Goal: Book appointment/travel/reservation

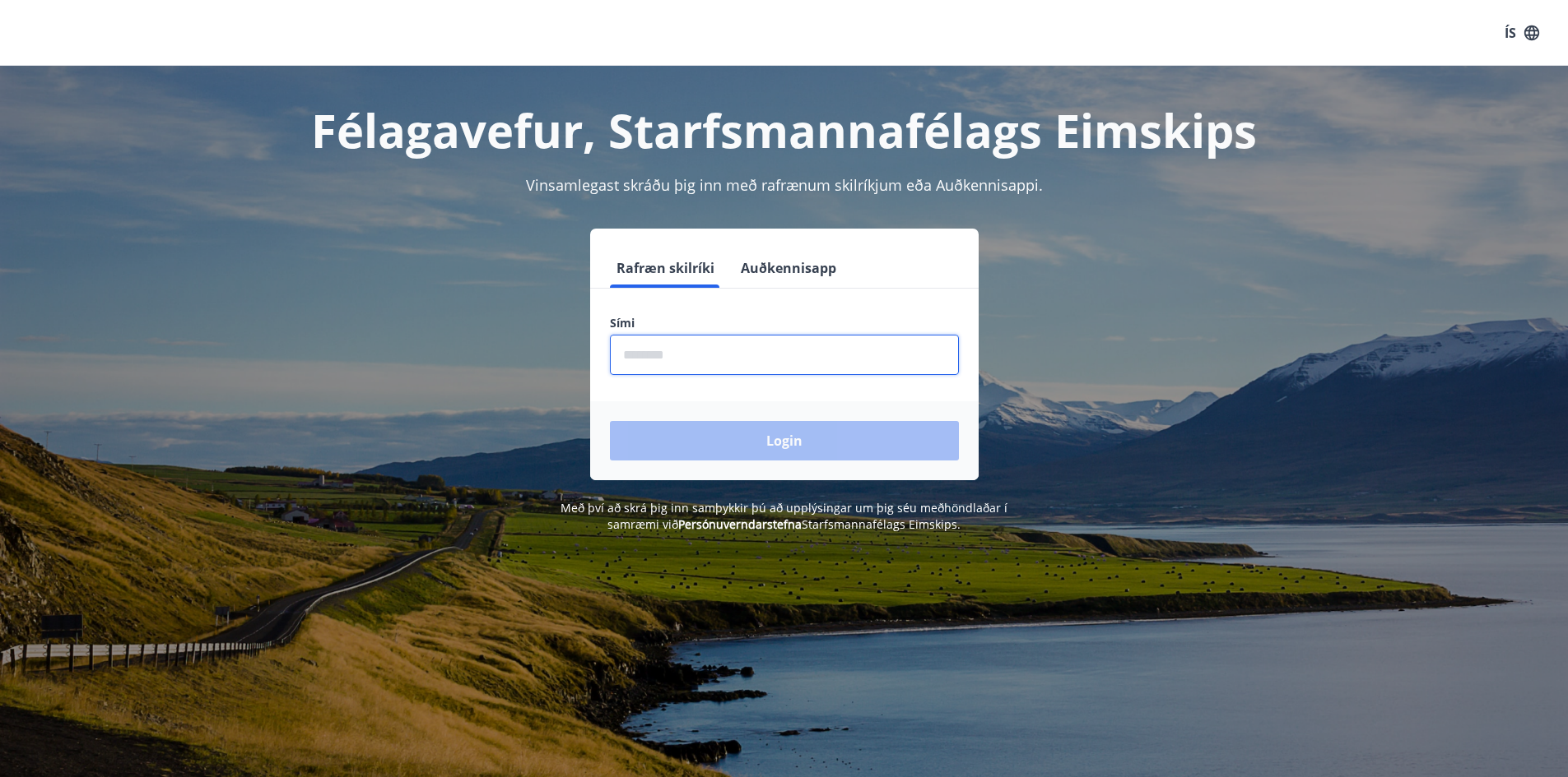
drag, startPoint x: 629, startPoint y: 352, endPoint x: 731, endPoint y: 363, distance: 102.6
click at [629, 352] on input "phone" at bounding box center [784, 354] width 349 height 41
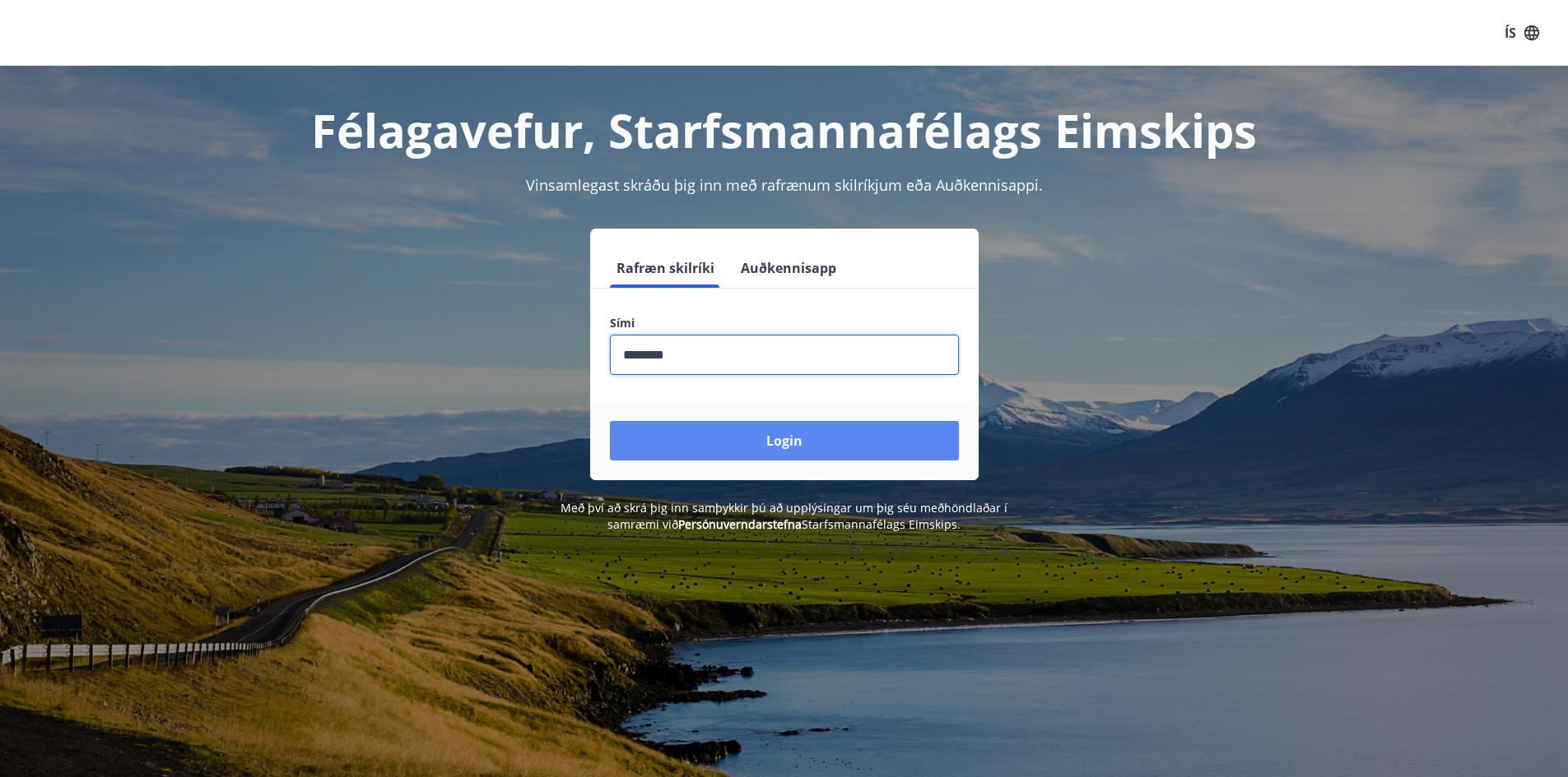
type input "********"
click at [903, 430] on button "Login" at bounding box center [784, 442] width 349 height 40
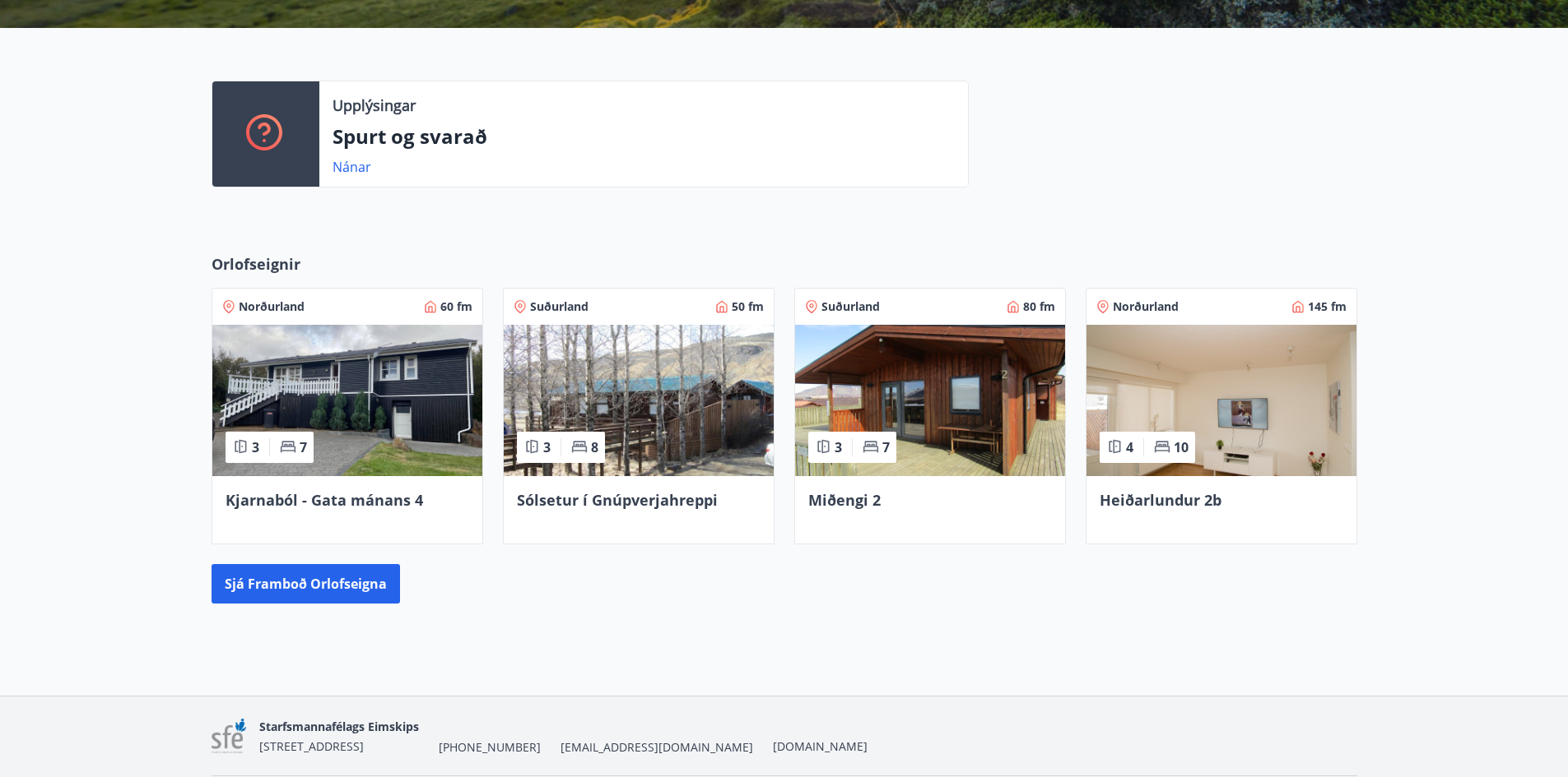
scroll to position [411, 0]
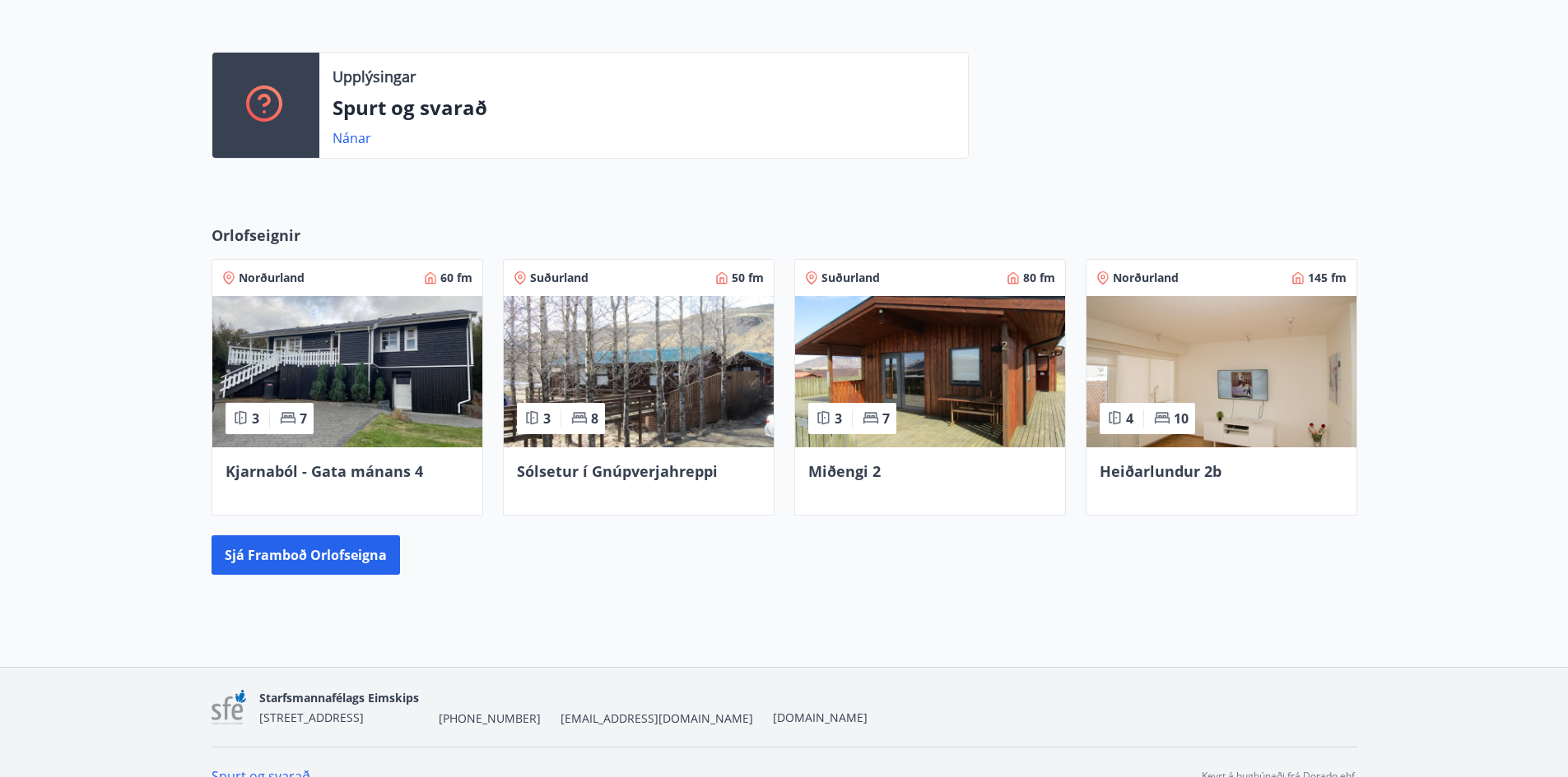
click at [1287, 611] on div "B [PERSON_NAME] Kennitala 041094-3039 Samtals punktar -3 Inneign : 0 kr. Velkom…" at bounding box center [784, 161] width 1568 height 1012
click at [1058, 737] on div "Starfsmannafélags Eimskips [STREET_ADDRESS] [PHONE_NUMBER] [EMAIL_ADDRESS][DOMA…" at bounding box center [784, 707] width 1146 height 79
click at [1395, 146] on div "Upplýsingar Spurt og svarað Nánar" at bounding box center [784, 99] width 1568 height 199
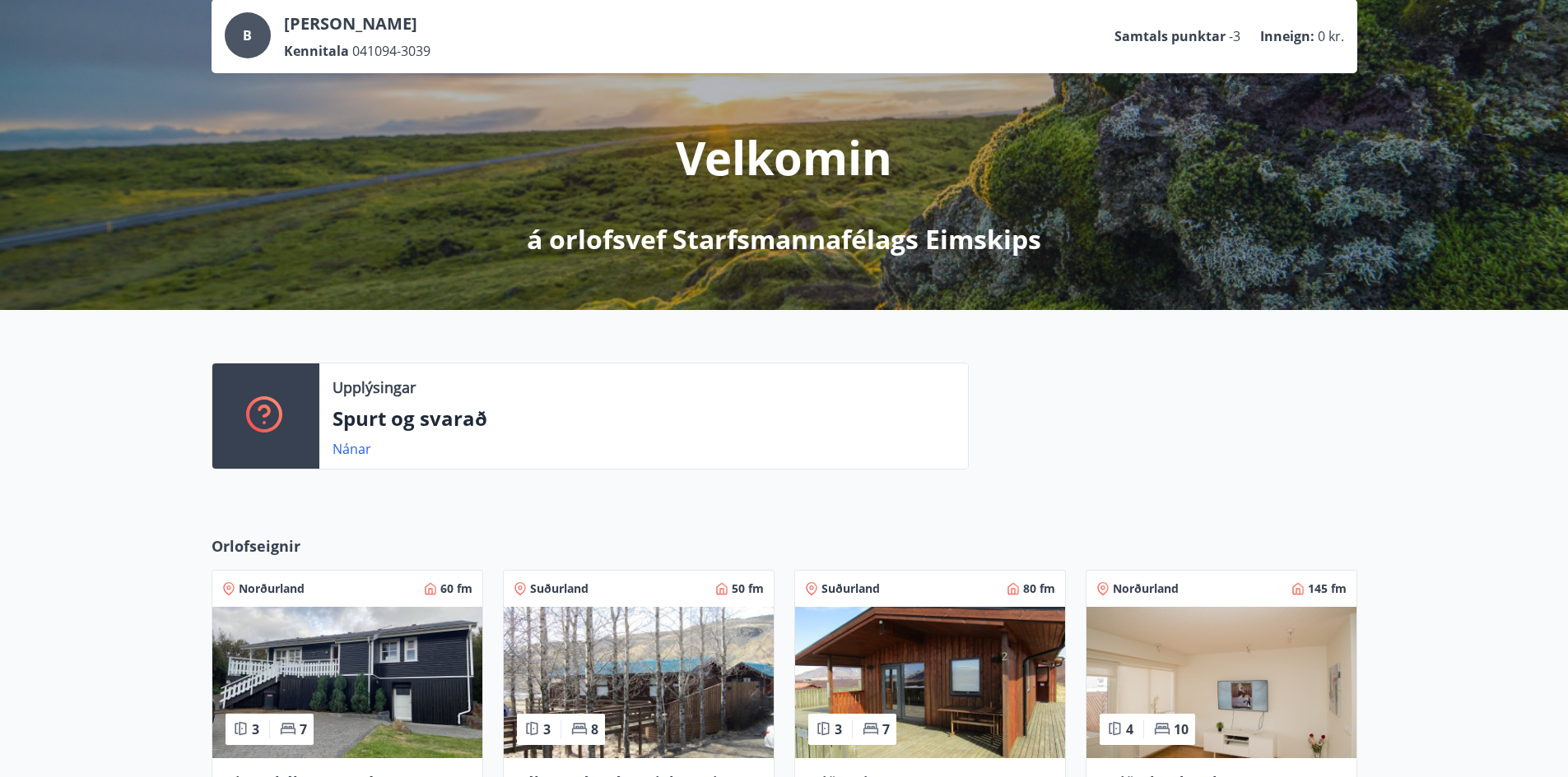
scroll to position [329, 0]
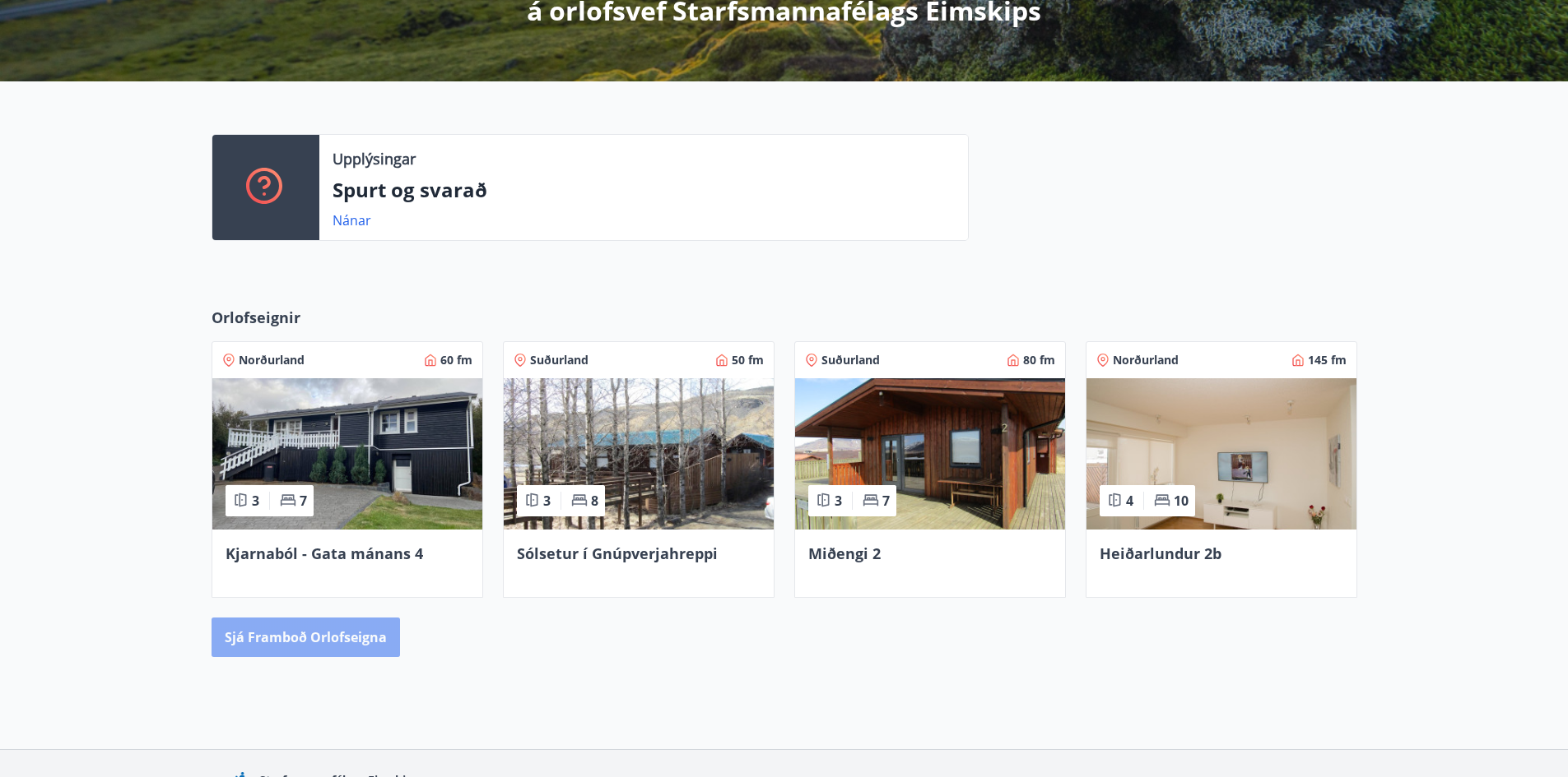
click at [362, 634] on button "Sjá framboð orlofseigna" at bounding box center [305, 638] width 189 height 40
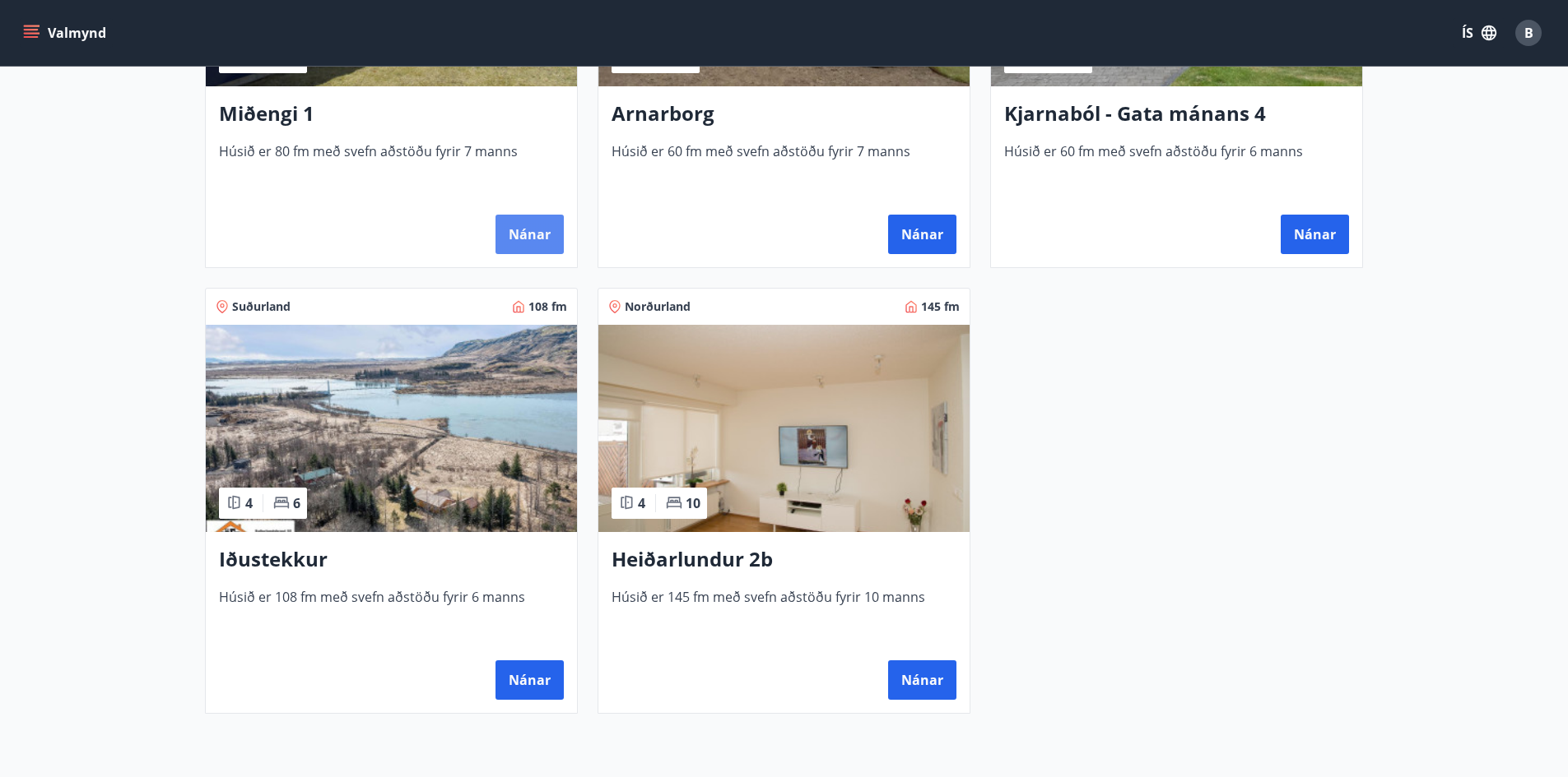
scroll to position [987, 0]
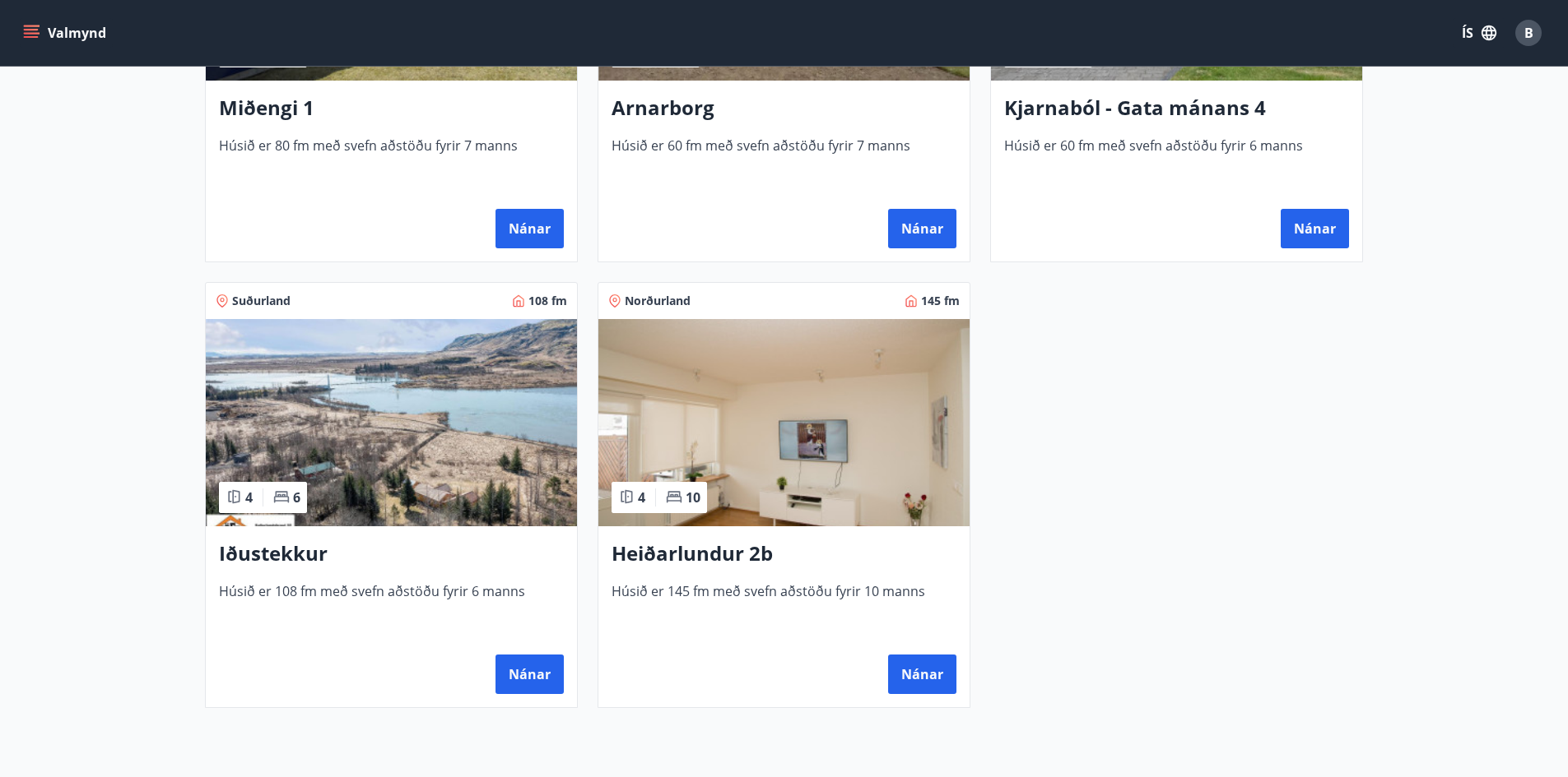
click at [409, 436] on img at bounding box center [392, 423] width 372 height 208
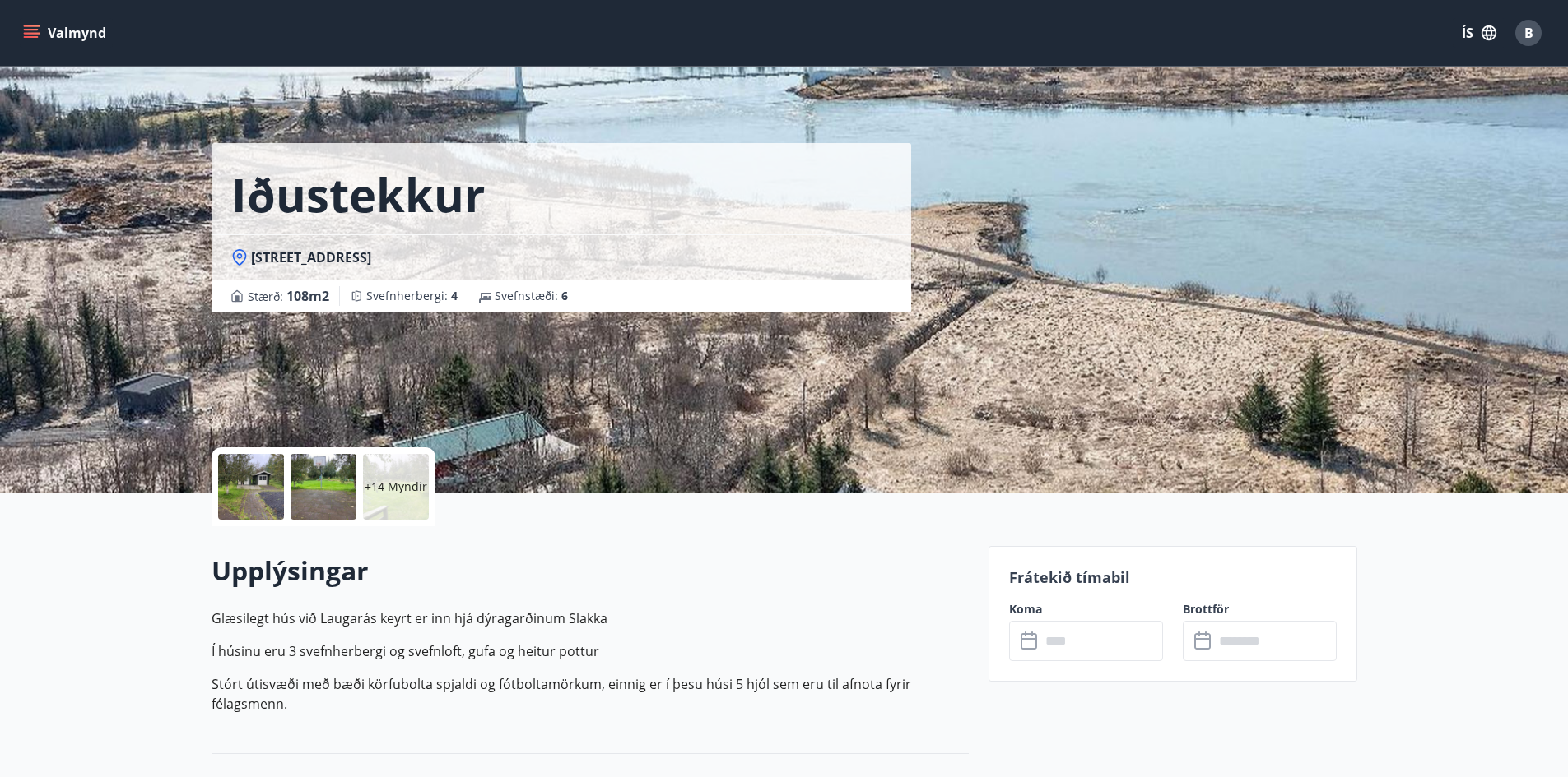
click at [264, 497] on div at bounding box center [250, 486] width 65 height 65
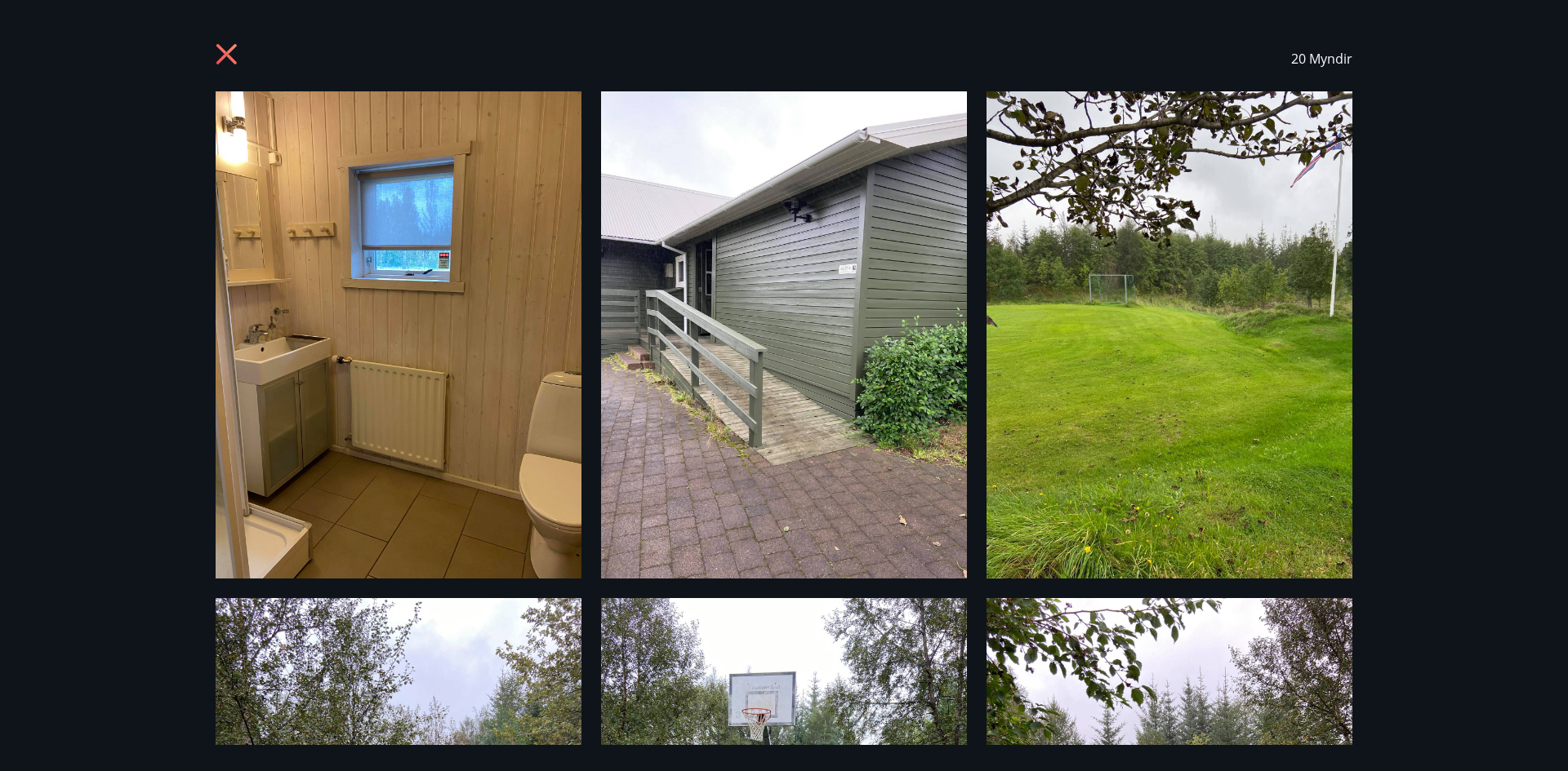
click at [1449, 372] on div "20 Myndir" at bounding box center [784, 386] width 1568 height 771
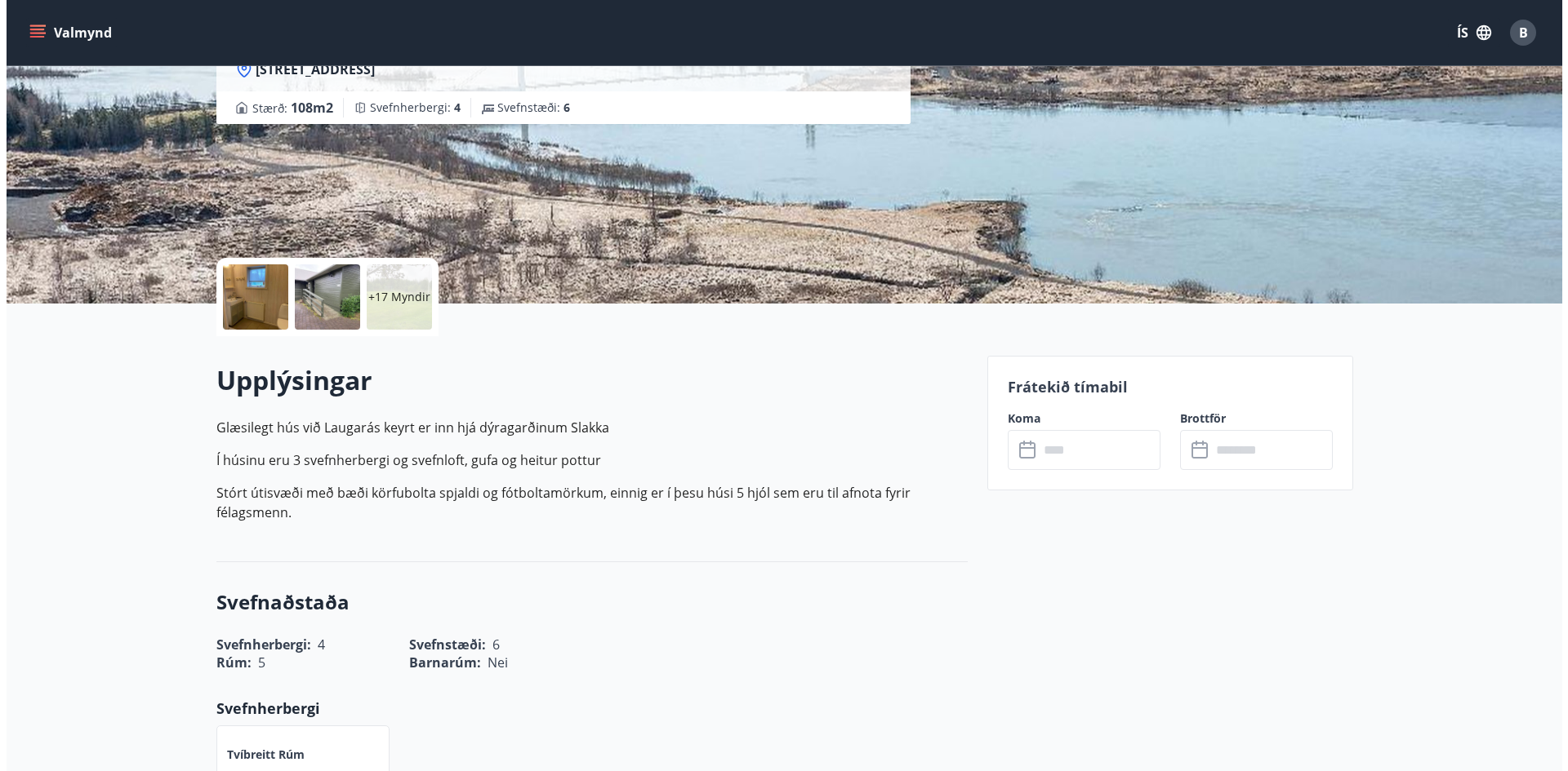
scroll to position [164, 0]
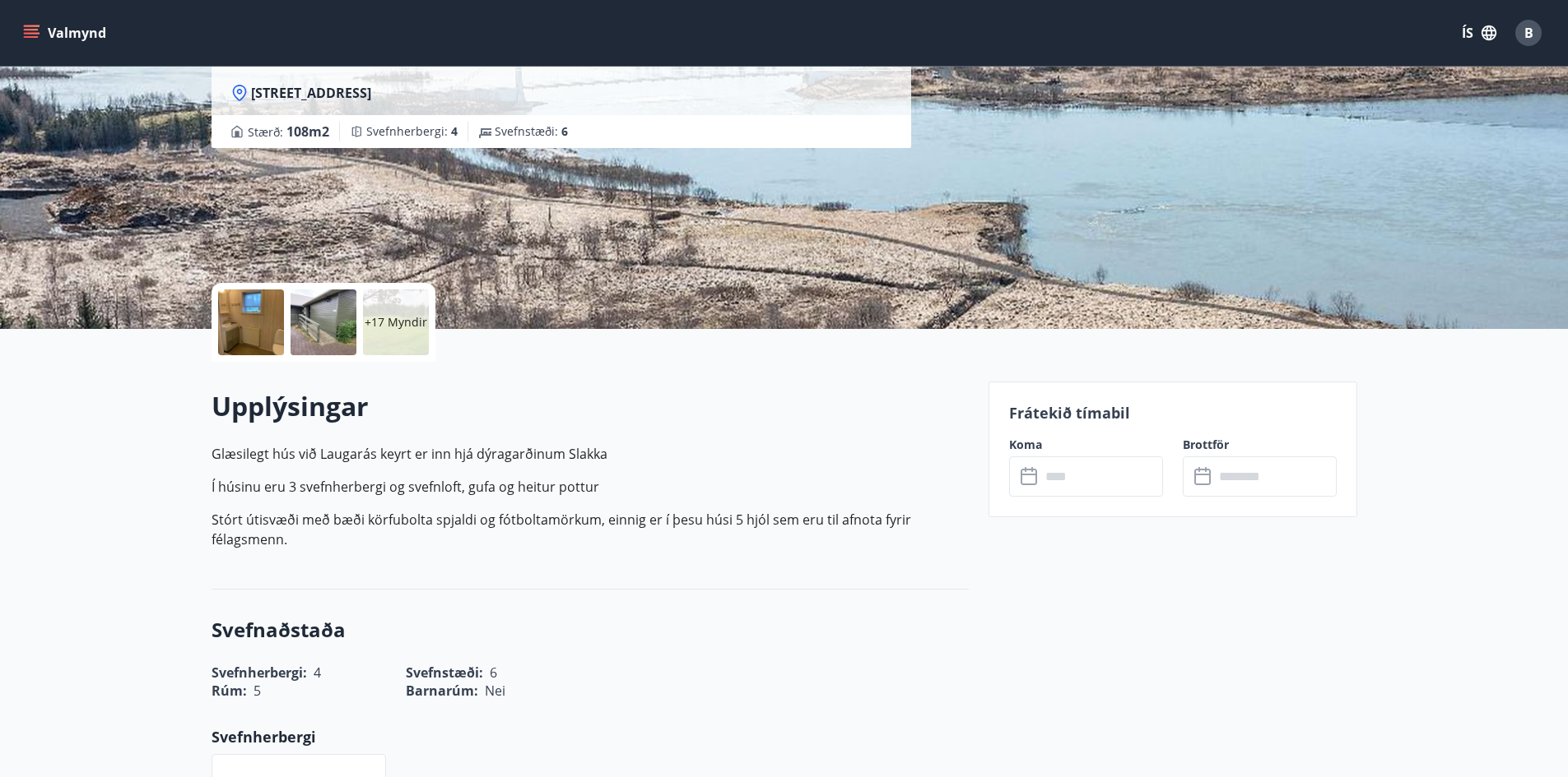
click at [238, 311] on div at bounding box center [250, 322] width 65 height 65
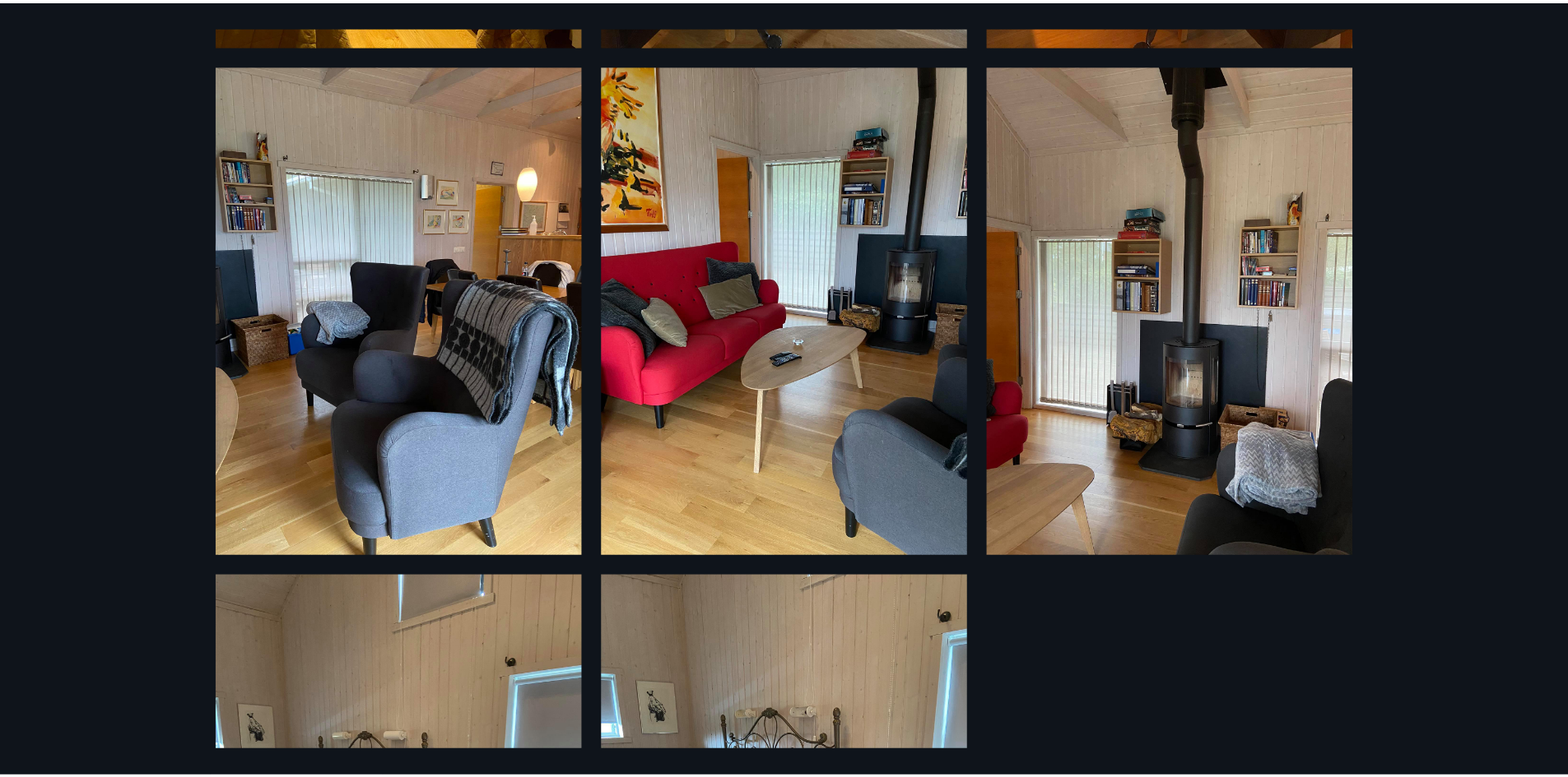
scroll to position [2574, 0]
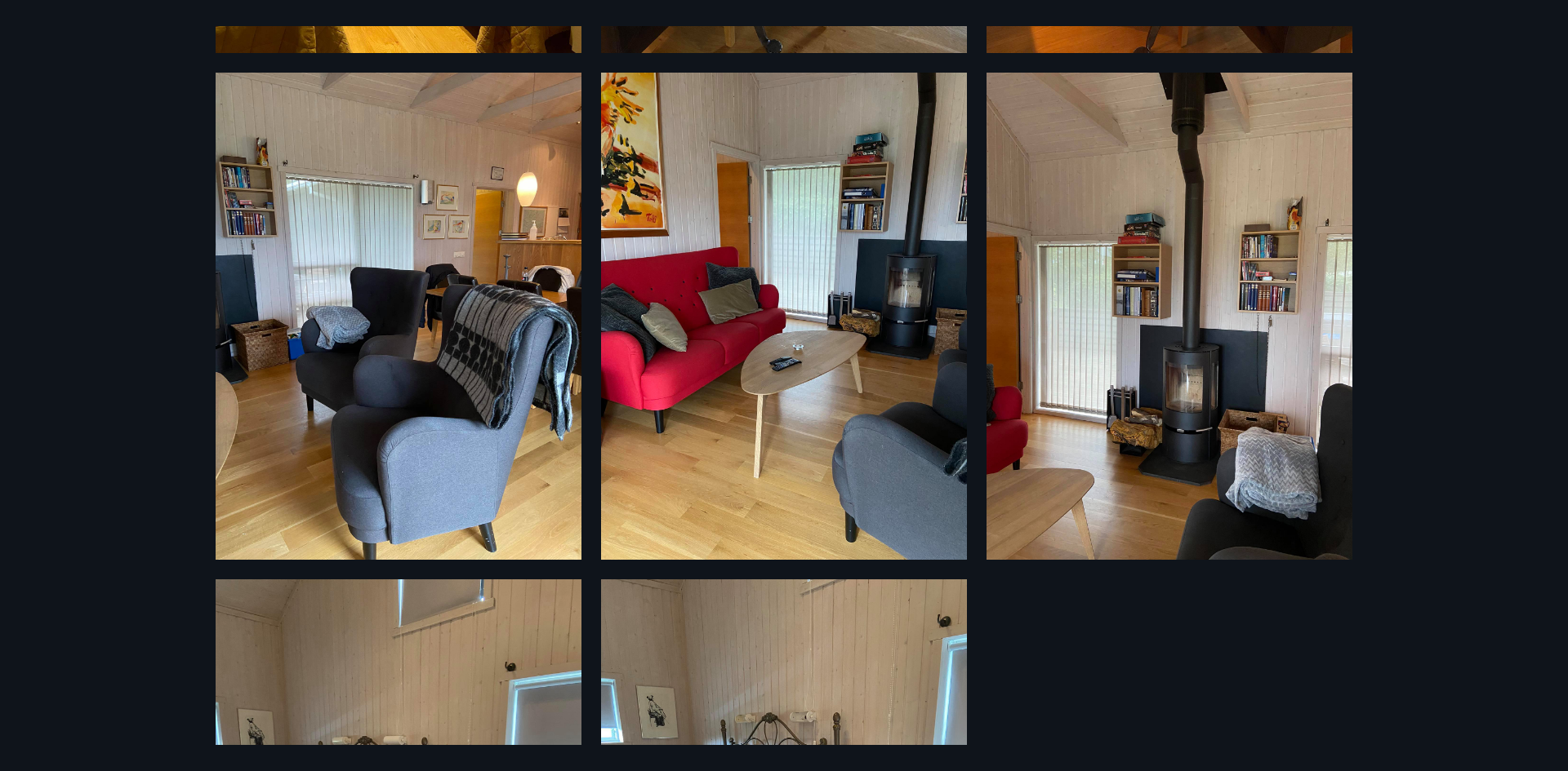
click at [1450, 350] on div "20 Myndir" at bounding box center [784, 386] width 1568 height 771
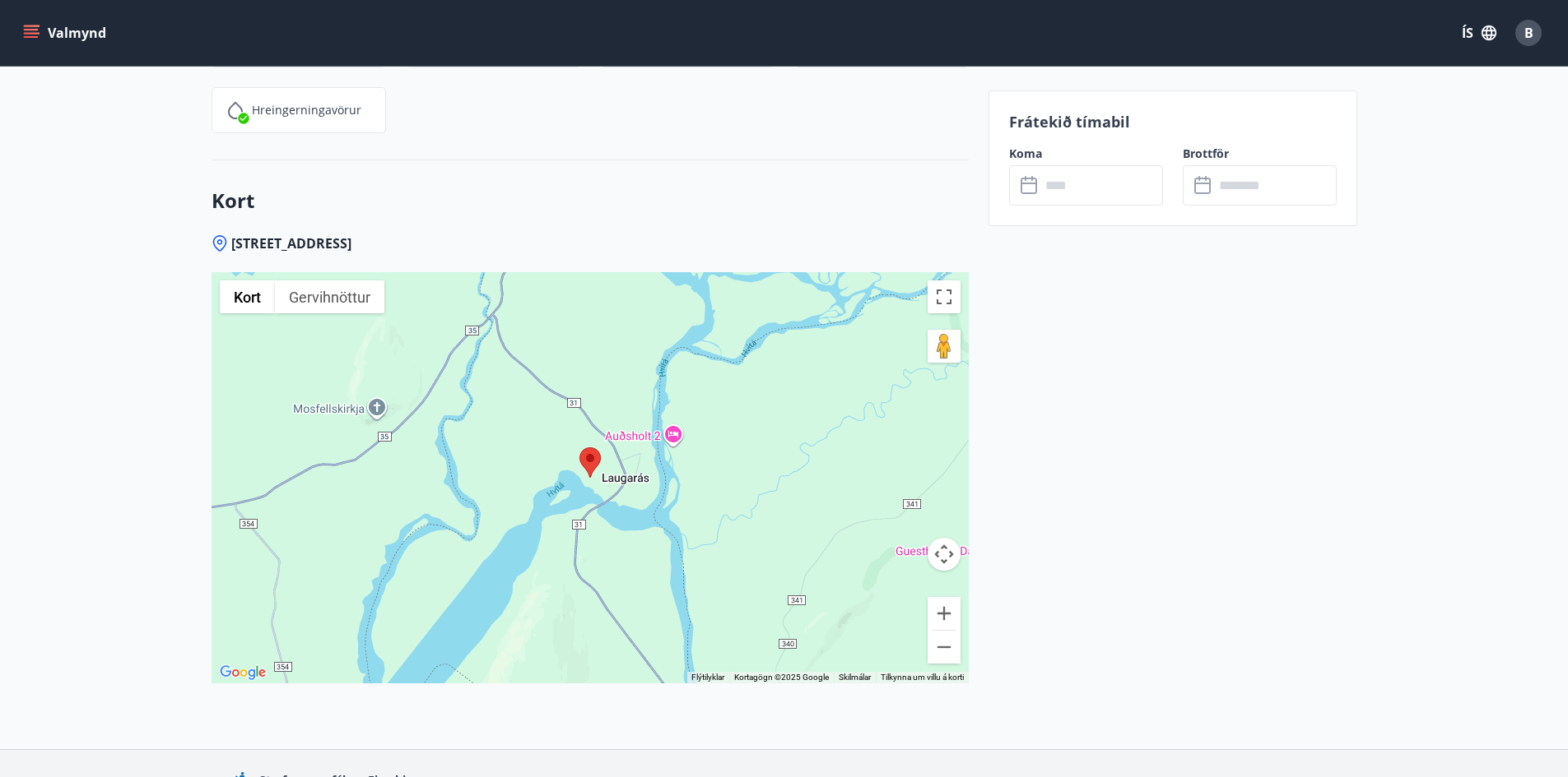
scroll to position [2294, 0]
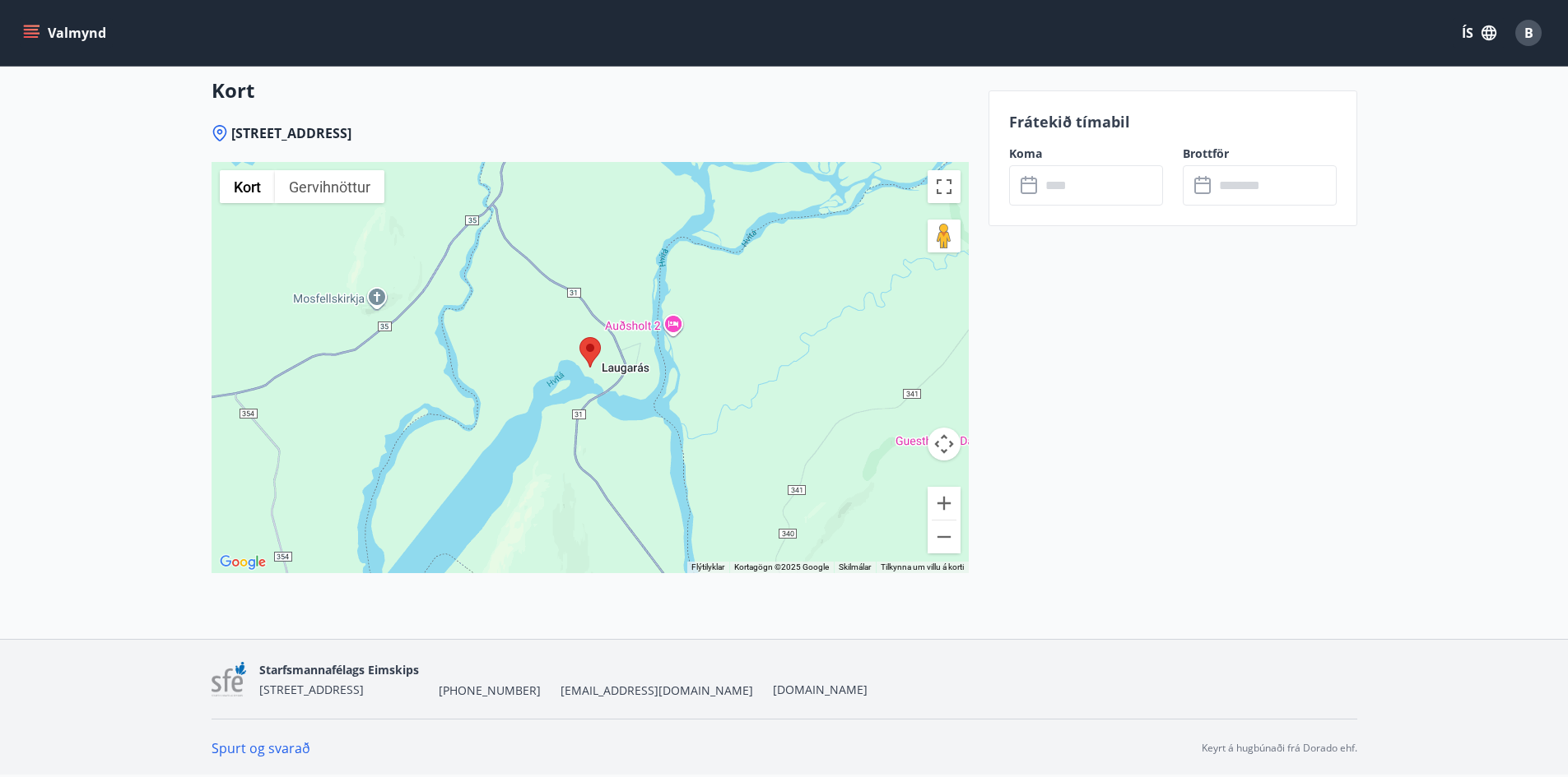
click at [629, 396] on div at bounding box center [590, 368] width 757 height 411
click at [949, 186] on button "Breyta yfirsýn á öllum skjánum" at bounding box center [943, 187] width 33 height 33
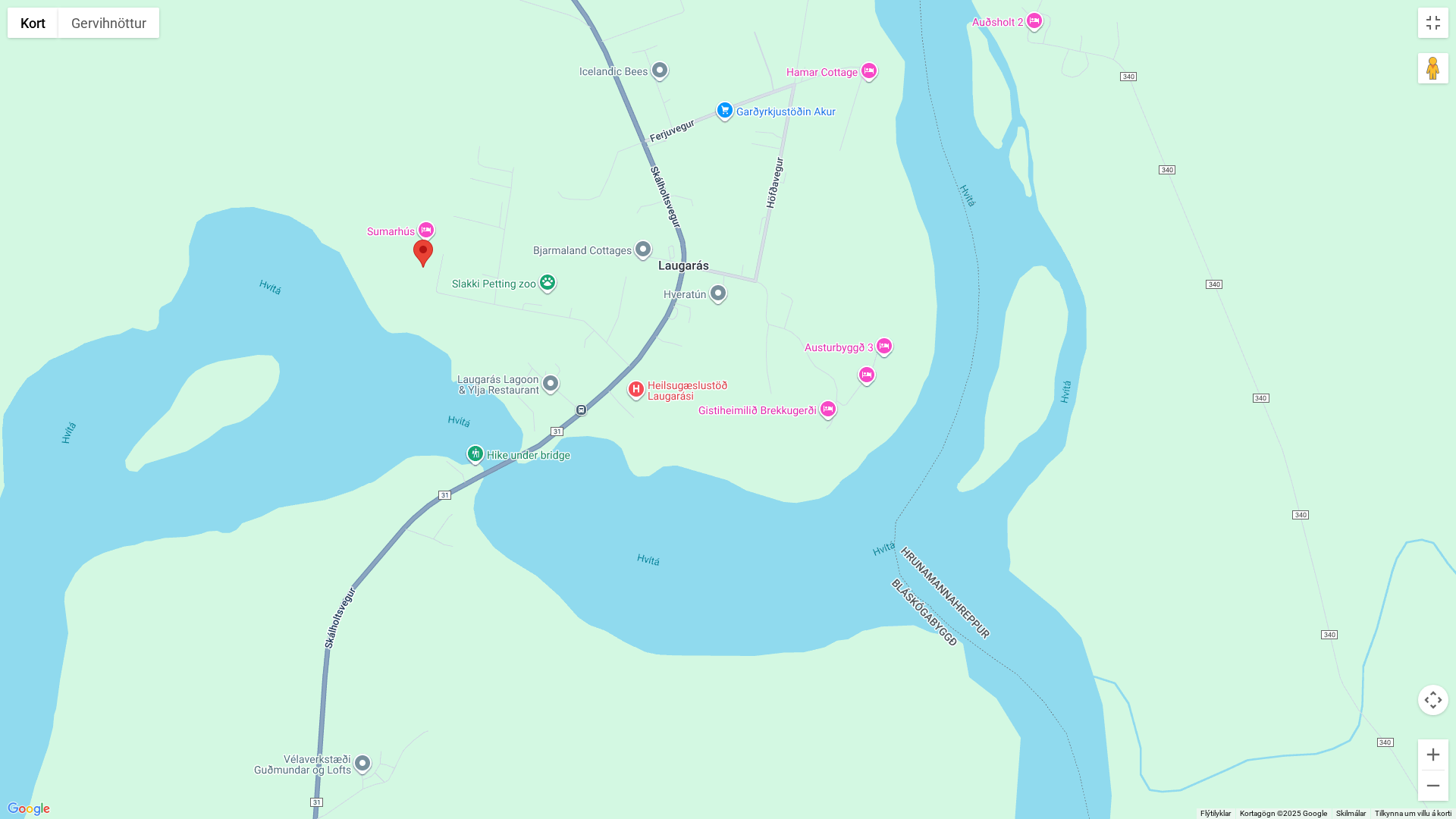
drag, startPoint x: 612, startPoint y: 317, endPoint x: 773, endPoint y: 513, distance: 253.6
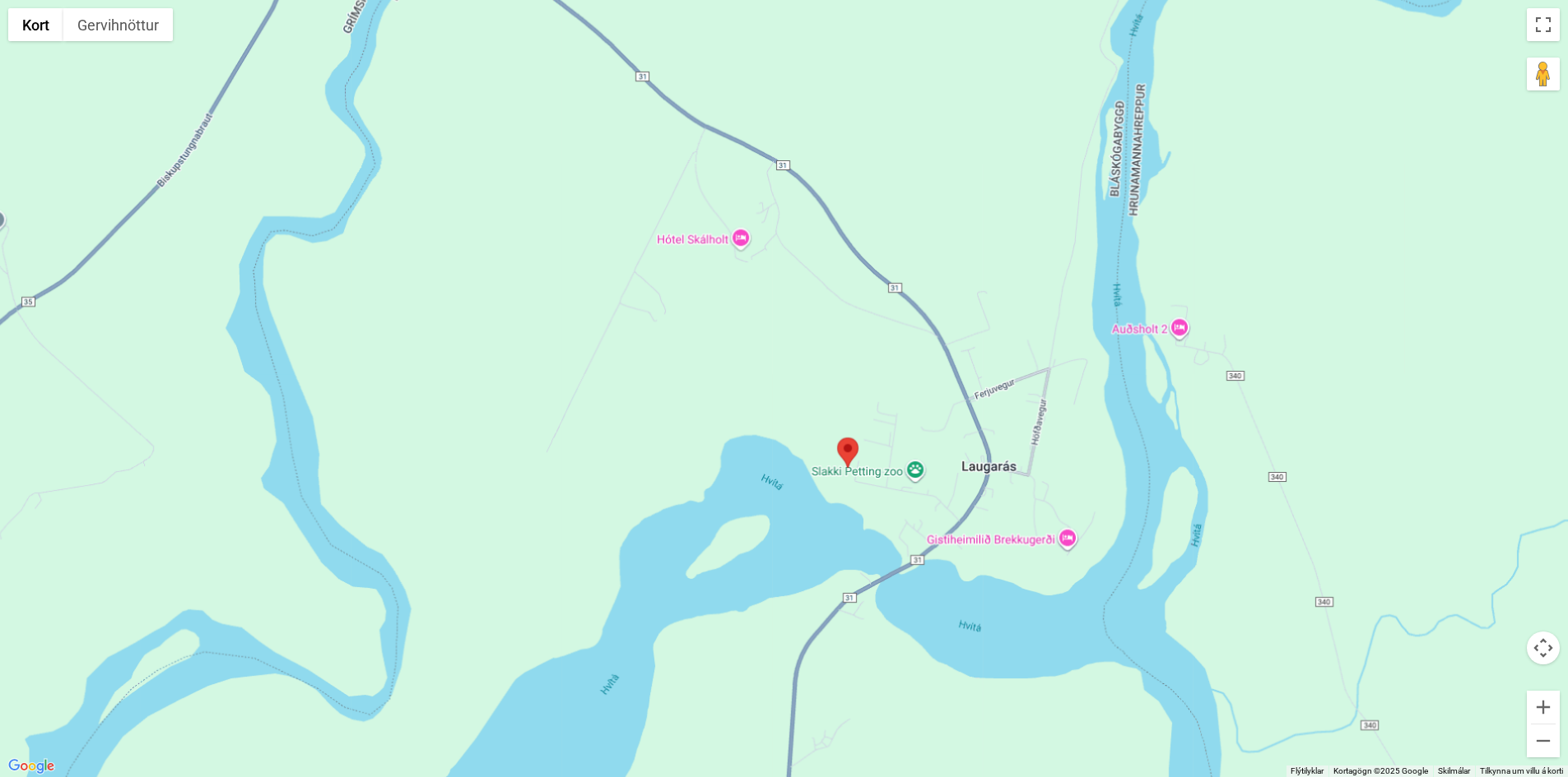
scroll to position [2294, 0]
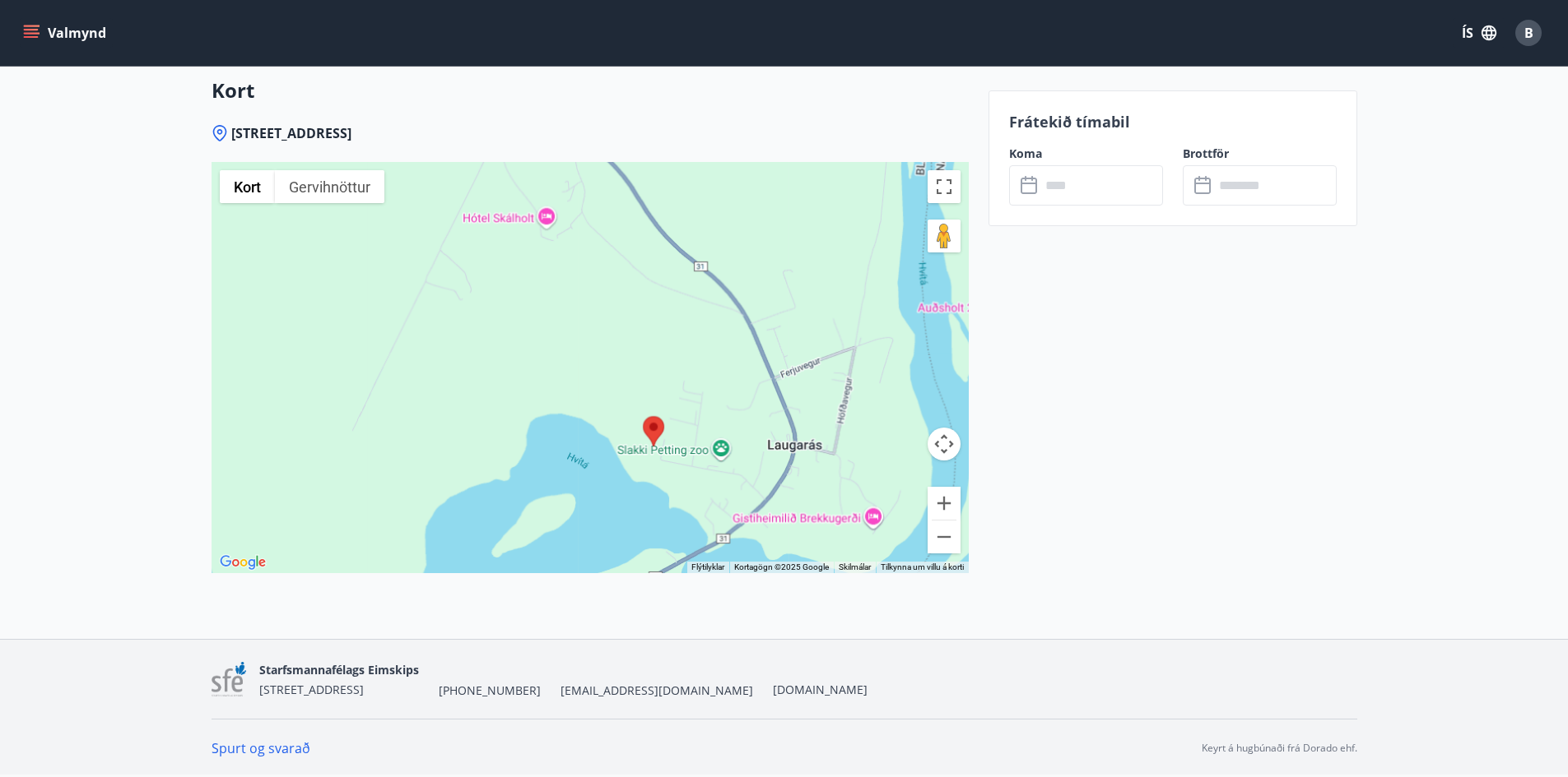
click at [76, 39] on button "Valmynd" at bounding box center [66, 32] width 93 height 29
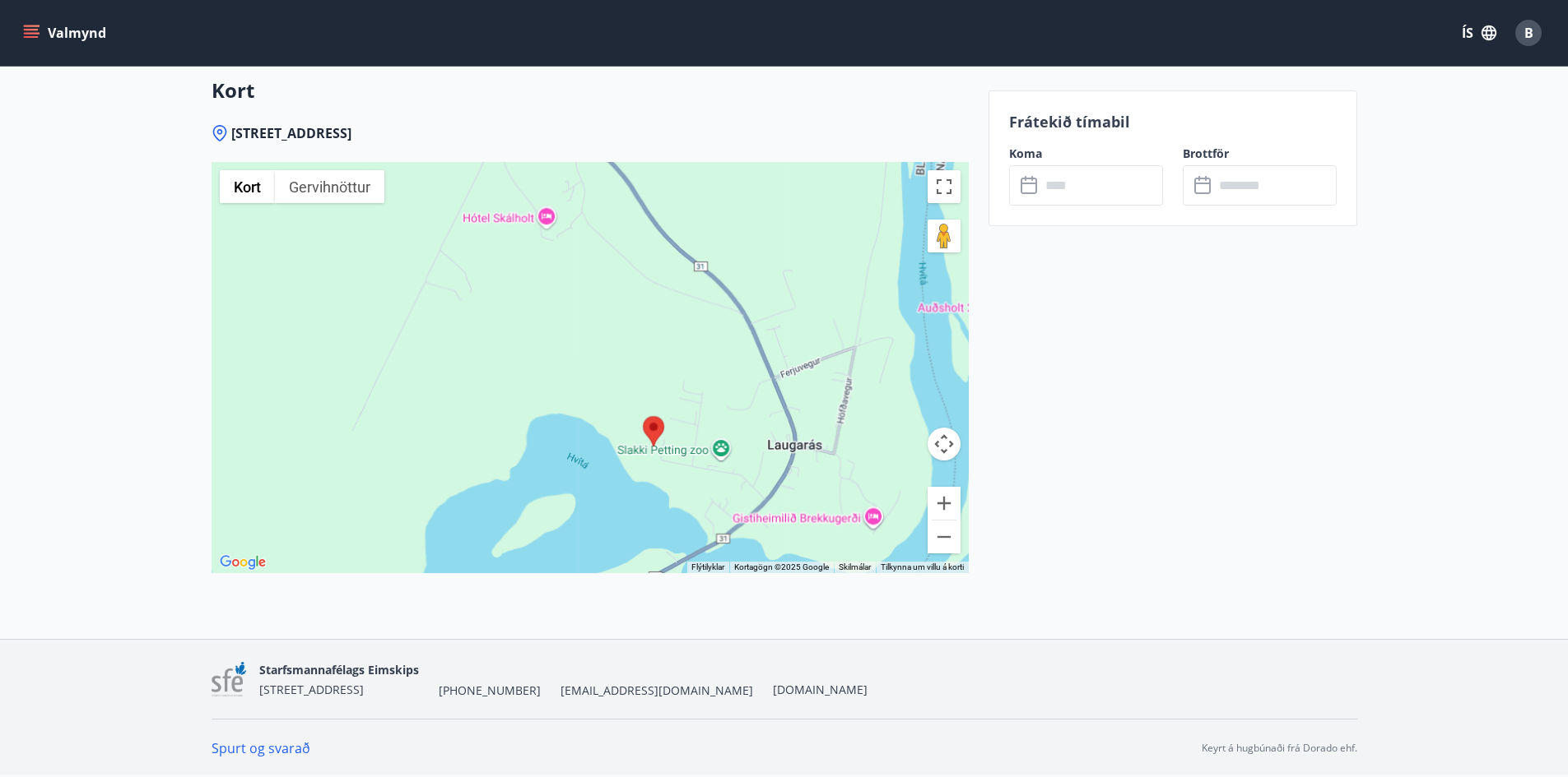
click at [98, 45] on button "Valmynd" at bounding box center [66, 32] width 93 height 29
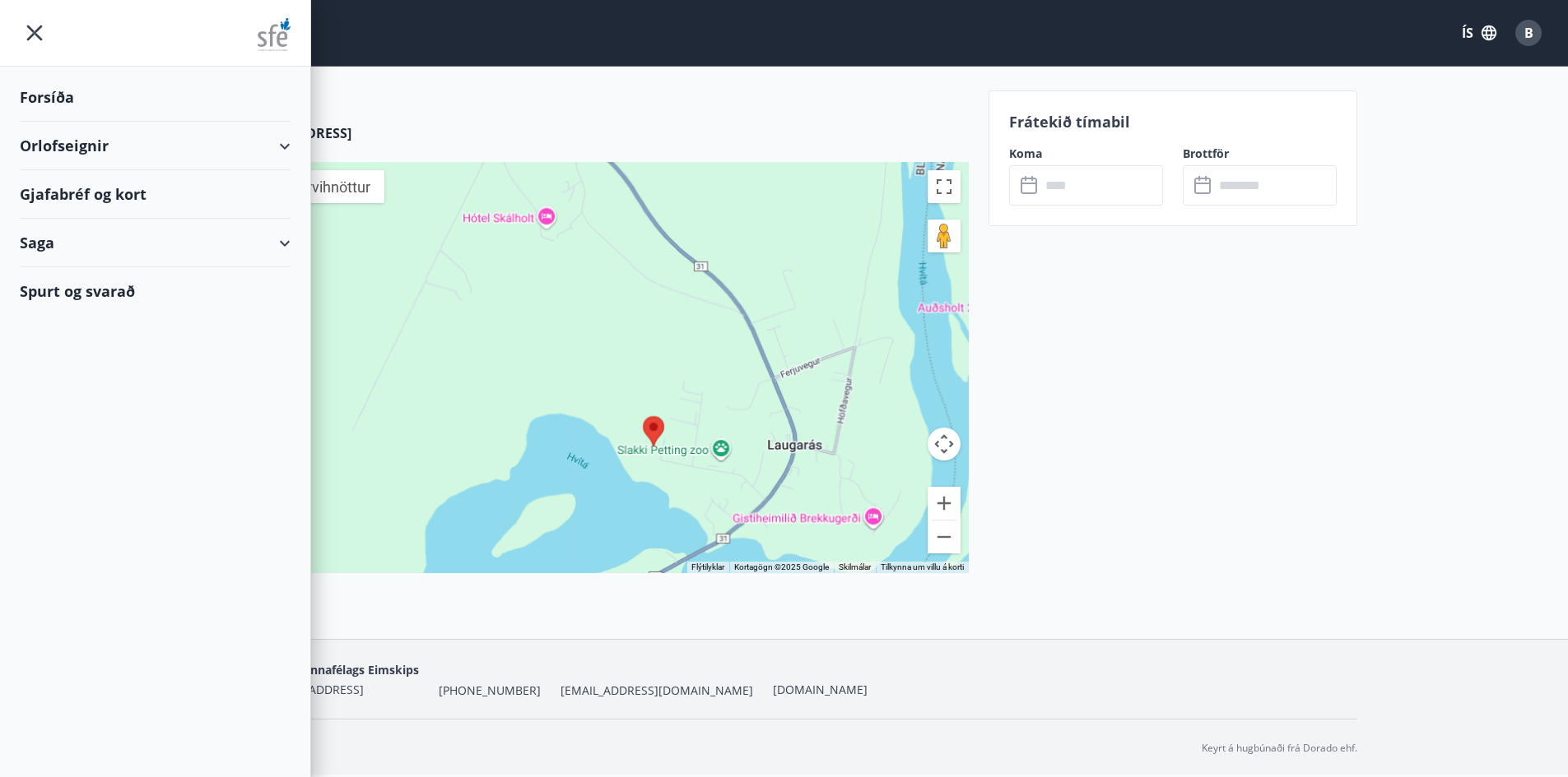
click at [75, 152] on div "Orlofseignir" at bounding box center [155, 145] width 271 height 48
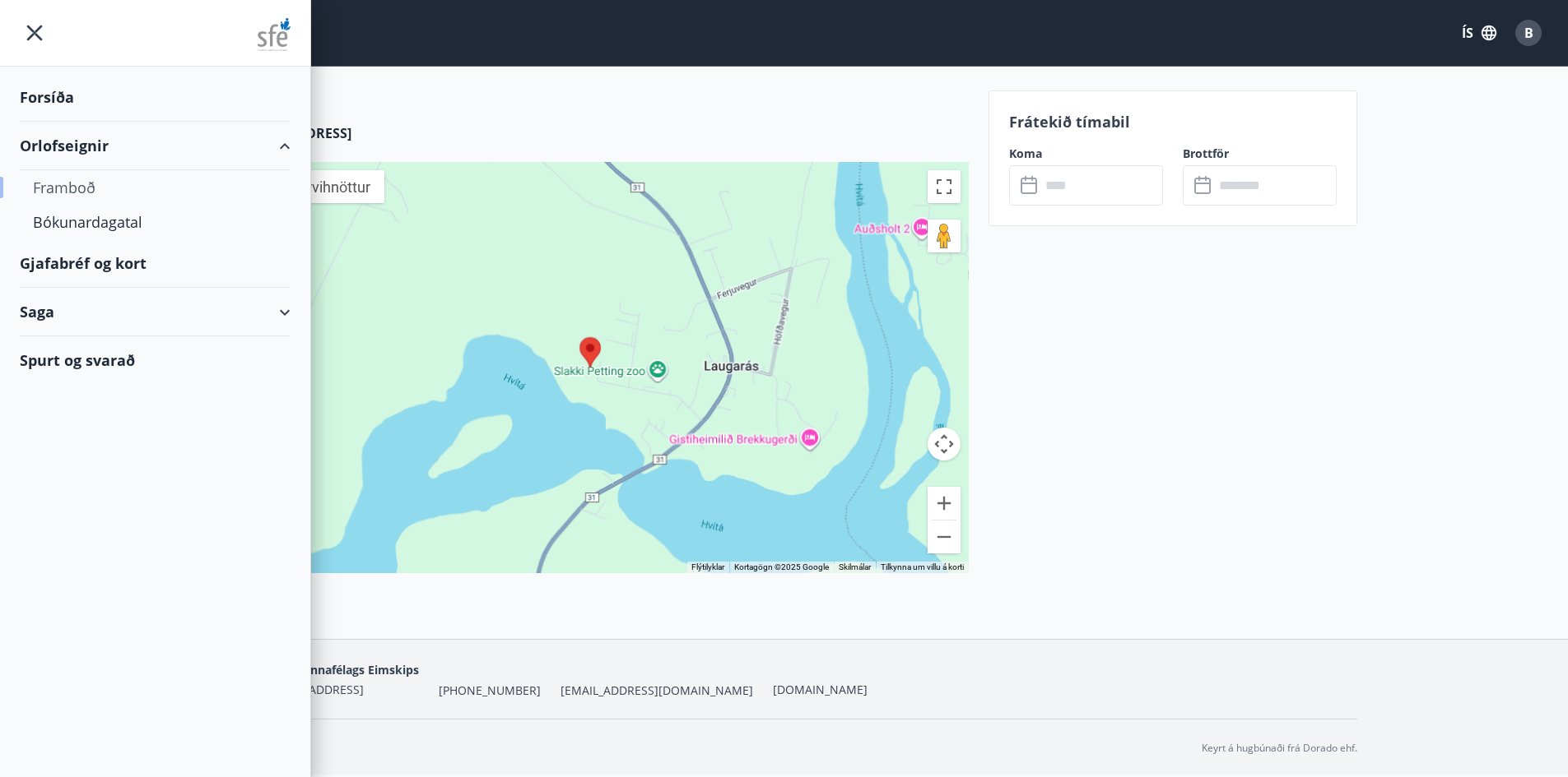
click at [72, 188] on div "Framboð" at bounding box center [155, 188] width 245 height 34
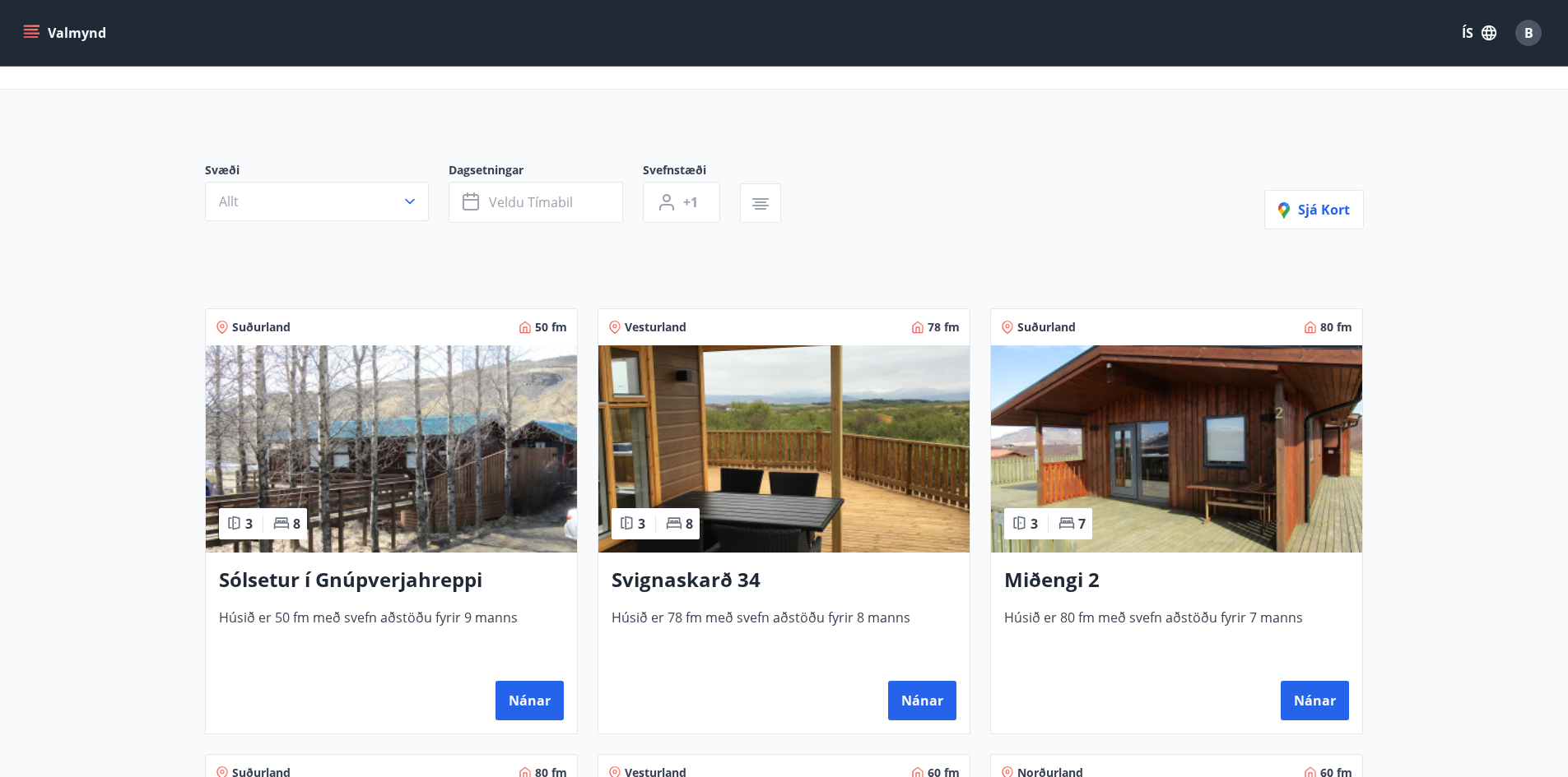
scroll to position [165, 0]
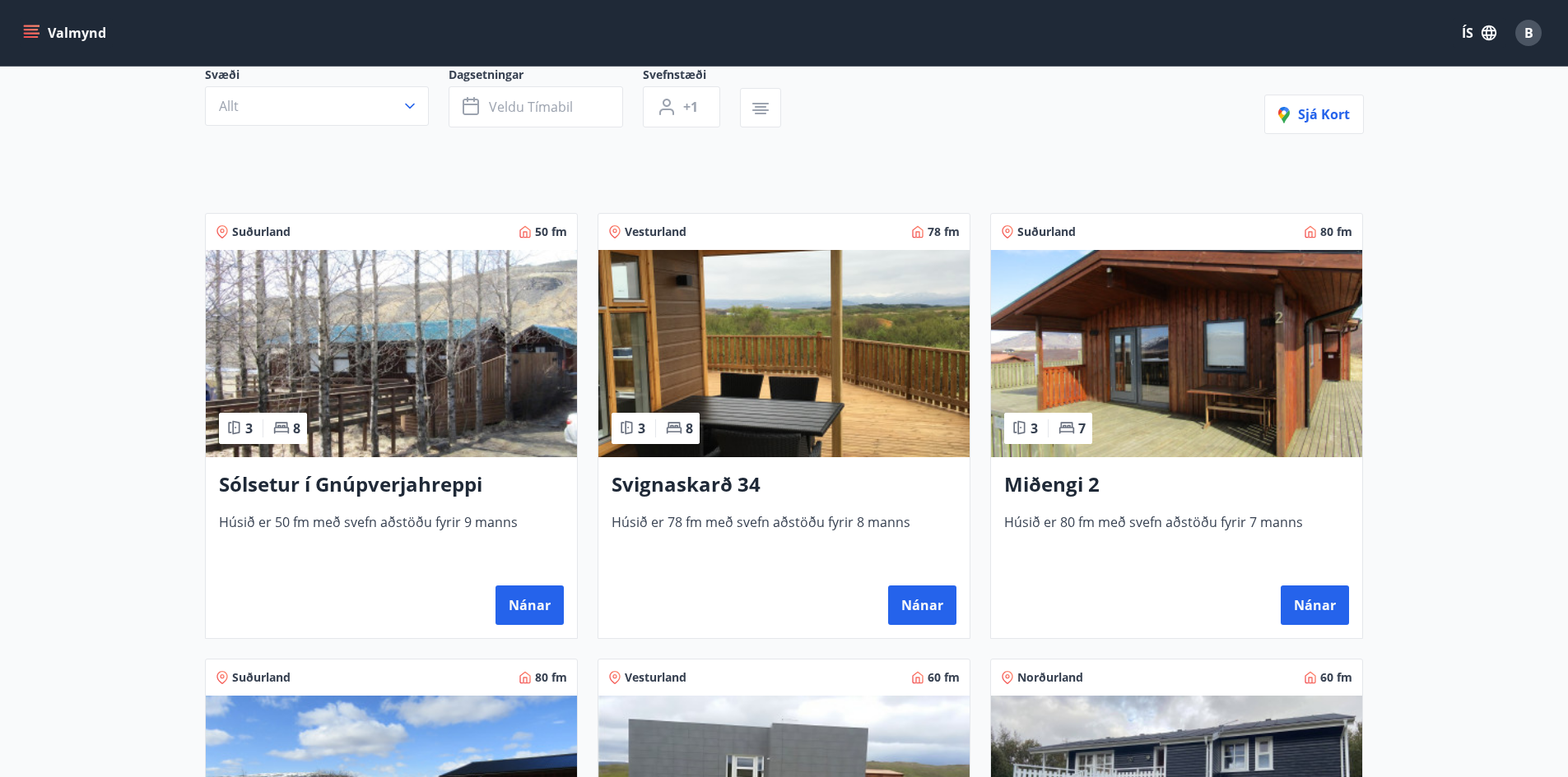
click at [843, 394] on img at bounding box center [784, 353] width 372 height 208
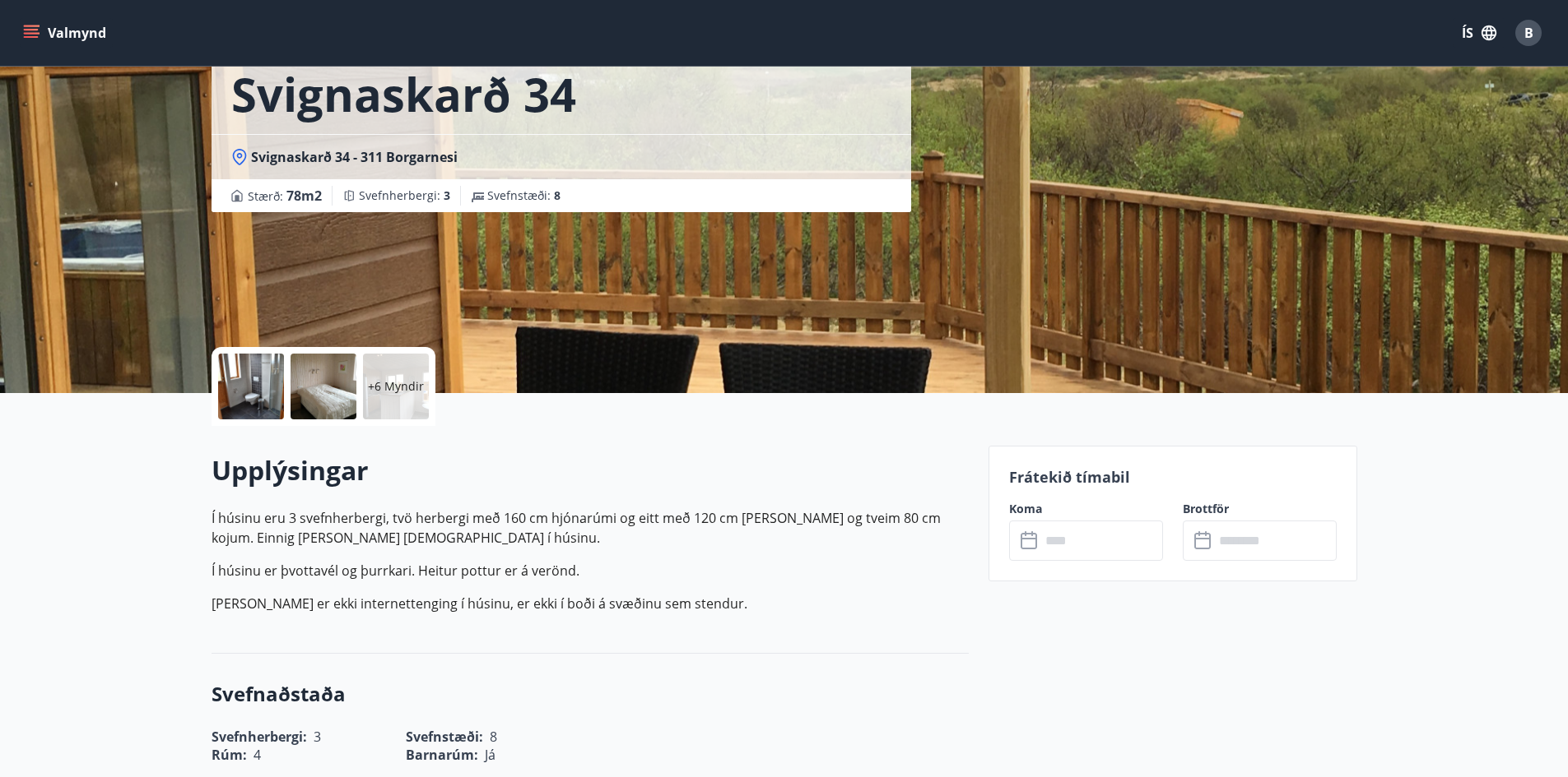
scroll to position [246, 0]
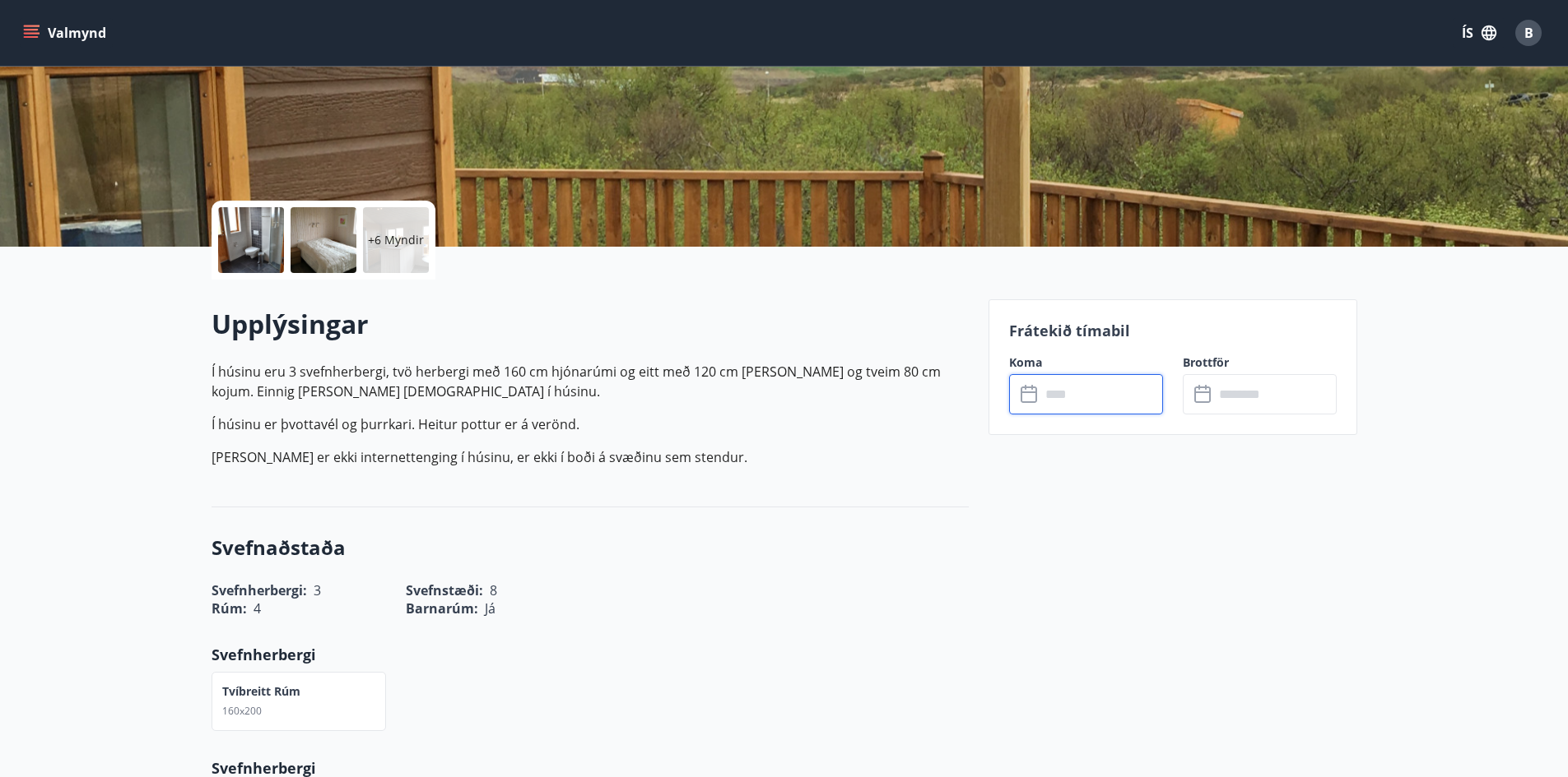
click at [1069, 394] on input "text" at bounding box center [1101, 394] width 122 height 41
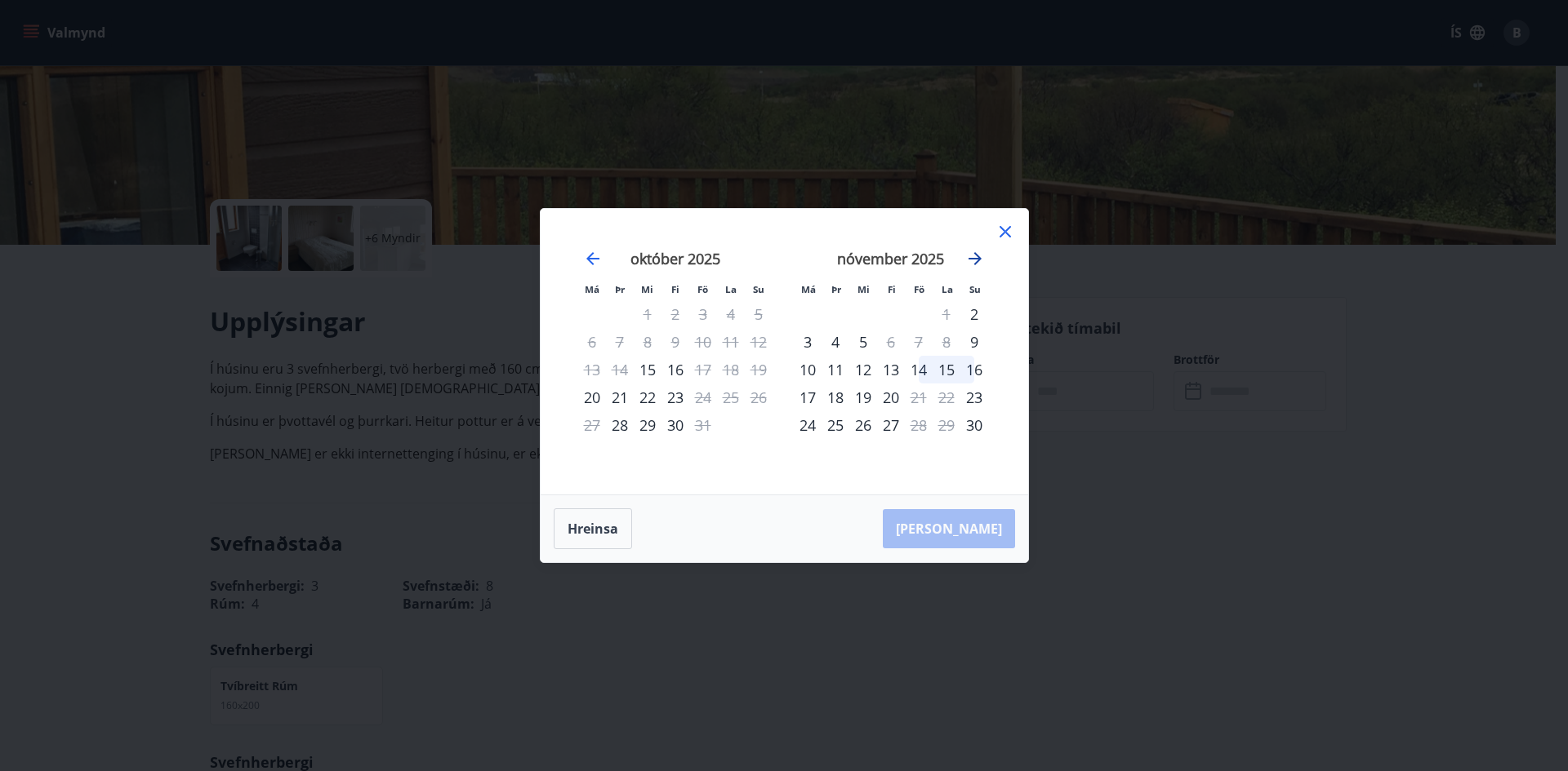
click at [976, 262] on icon "Move forward to switch to the next month." at bounding box center [975, 259] width 13 height 13
click at [590, 258] on icon "Move backward to switch to the previous month." at bounding box center [593, 259] width 13 height 13
click at [1003, 239] on icon at bounding box center [1005, 231] width 20 height 20
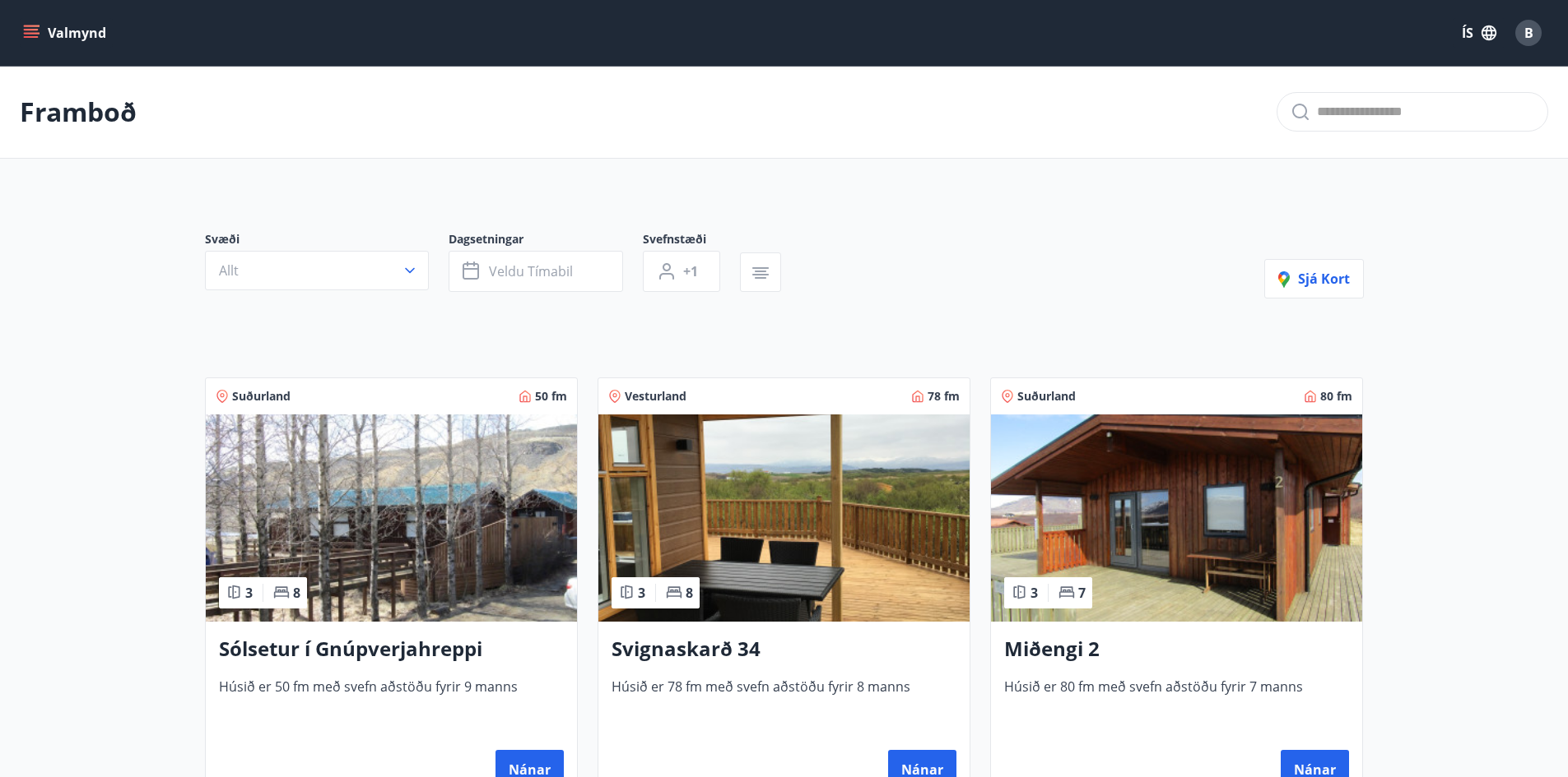
scroll to position [165, 0]
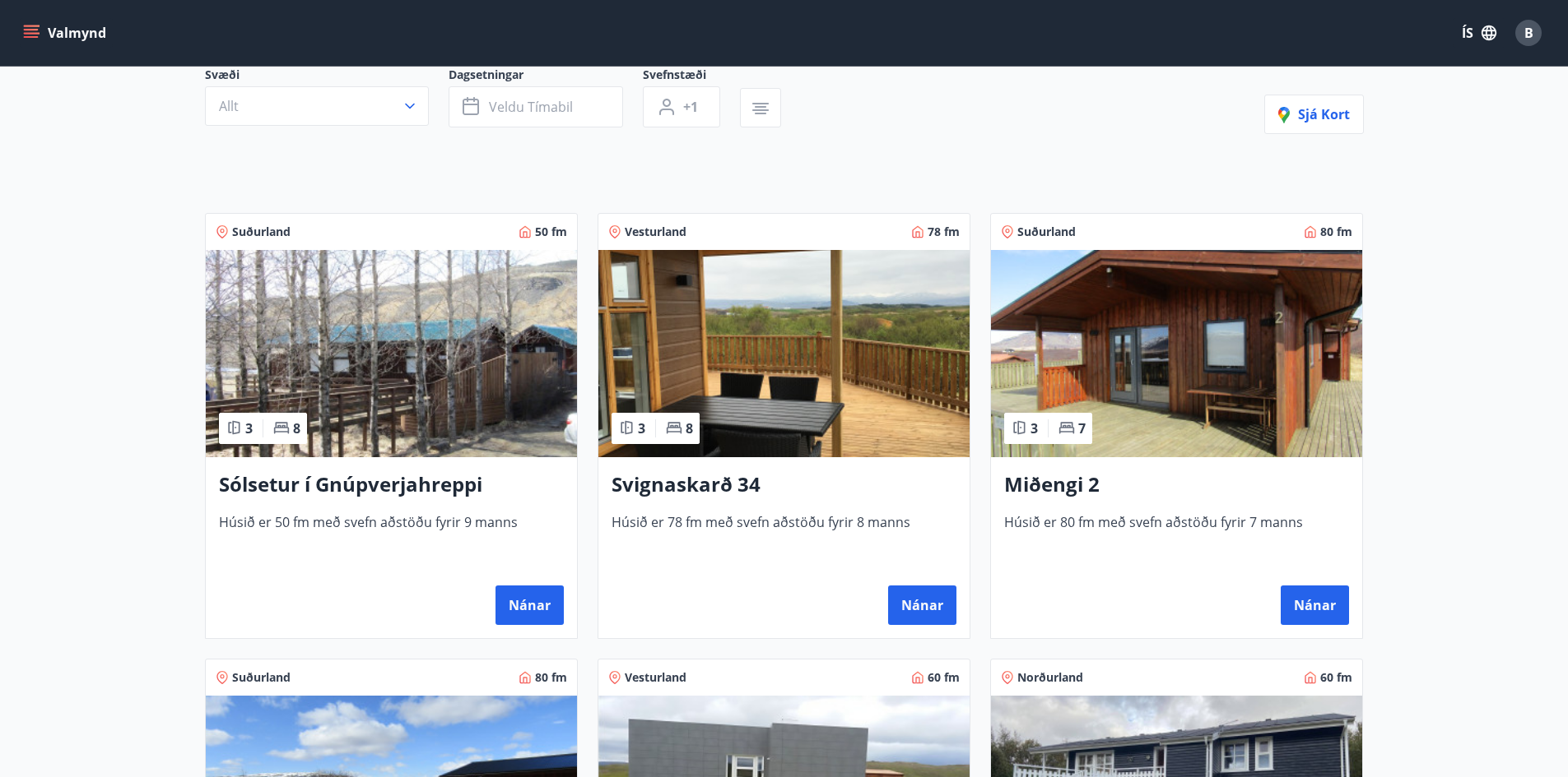
click at [1222, 365] on img at bounding box center [1176, 353] width 372 height 208
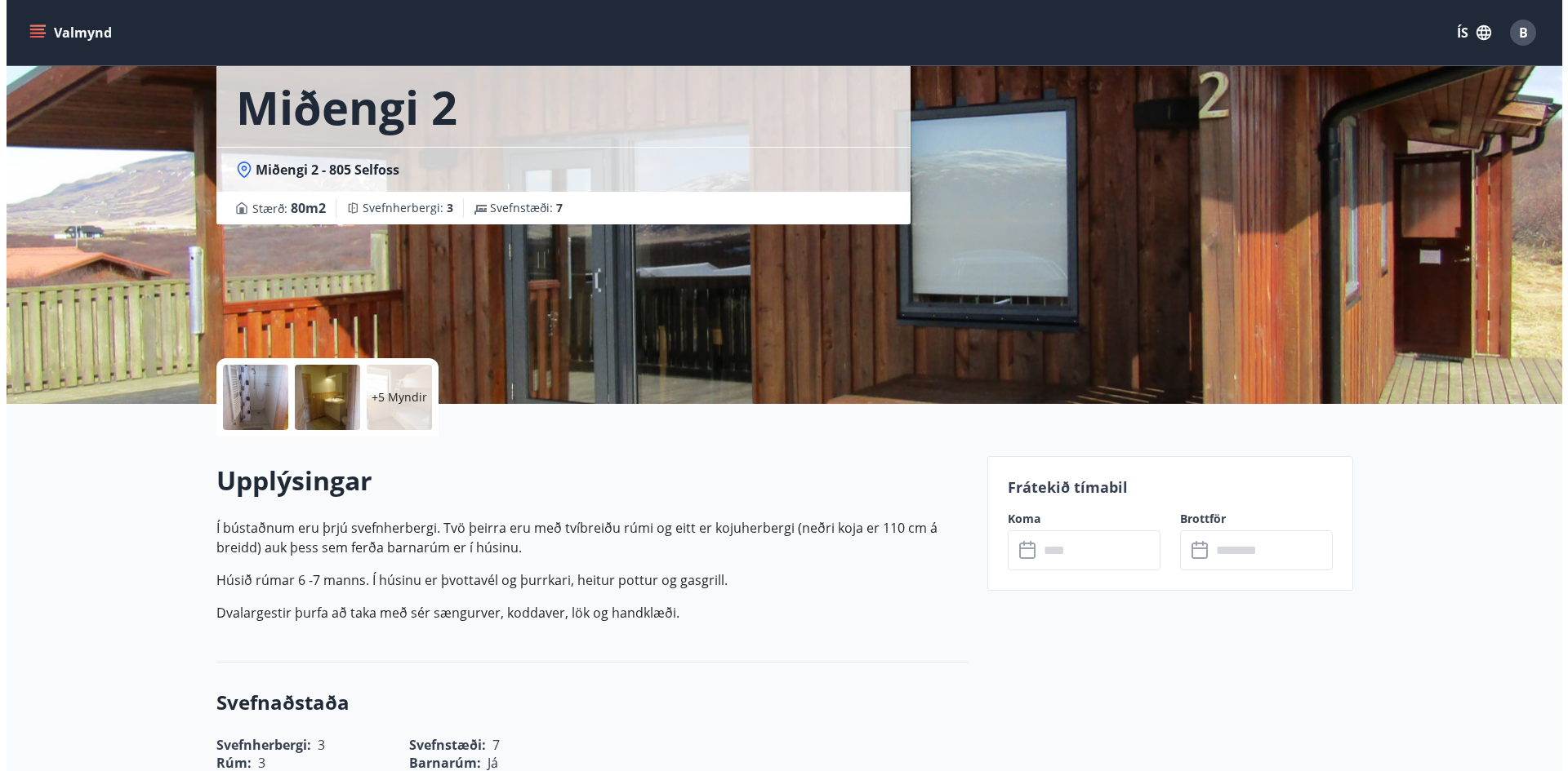
scroll to position [82, 0]
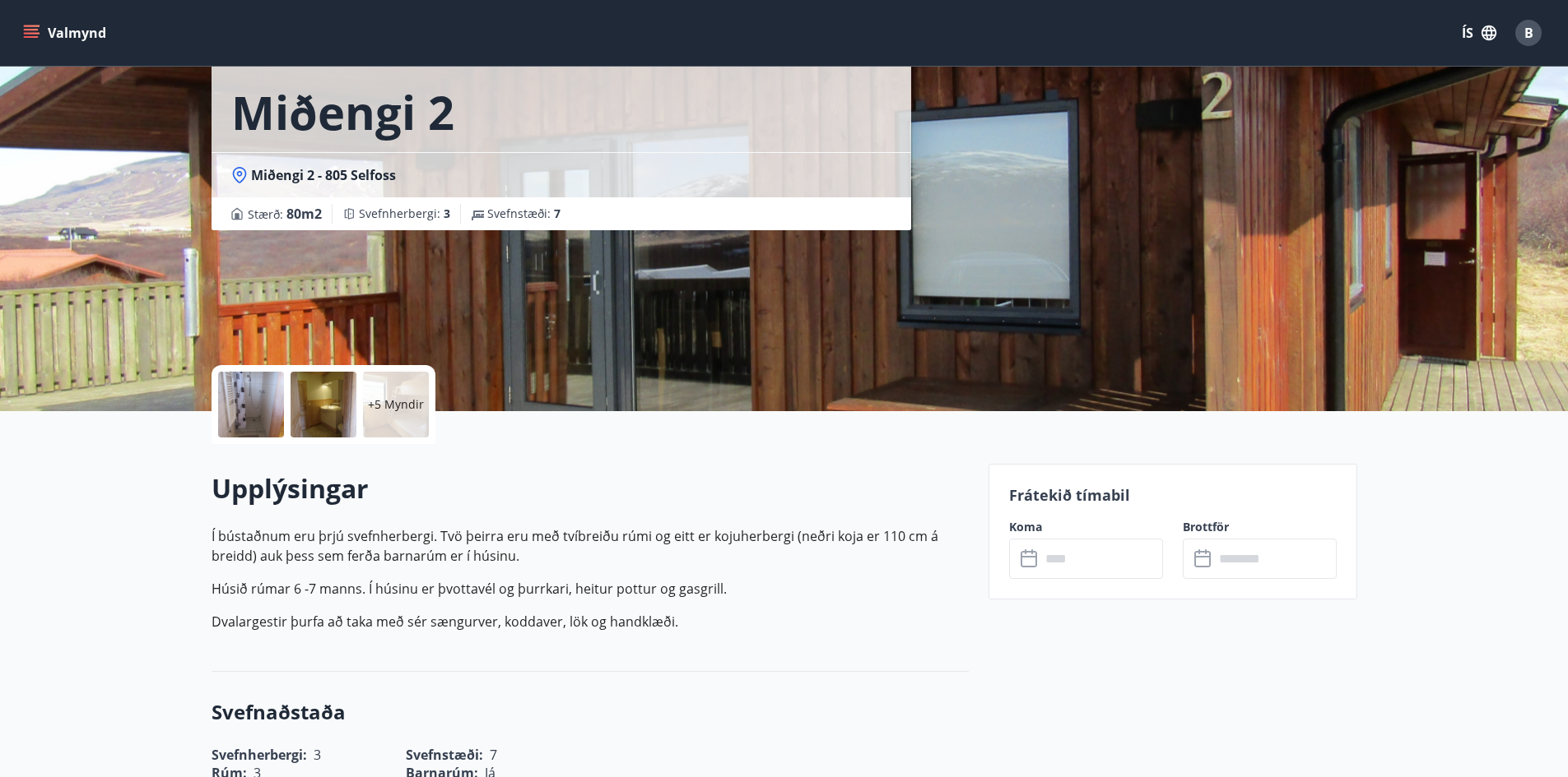
click at [248, 419] on div at bounding box center [250, 404] width 65 height 65
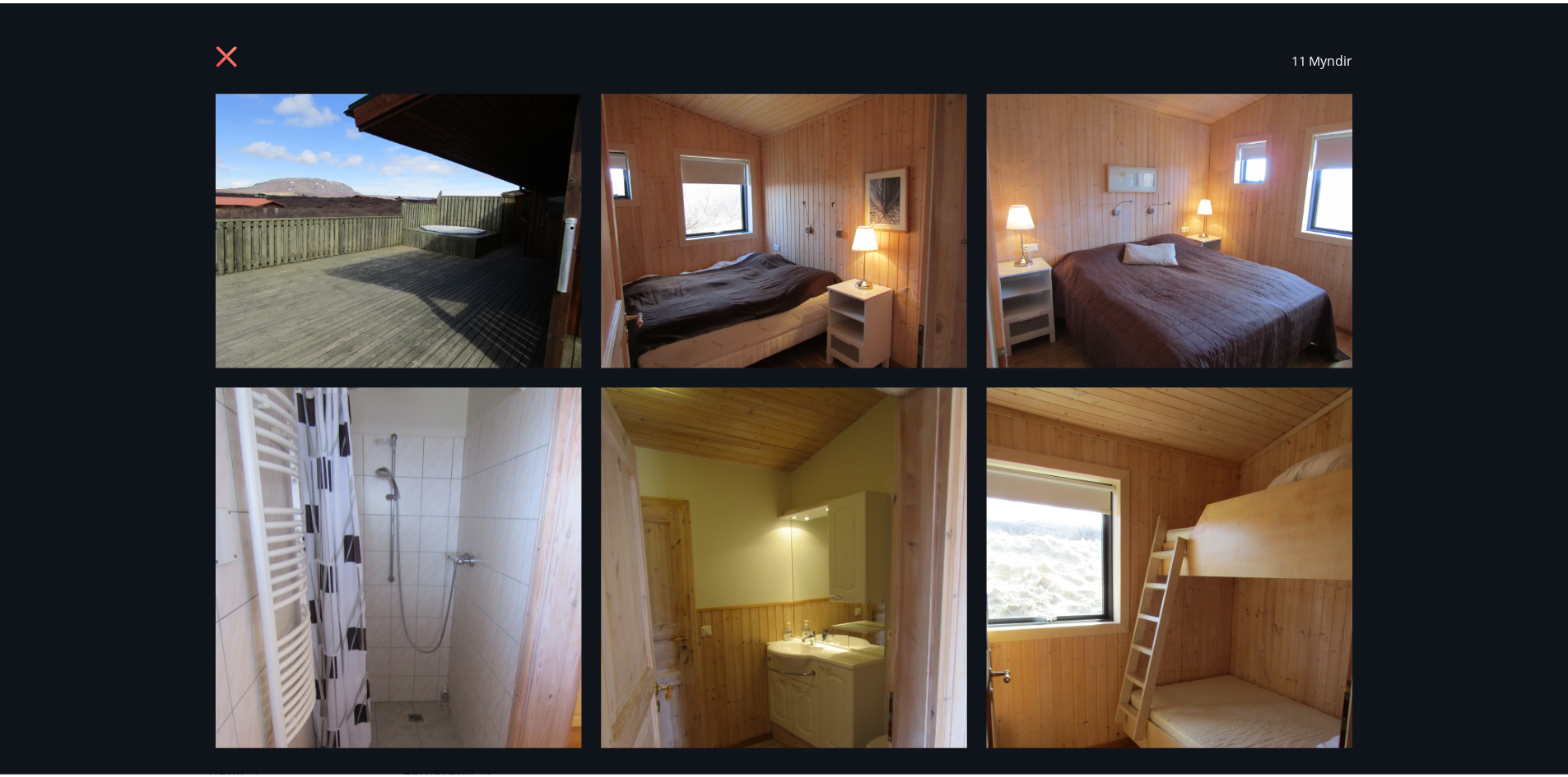
scroll to position [0, 0]
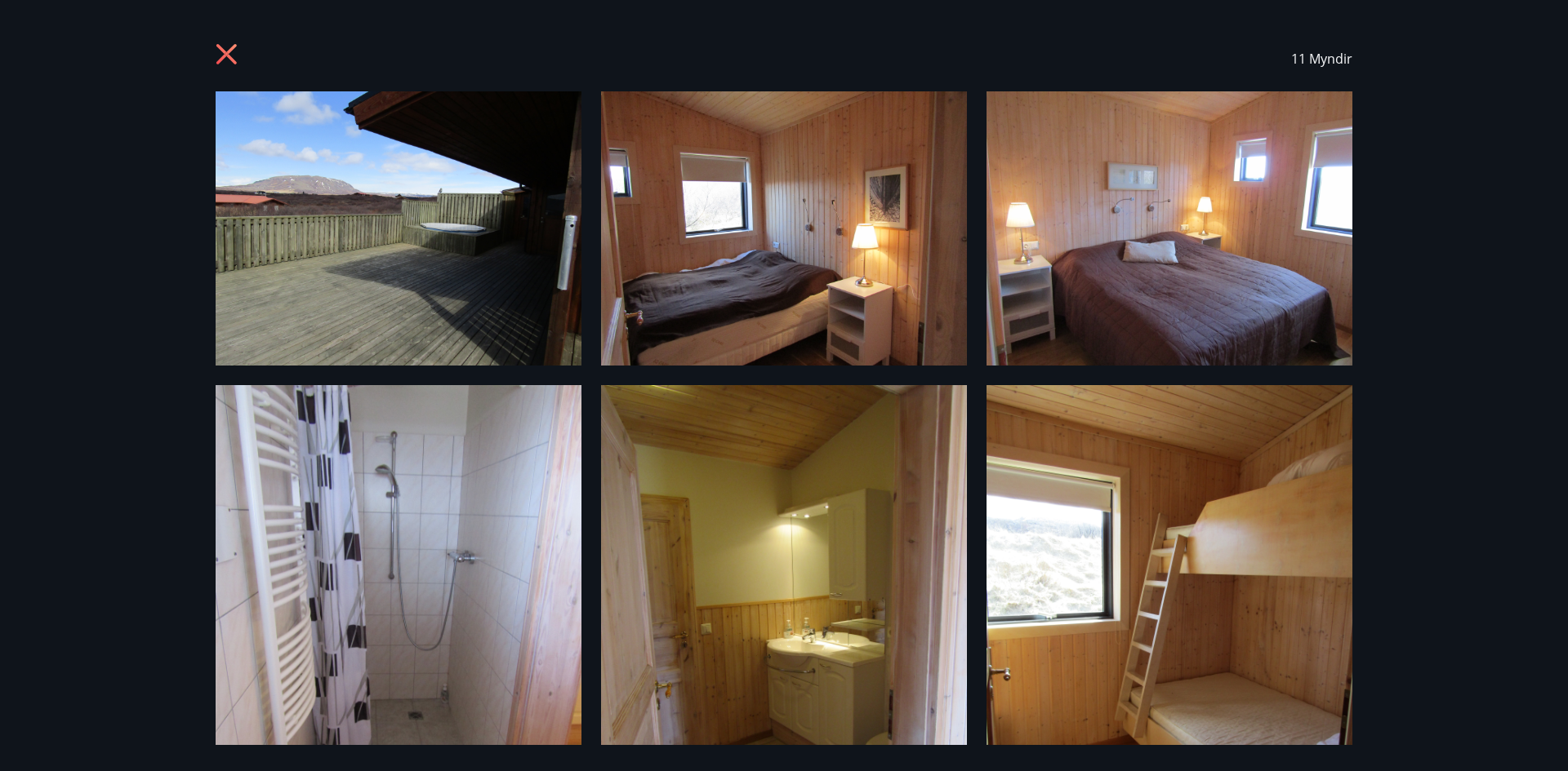
click at [241, 57] on icon at bounding box center [229, 56] width 26 height 26
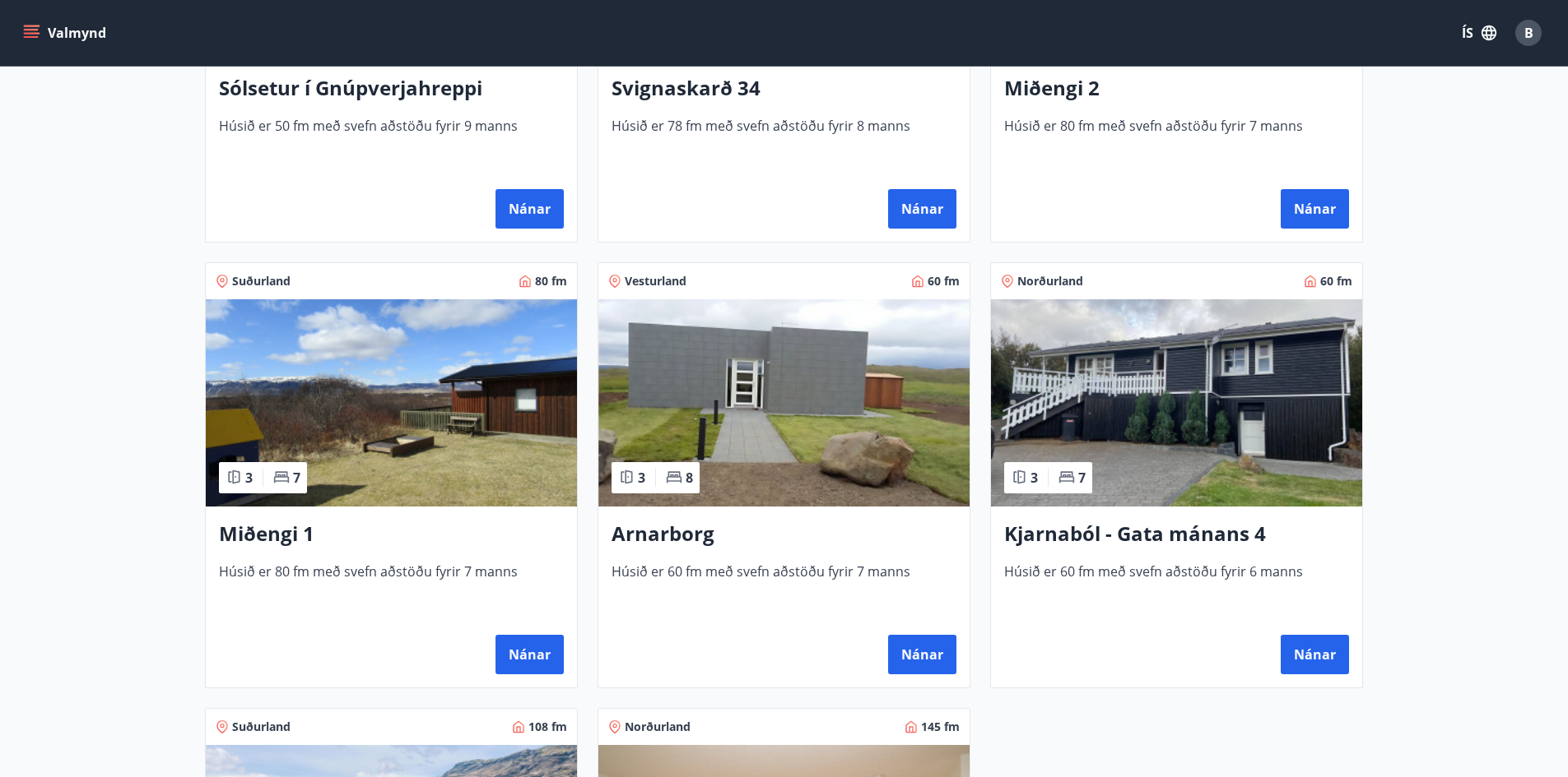
scroll to position [578, 0]
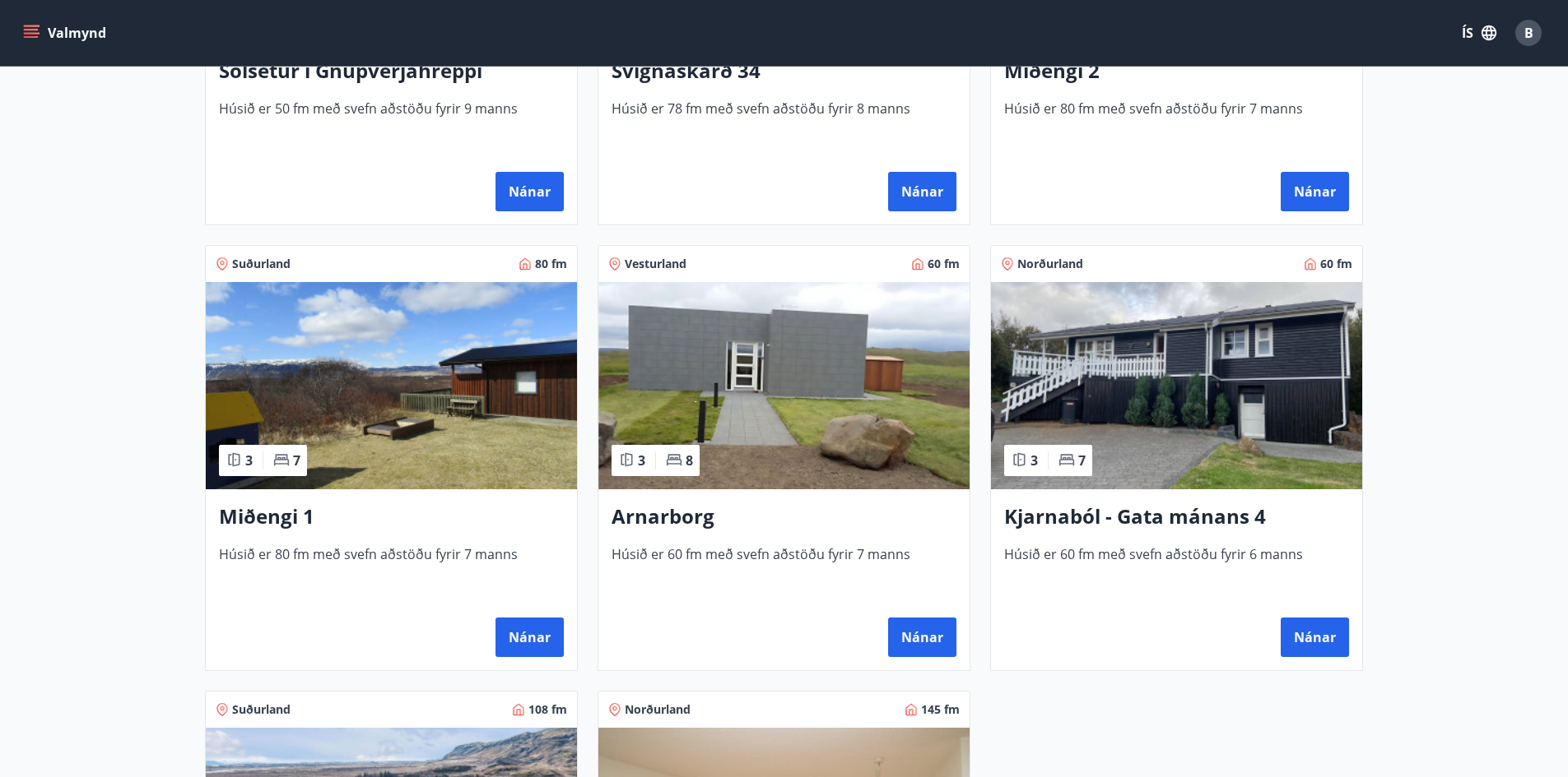
click at [1146, 405] on img at bounding box center [1176, 386] width 372 height 208
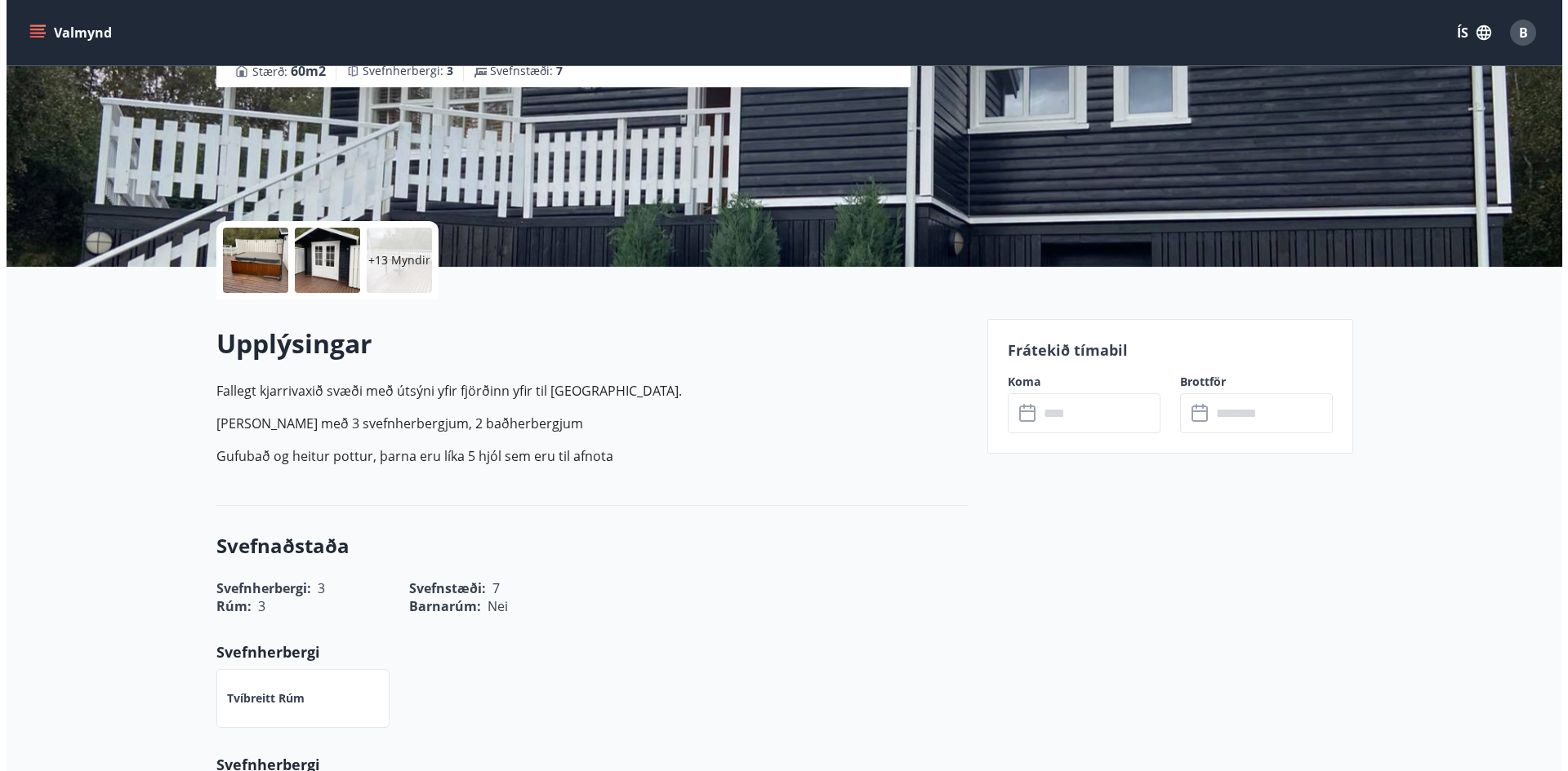
scroll to position [164, 0]
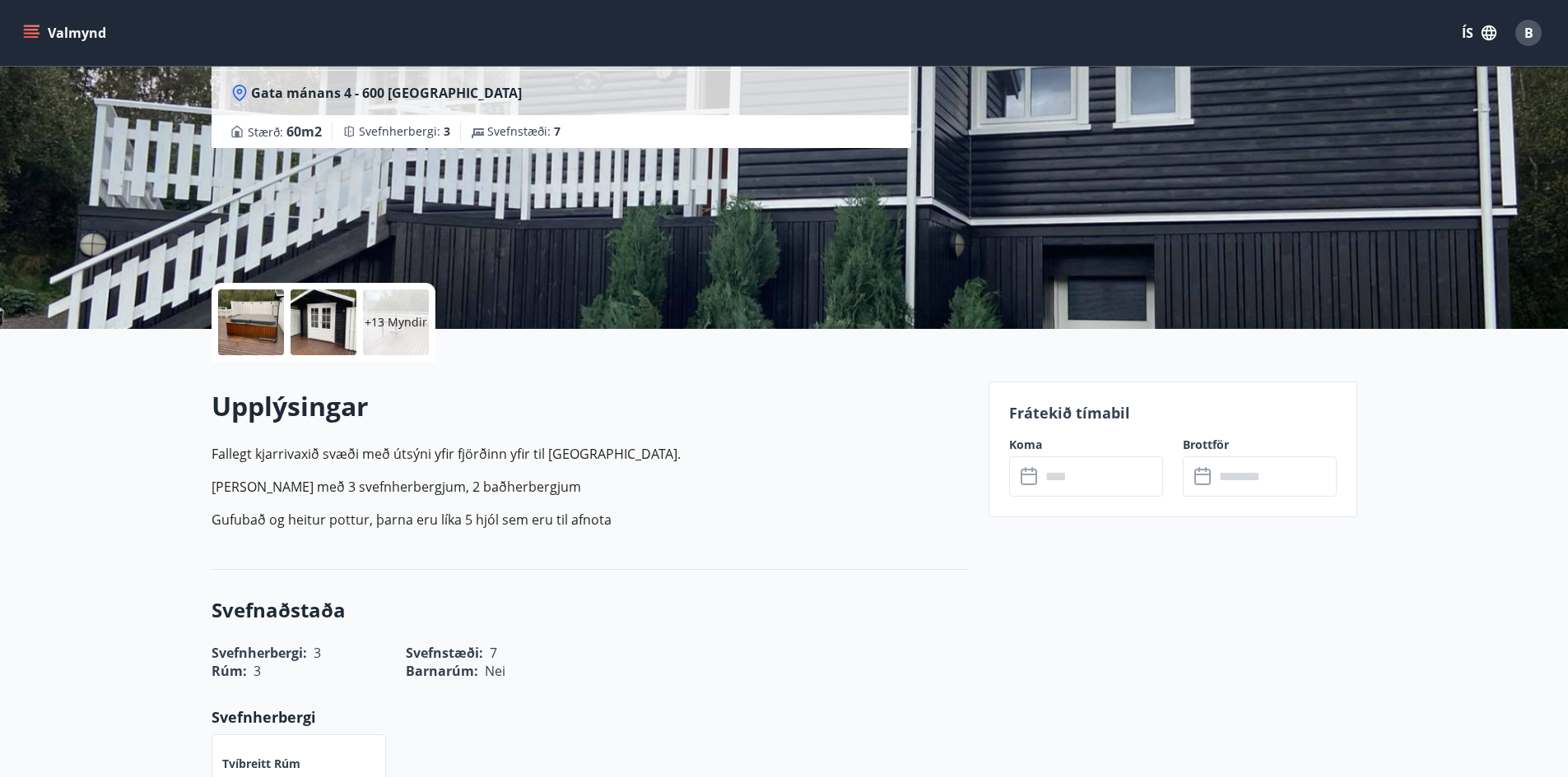
click at [249, 318] on div at bounding box center [250, 322] width 65 height 65
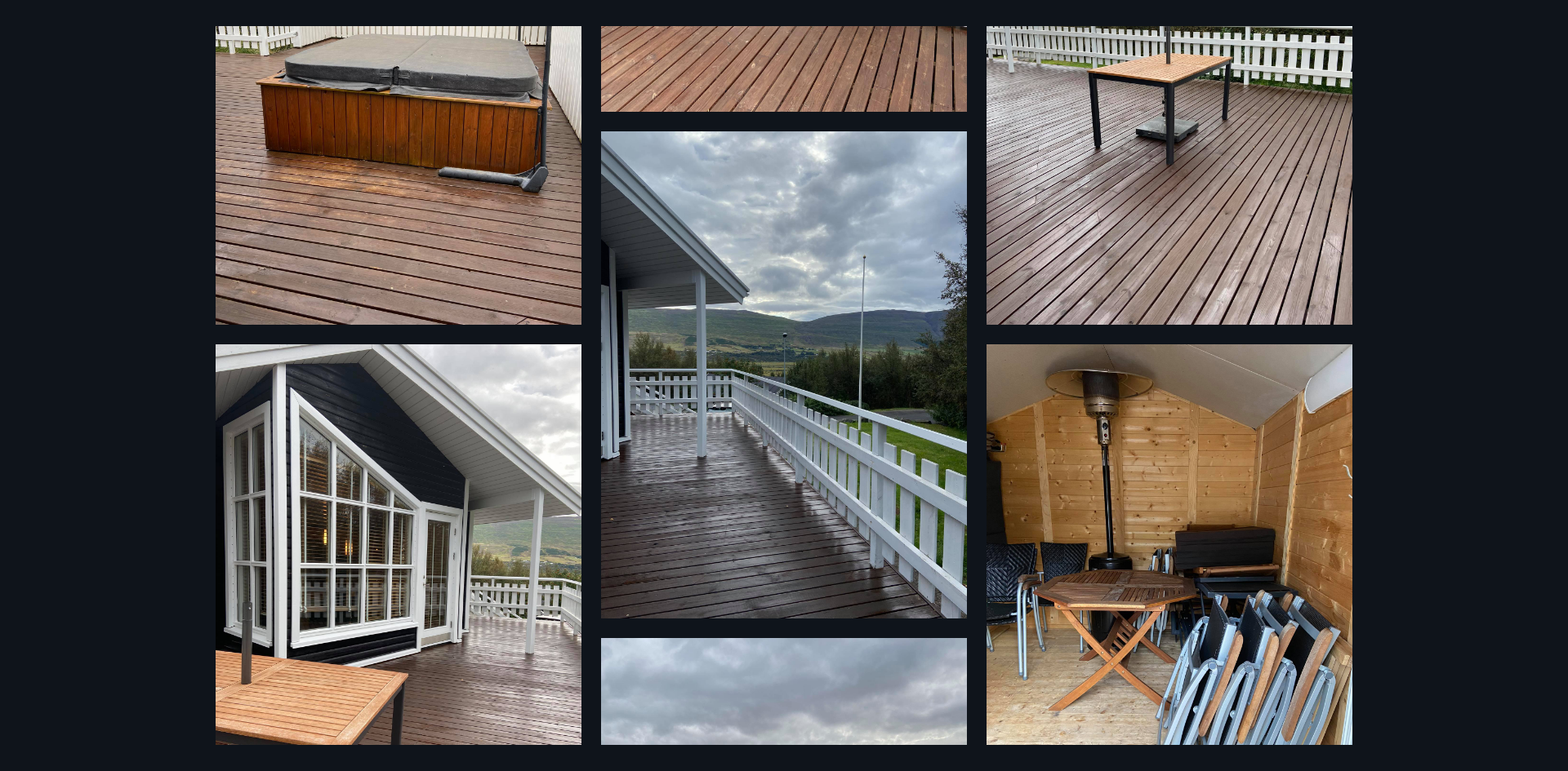
scroll to position [758, 0]
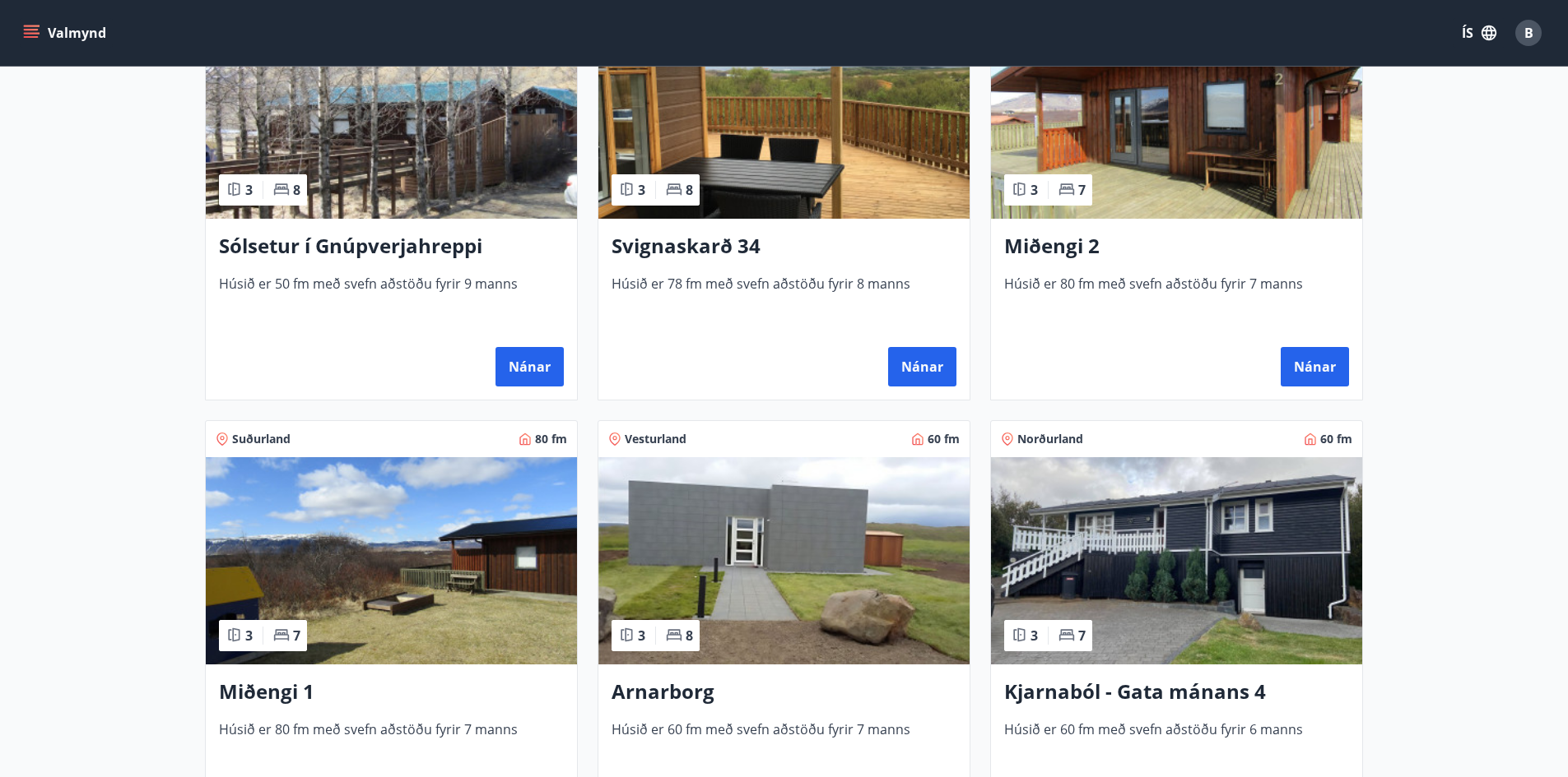
scroll to position [576, 0]
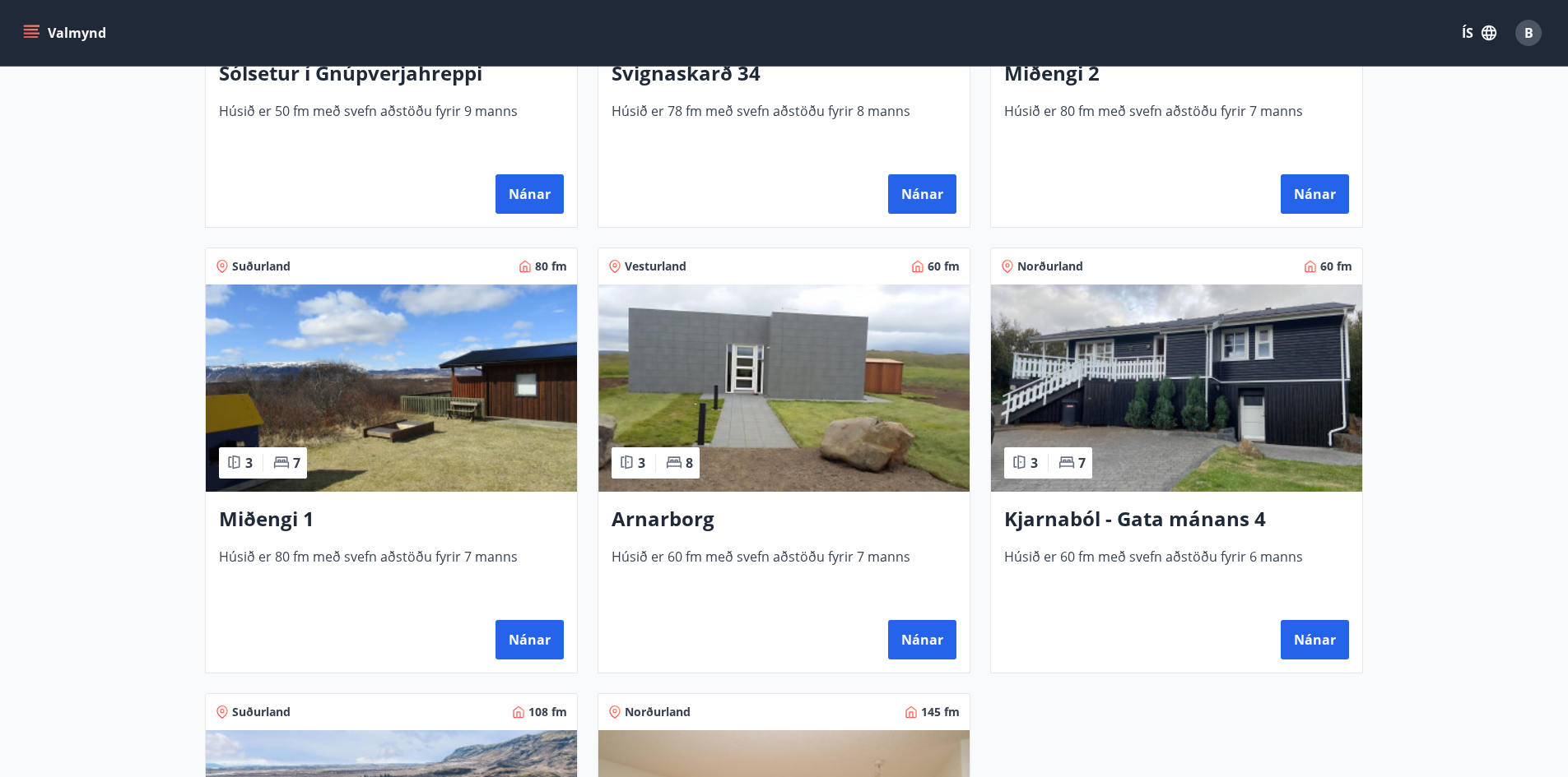
click at [754, 337] on img at bounding box center [784, 388] width 372 height 208
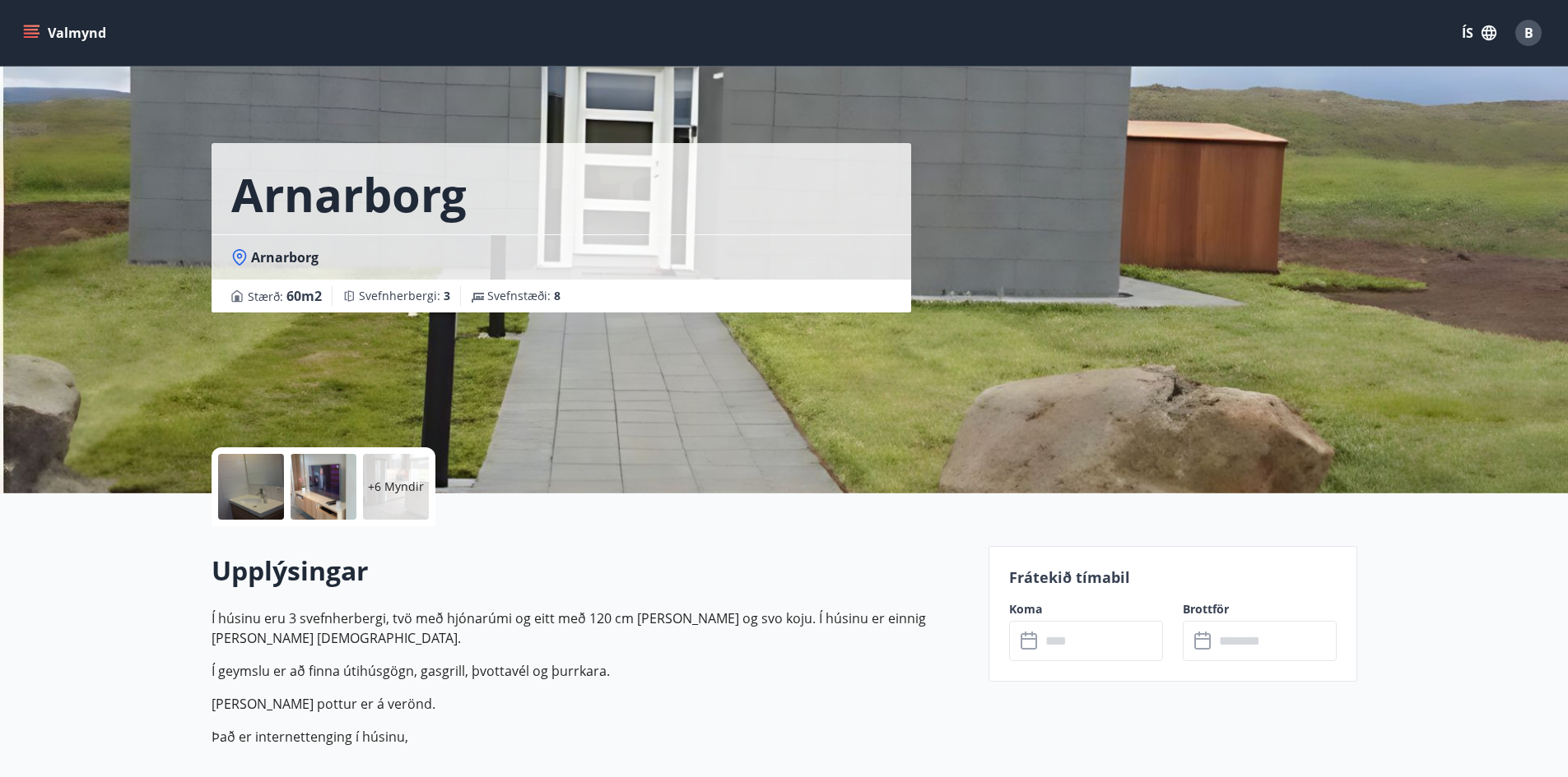
click at [257, 486] on div at bounding box center [250, 486] width 65 height 65
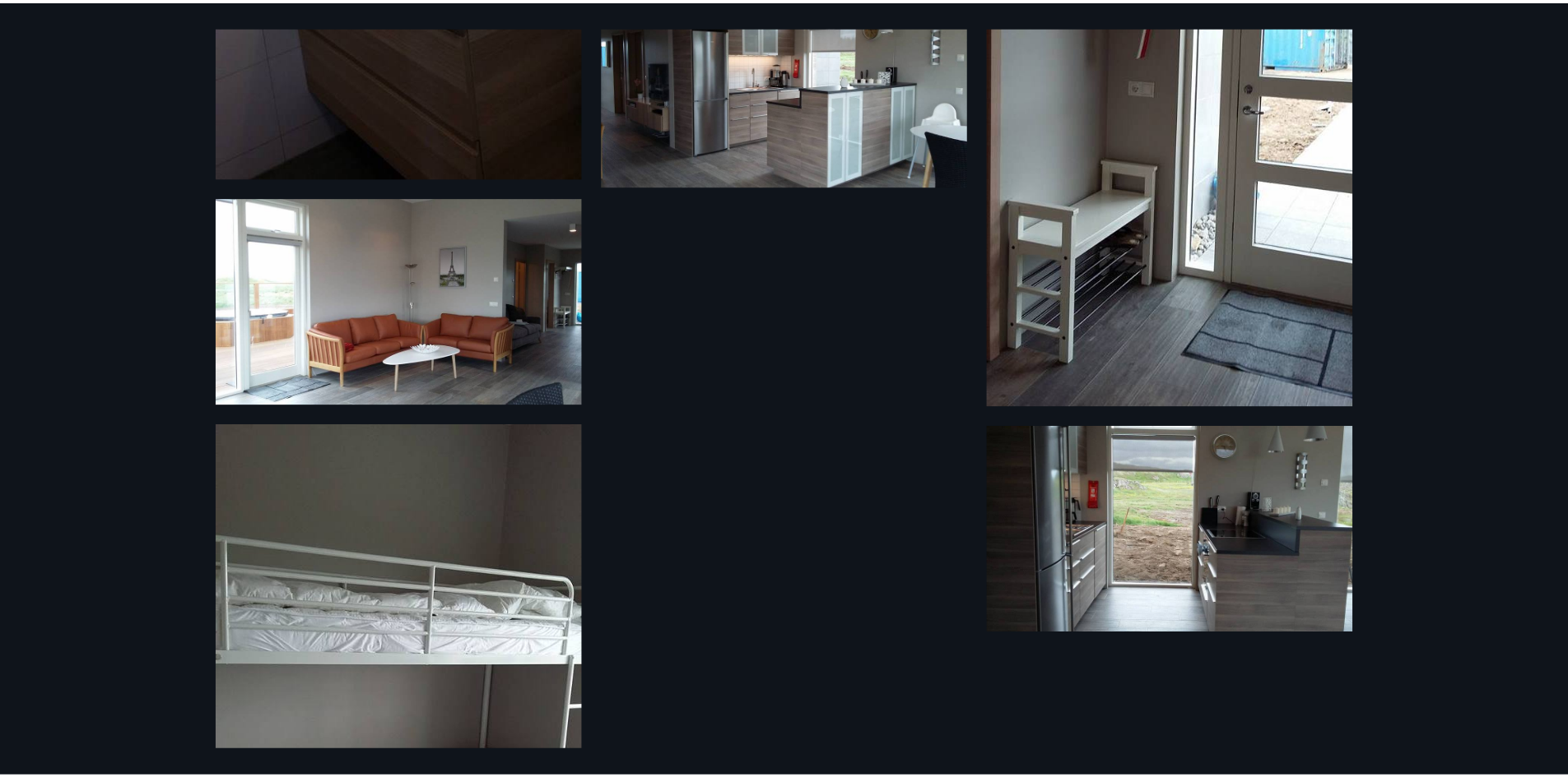
scroll to position [634, 0]
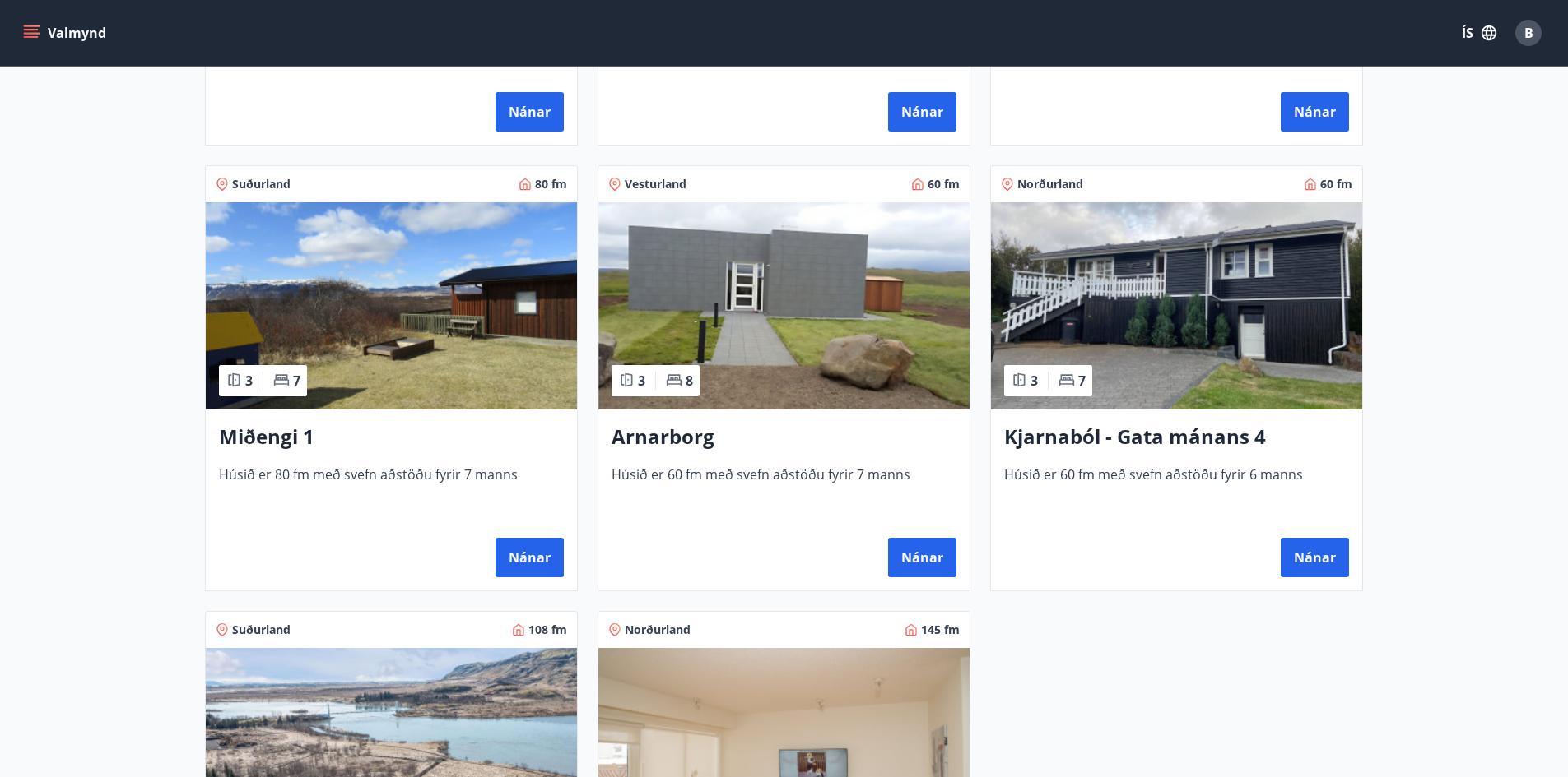
scroll to position [987, 0]
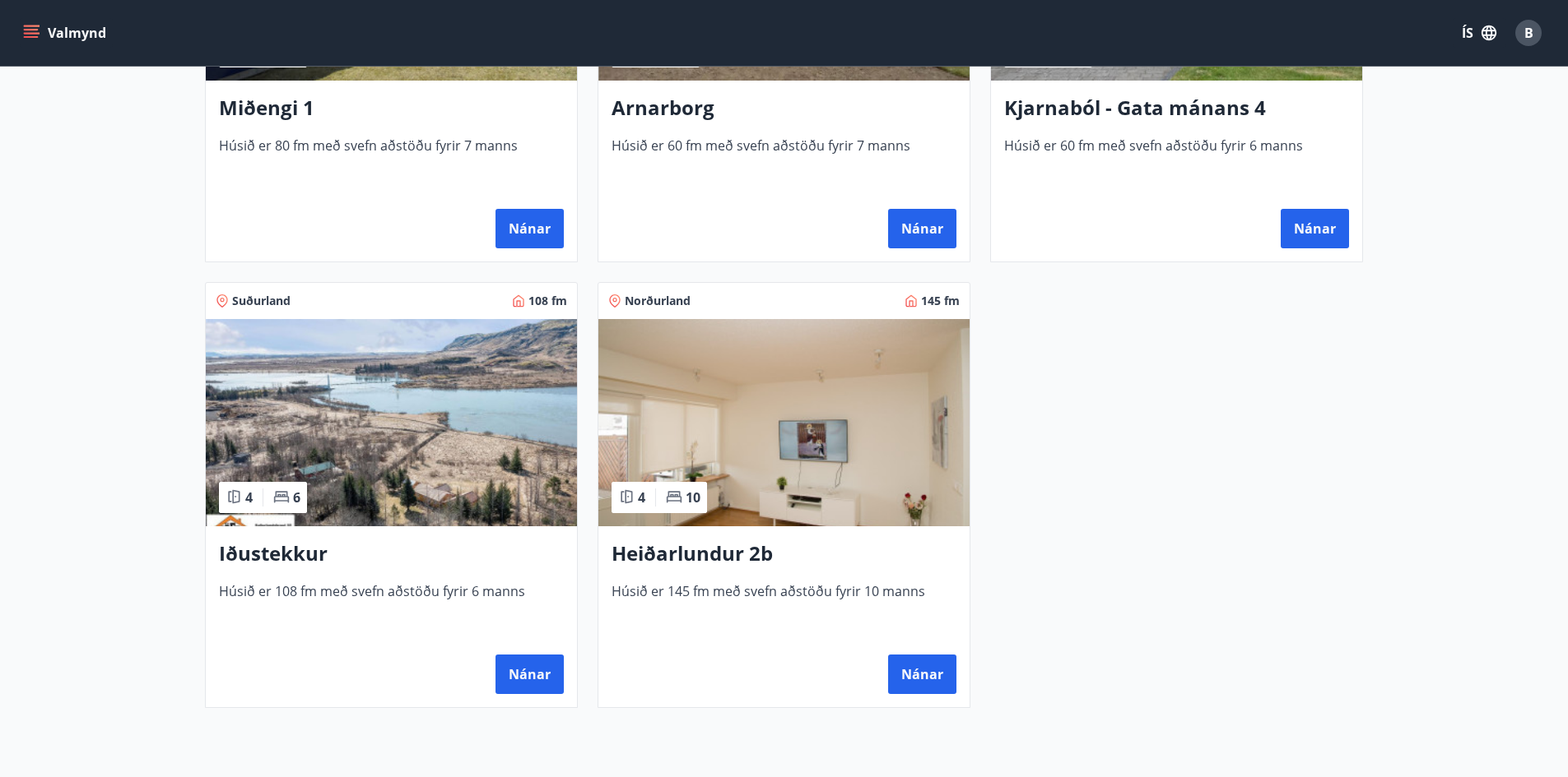
click at [384, 407] on img at bounding box center [392, 423] width 372 height 208
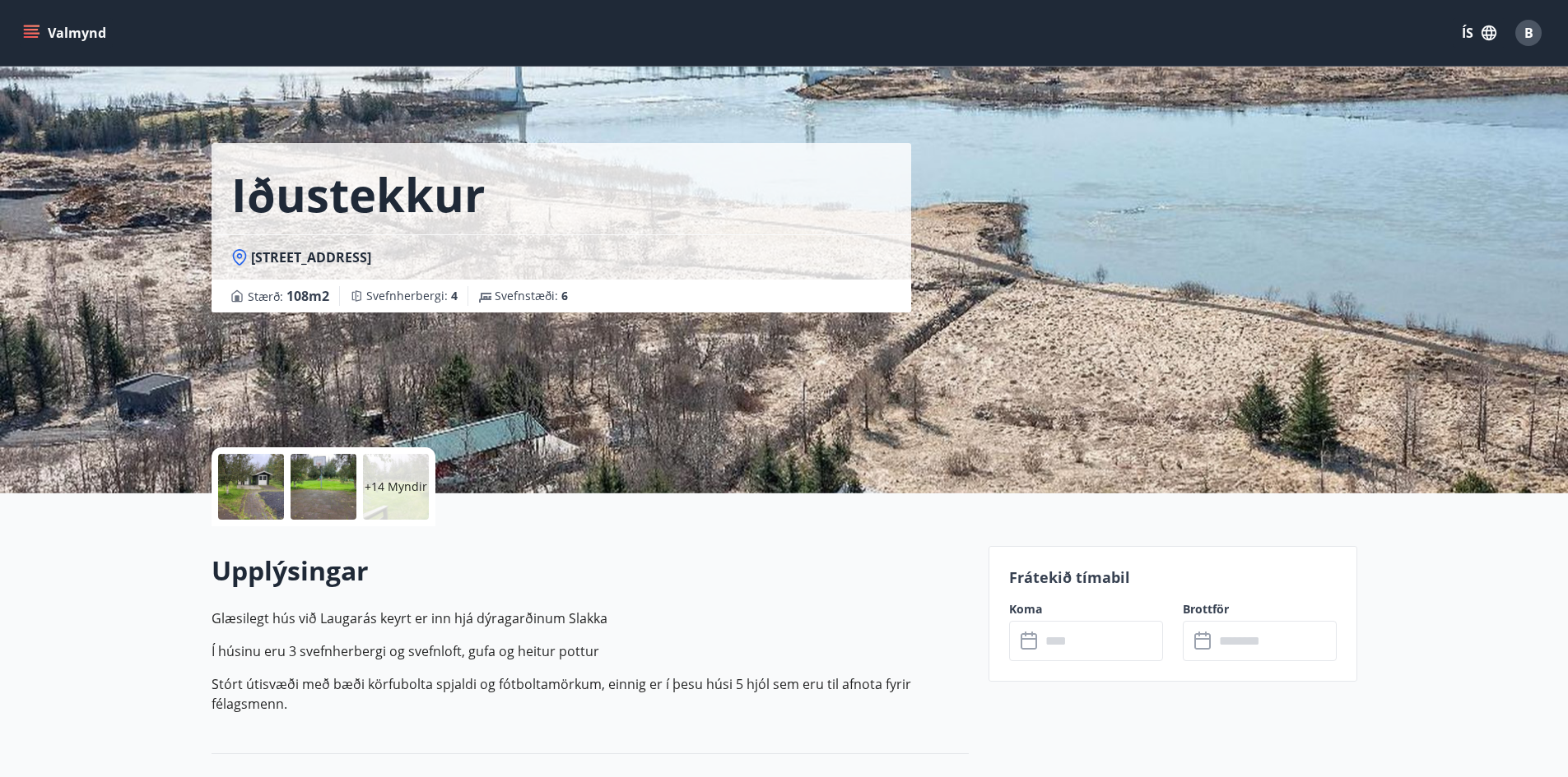
click at [282, 474] on div at bounding box center [250, 486] width 65 height 65
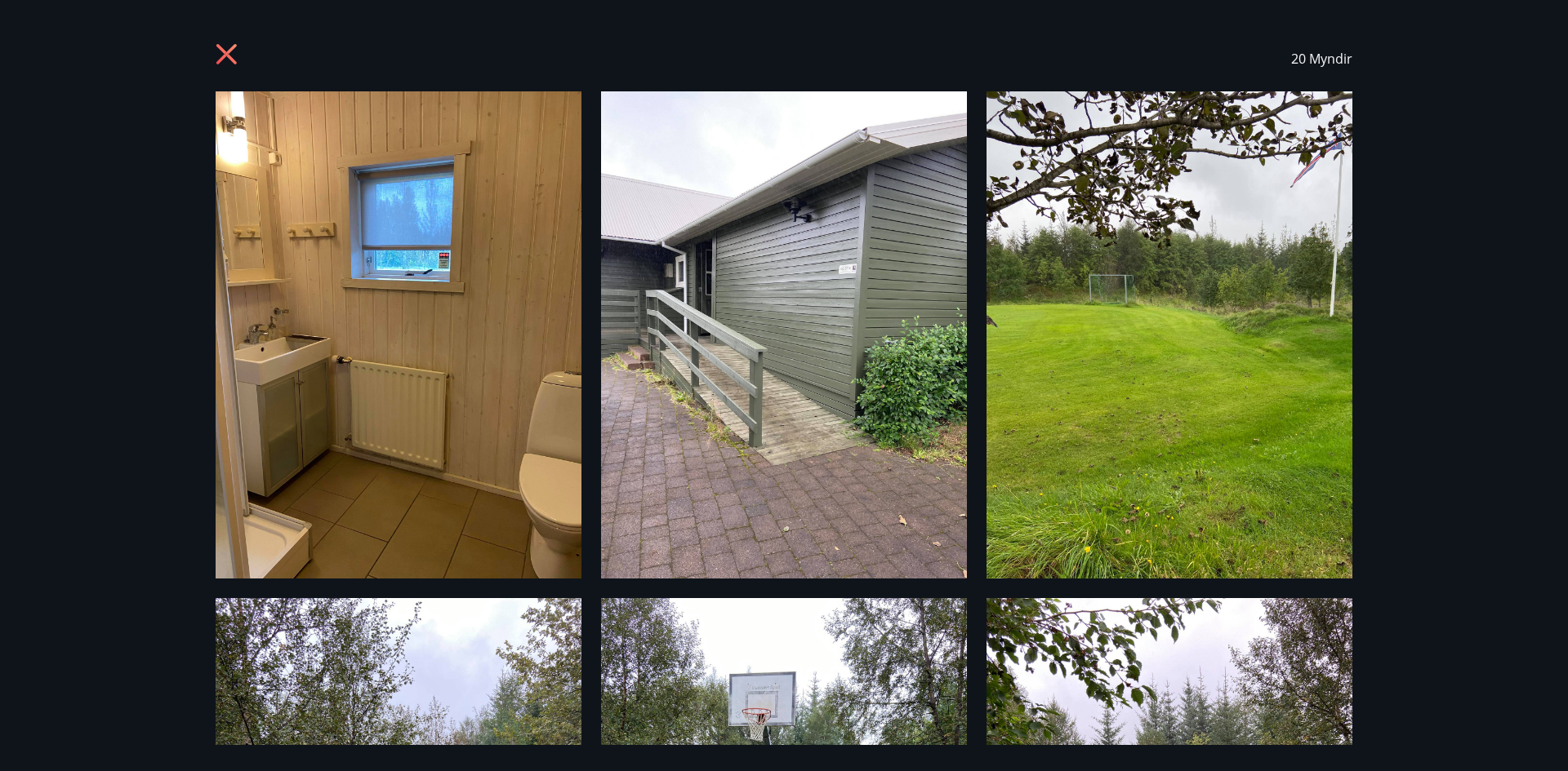
click at [1414, 314] on div "20 Myndir" at bounding box center [784, 386] width 1568 height 771
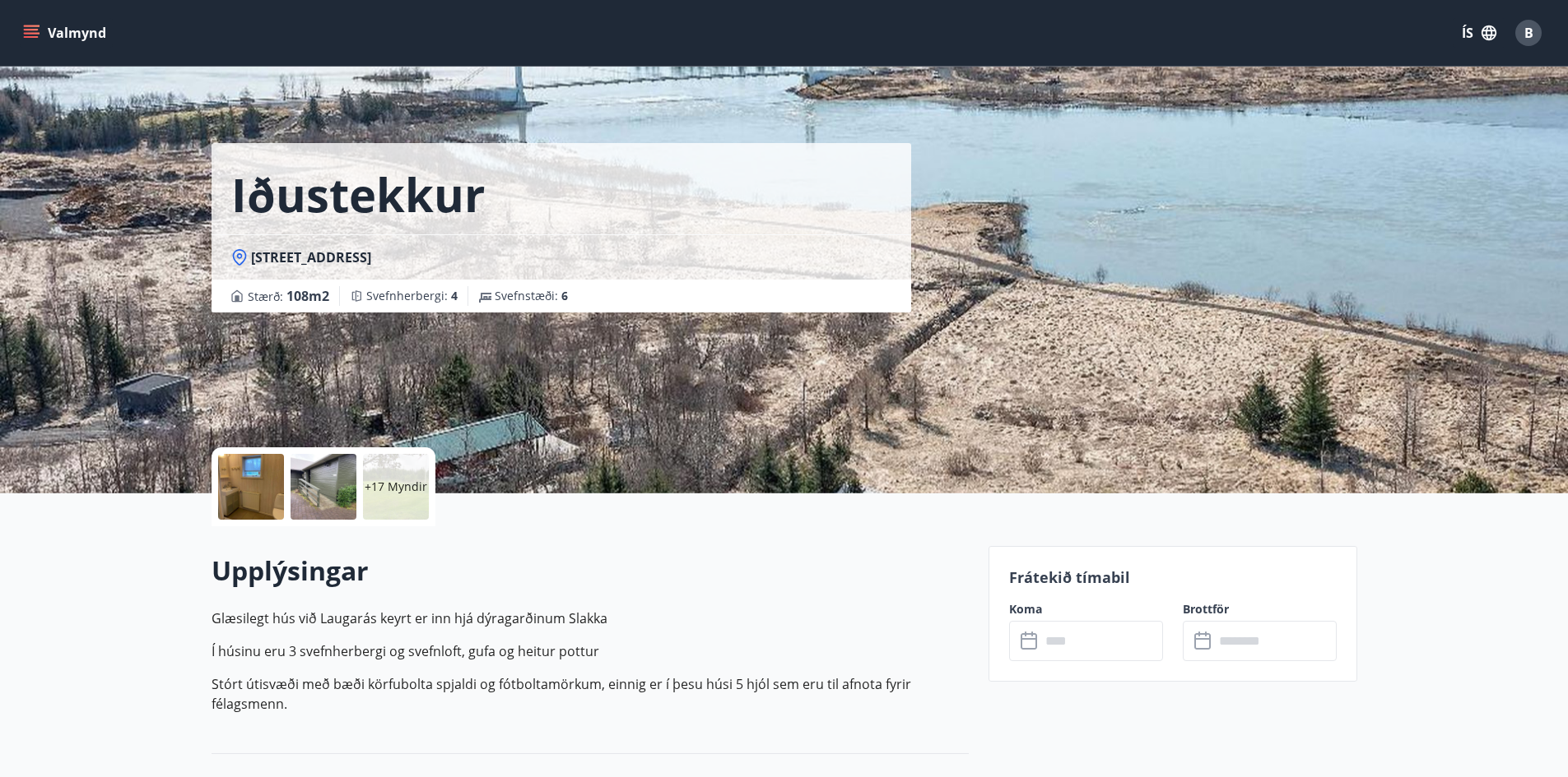
click at [265, 466] on div at bounding box center [250, 486] width 65 height 65
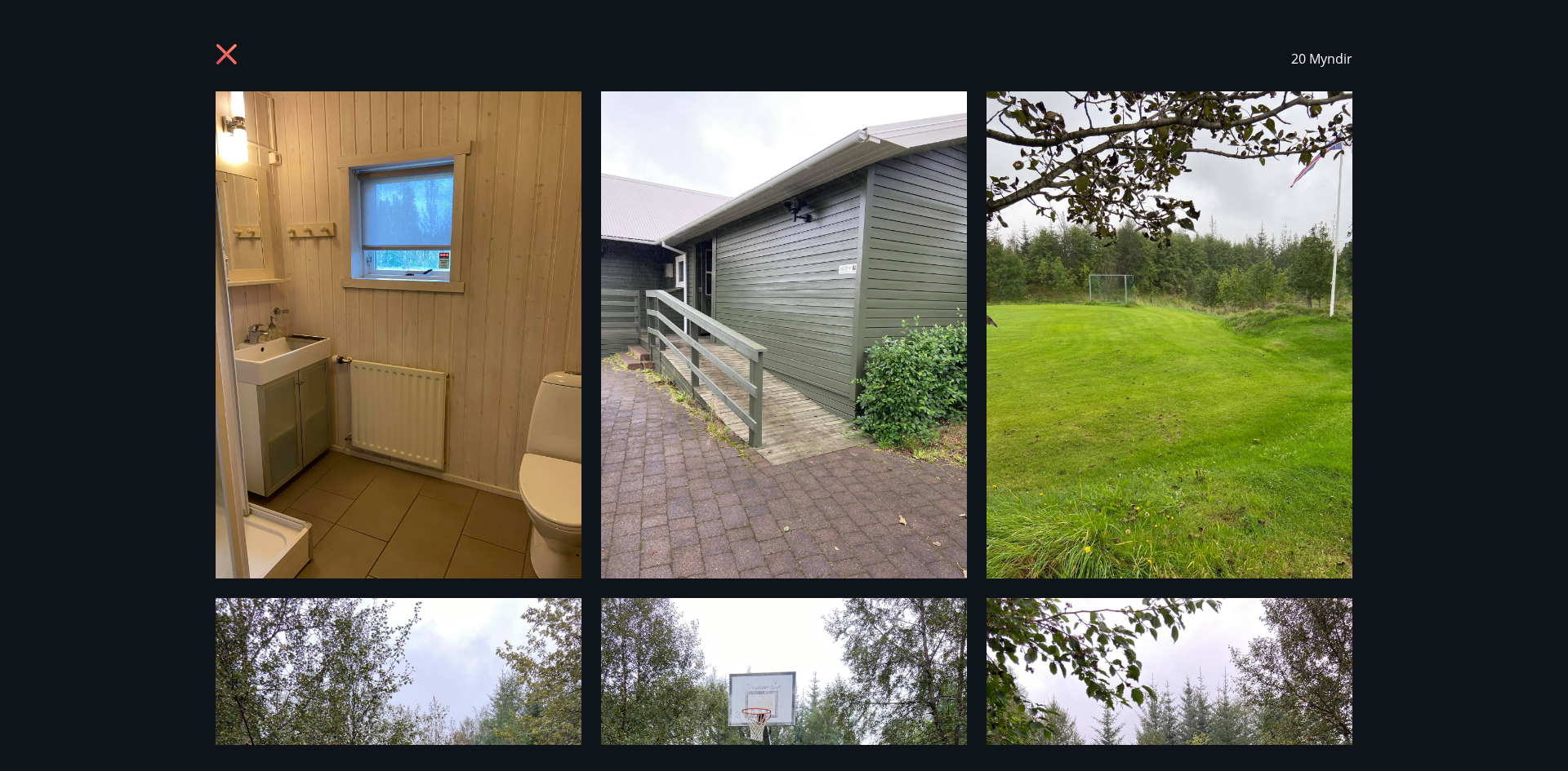
click at [226, 50] on icon at bounding box center [229, 56] width 26 height 26
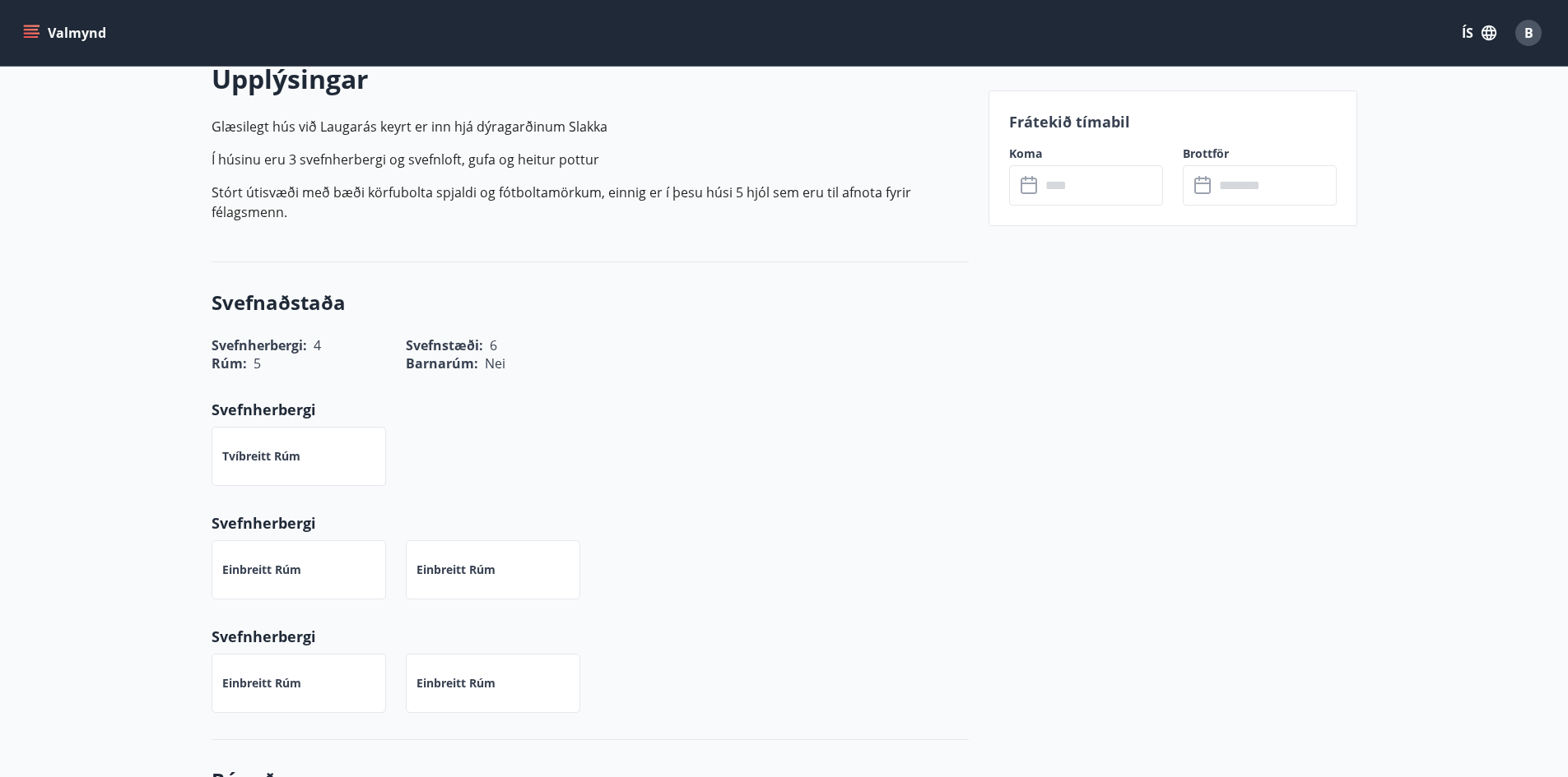
scroll to position [494, 0]
drag, startPoint x: 330, startPoint y: 344, endPoint x: 229, endPoint y: 342, distance: 101.0
click at [229, 342] on div "Rúm : 5" at bounding box center [288, 352] width 194 height 38
click at [323, 343] on div "Rúm : 5" at bounding box center [288, 352] width 194 height 38
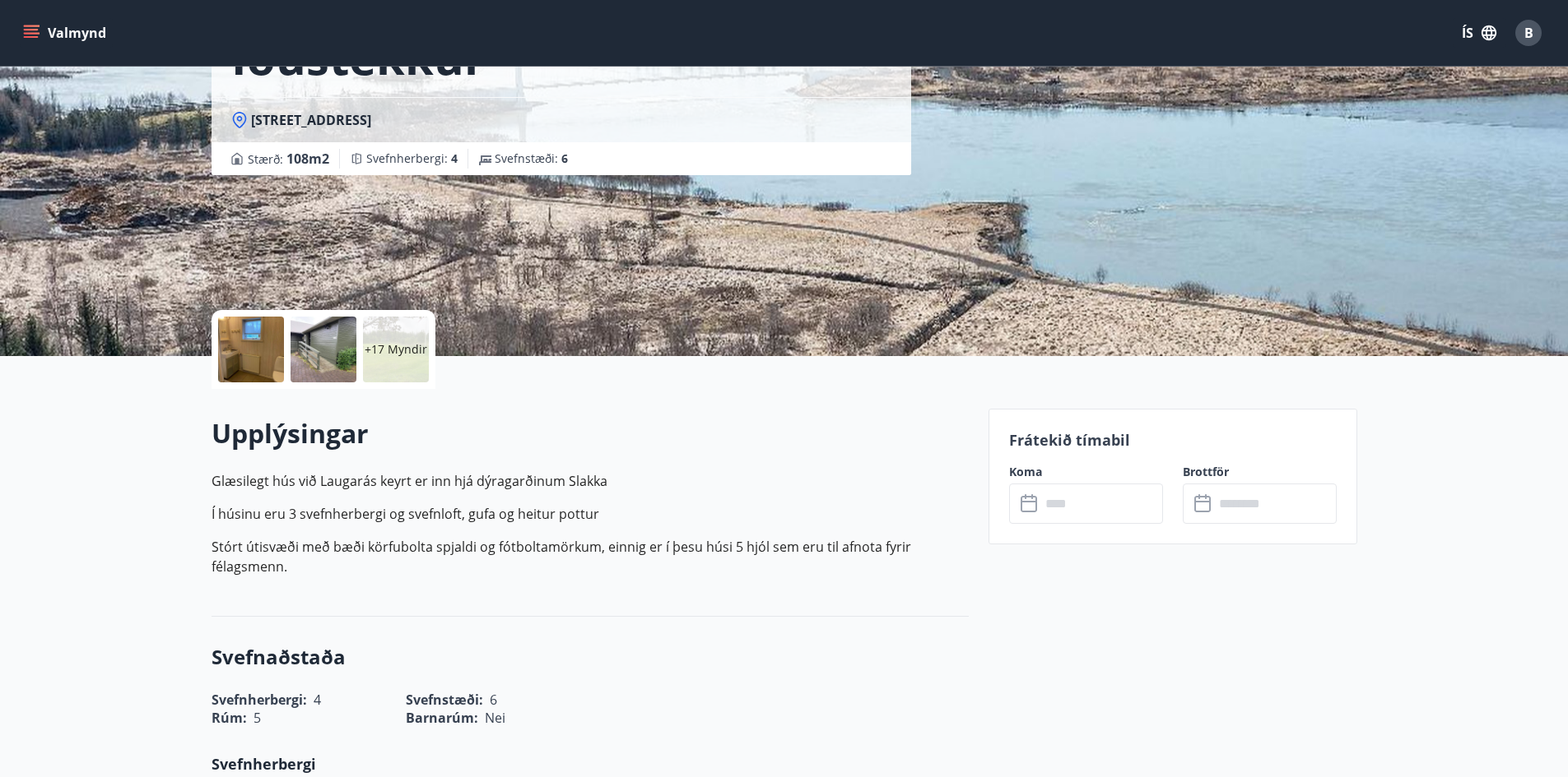
scroll to position [0, 0]
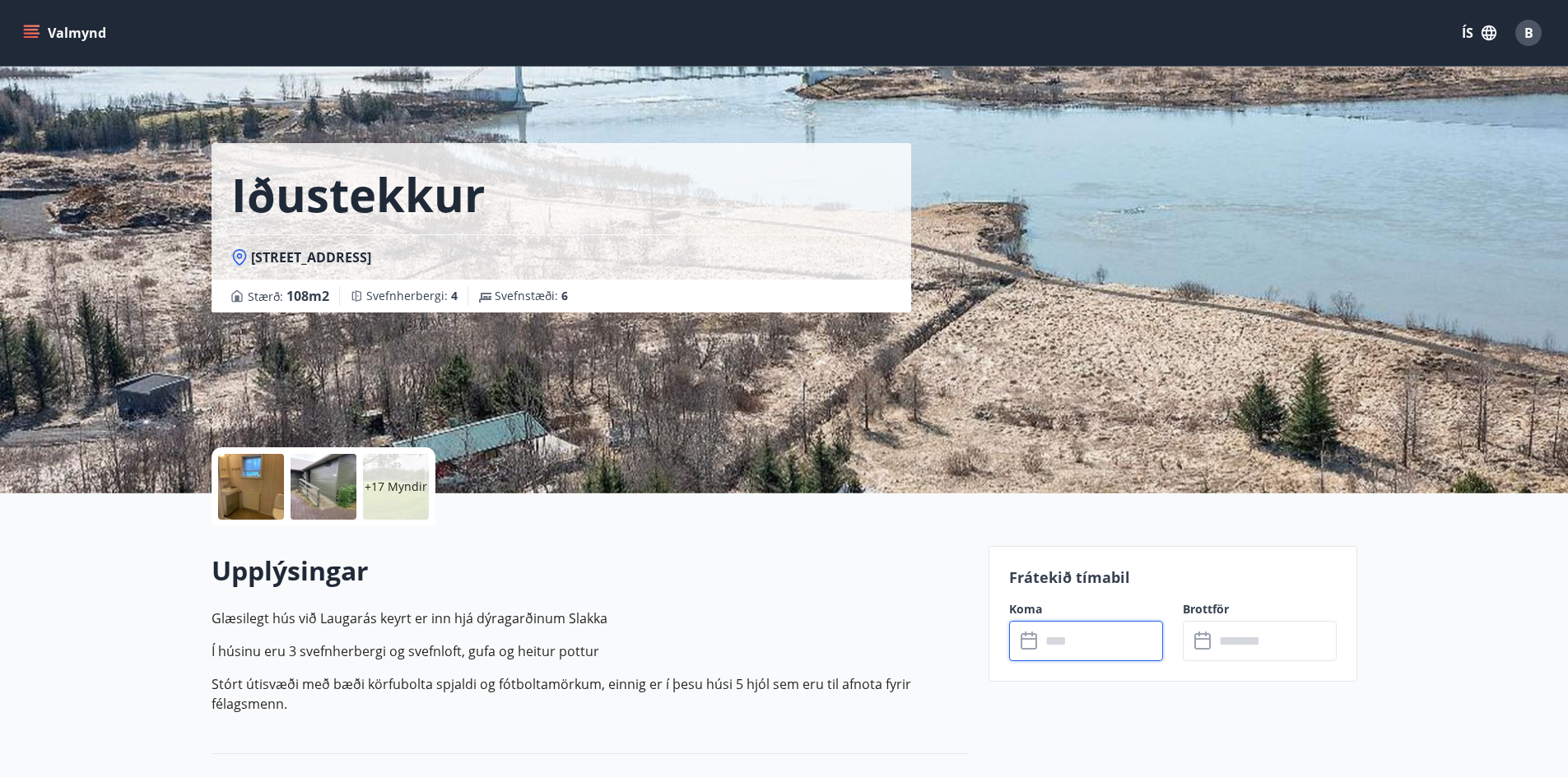
click at [1090, 646] on input "text" at bounding box center [1101, 641] width 122 height 41
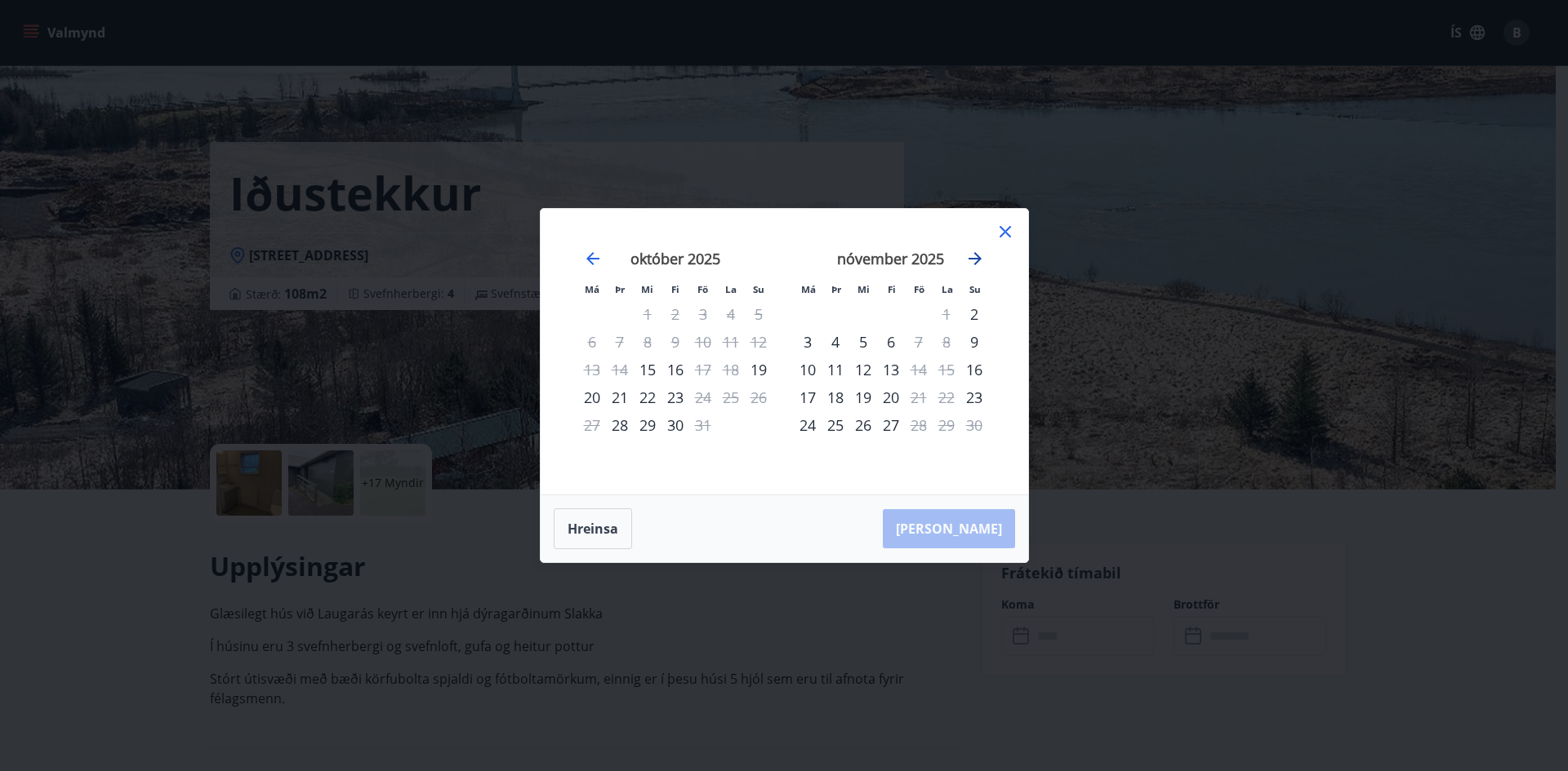
click at [981, 260] on icon "Move forward to switch to the next month." at bounding box center [974, 259] width 20 height 20
click at [595, 262] on icon "Move backward to switch to the previous month." at bounding box center [593, 259] width 20 height 20
click at [1009, 239] on icon at bounding box center [1005, 231] width 20 height 20
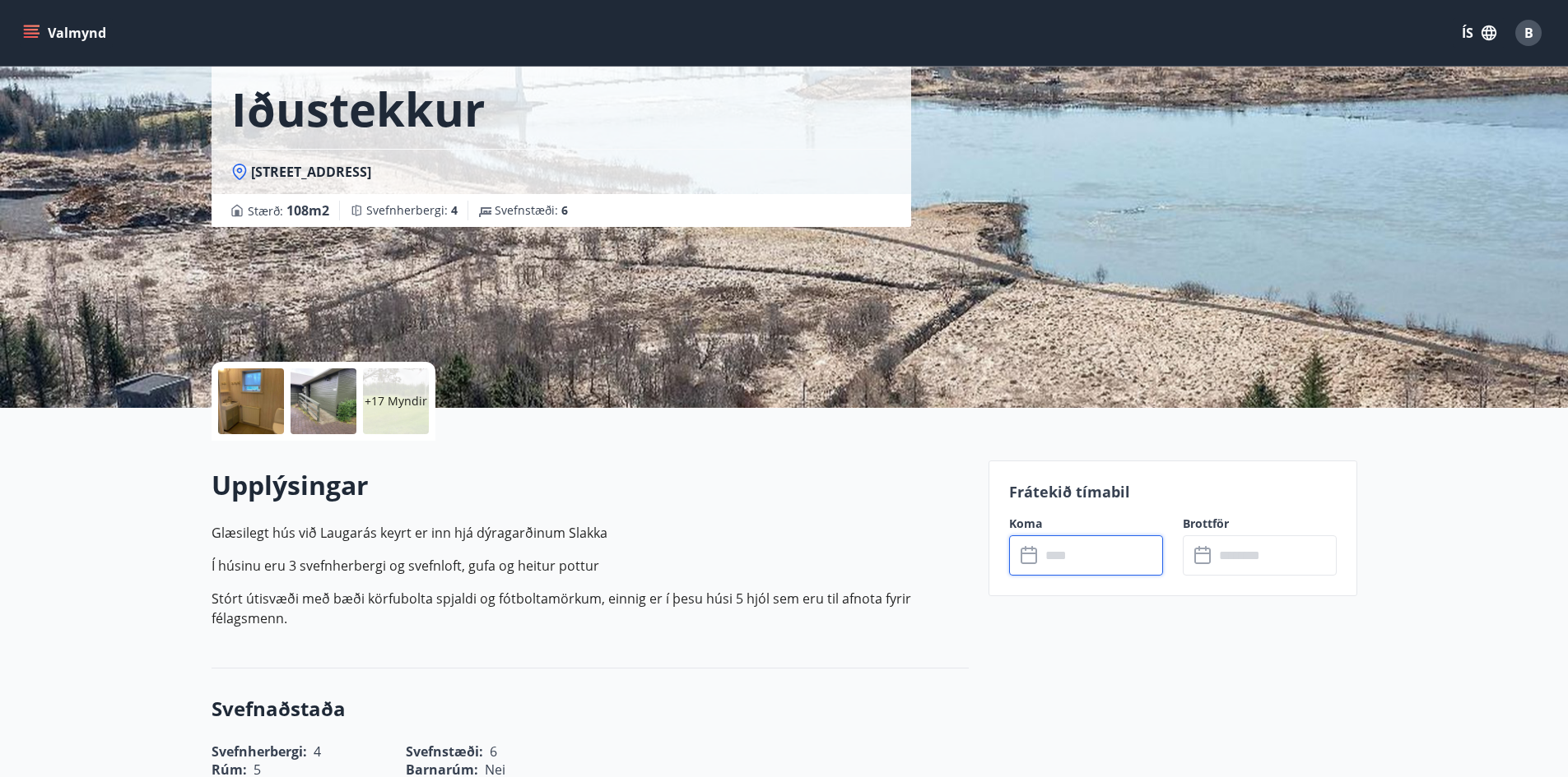
scroll to position [82, 0]
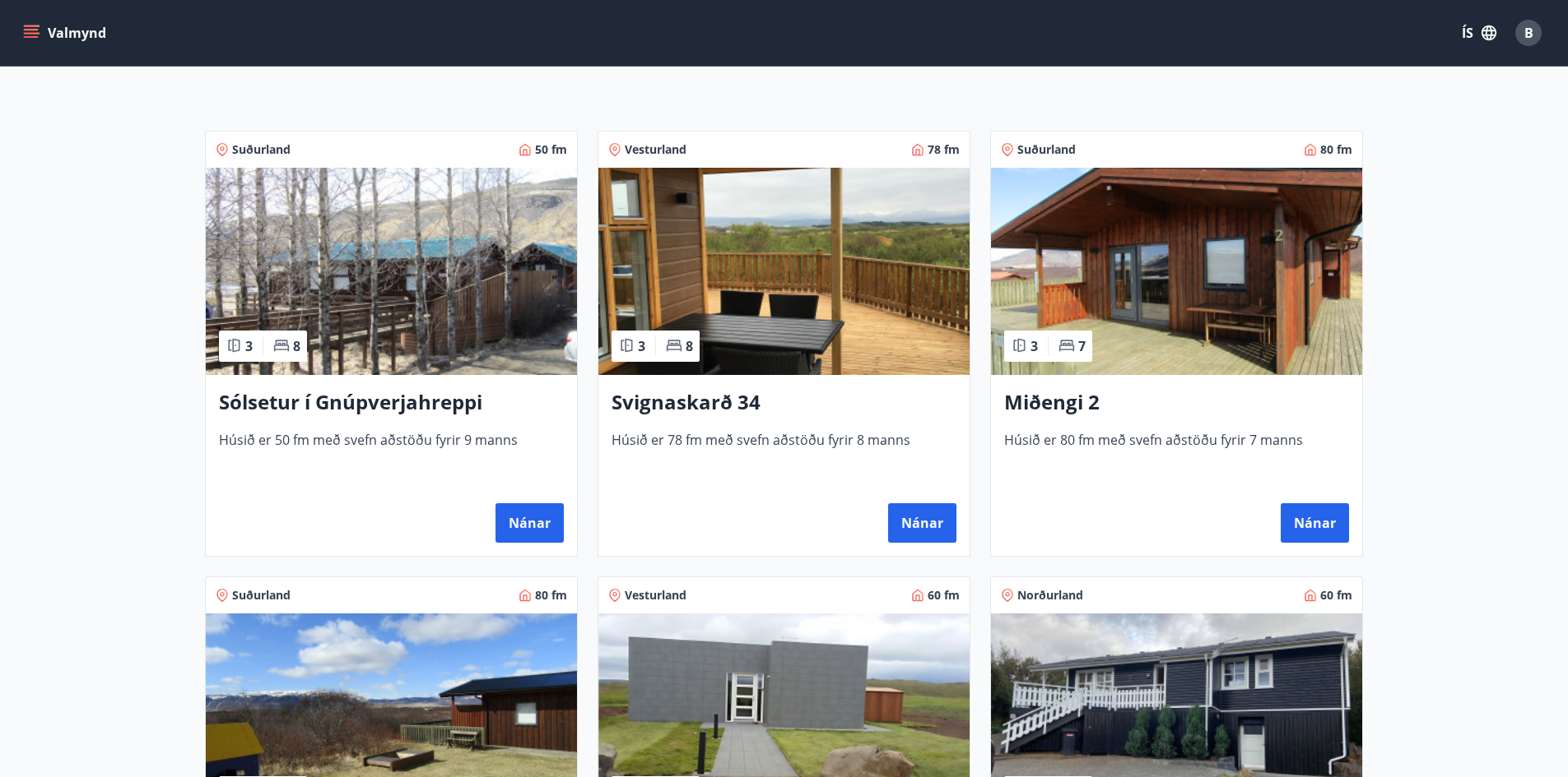
scroll to position [659, 0]
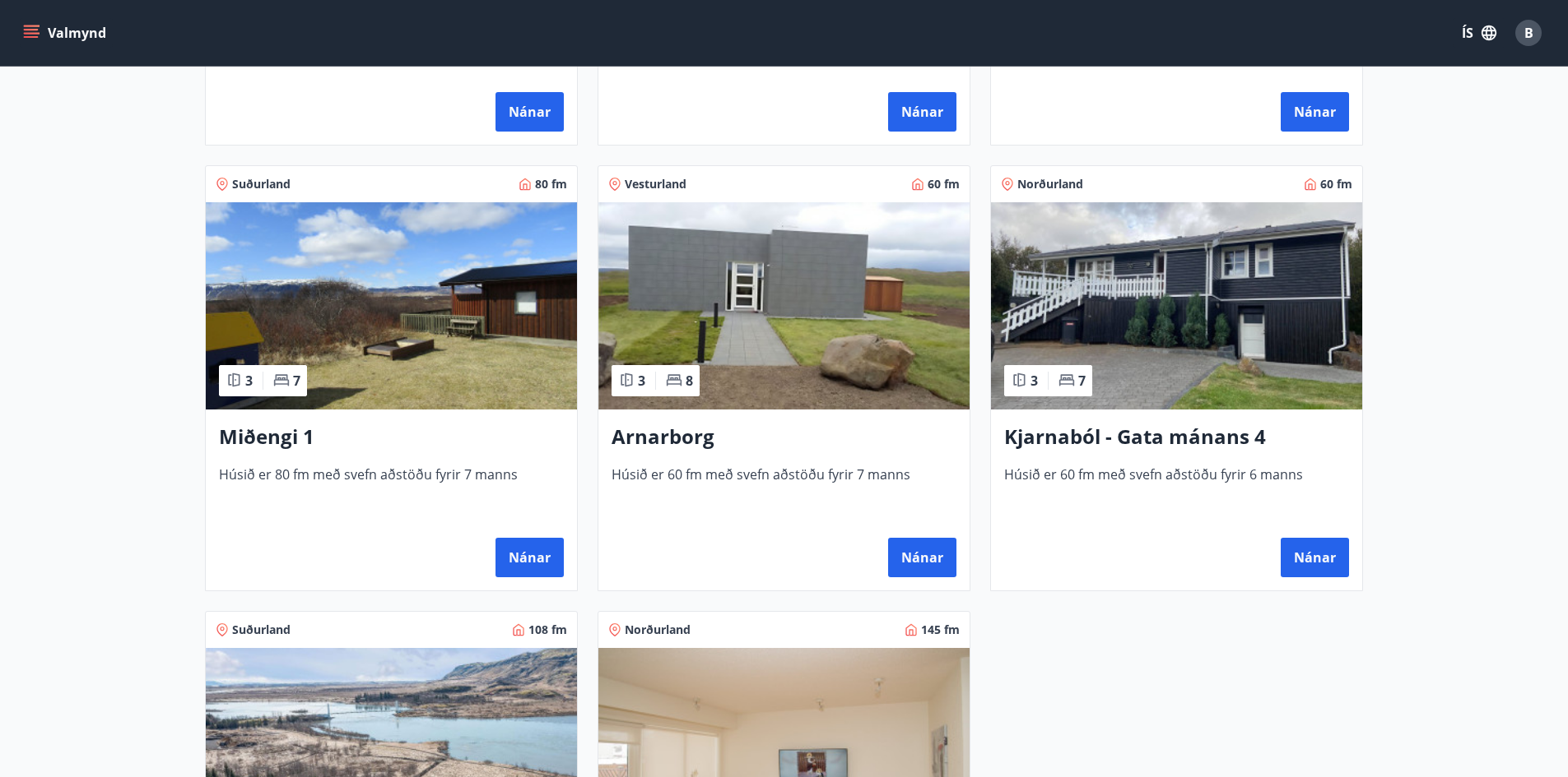
click at [1178, 434] on h3 "Kjarnaból - Gata mánans 4" at bounding box center [1176, 437] width 345 height 29
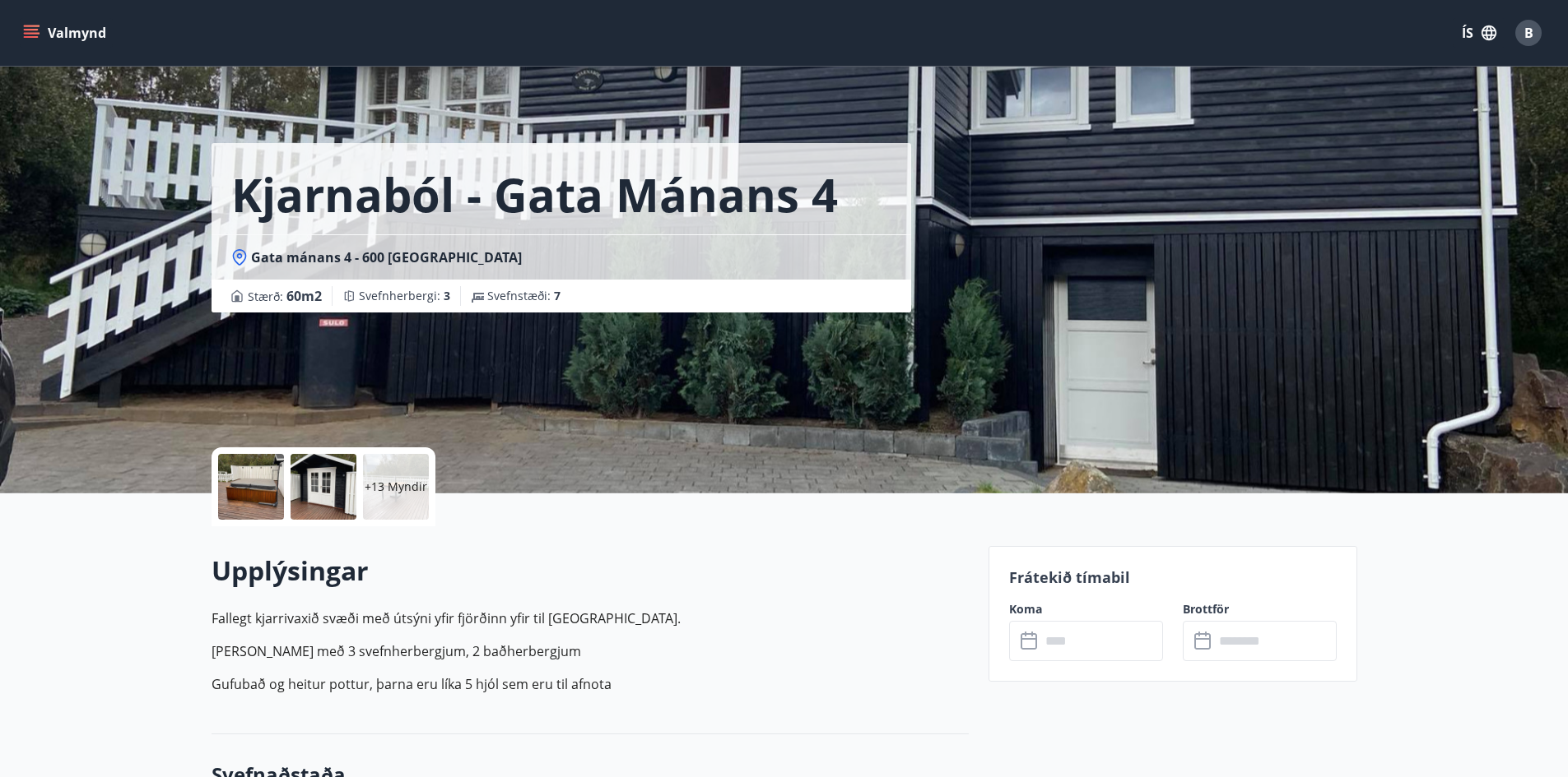
click at [1059, 643] on input "text" at bounding box center [1101, 641] width 122 height 41
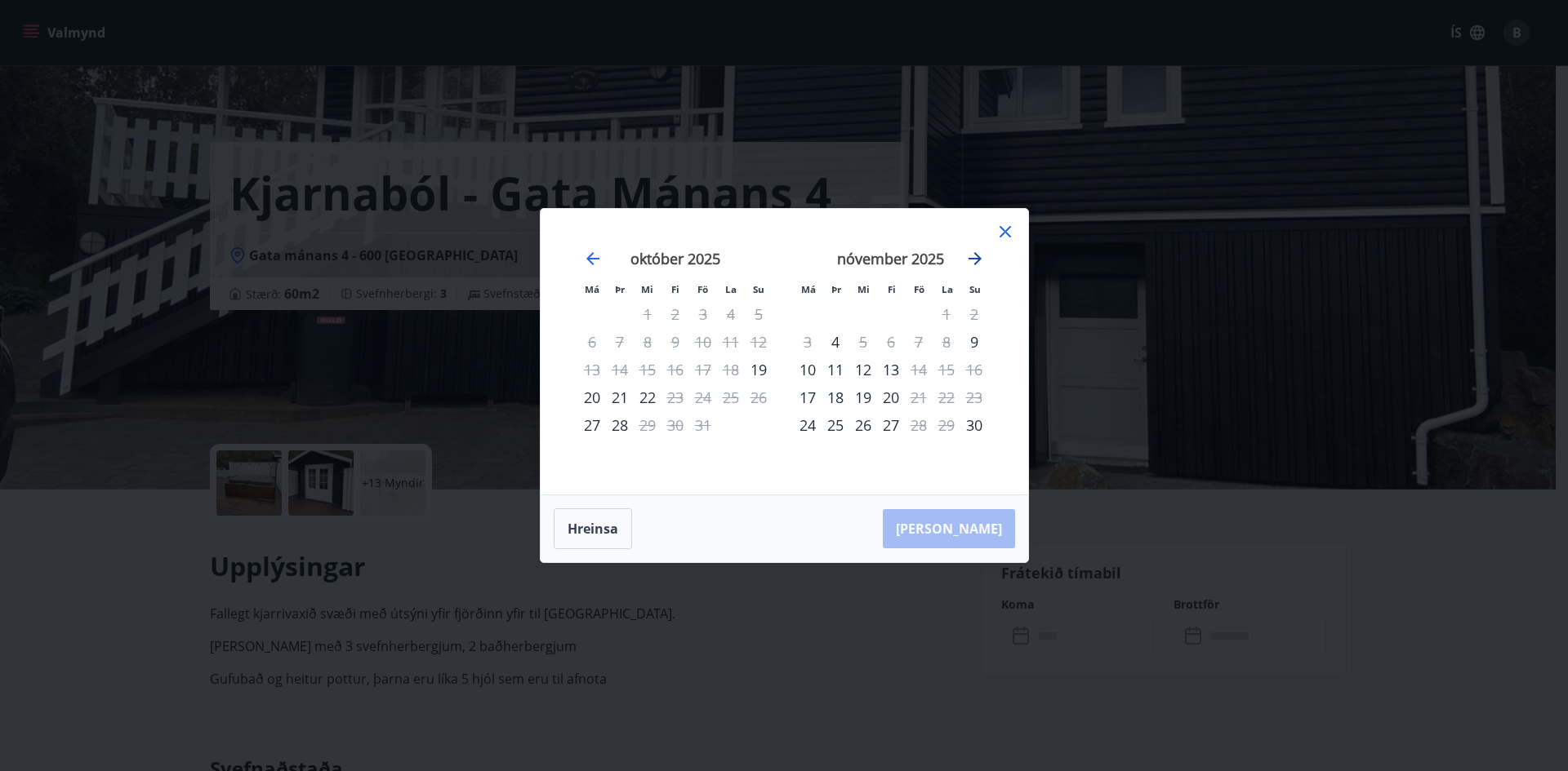
click at [965, 265] on icon "Move forward to switch to the next month." at bounding box center [974, 259] width 20 height 20
drag, startPoint x: 1011, startPoint y: 224, endPoint x: 1008, endPoint y: 262, distance: 38.1
click at [1011, 225] on icon at bounding box center [1005, 231] width 20 height 20
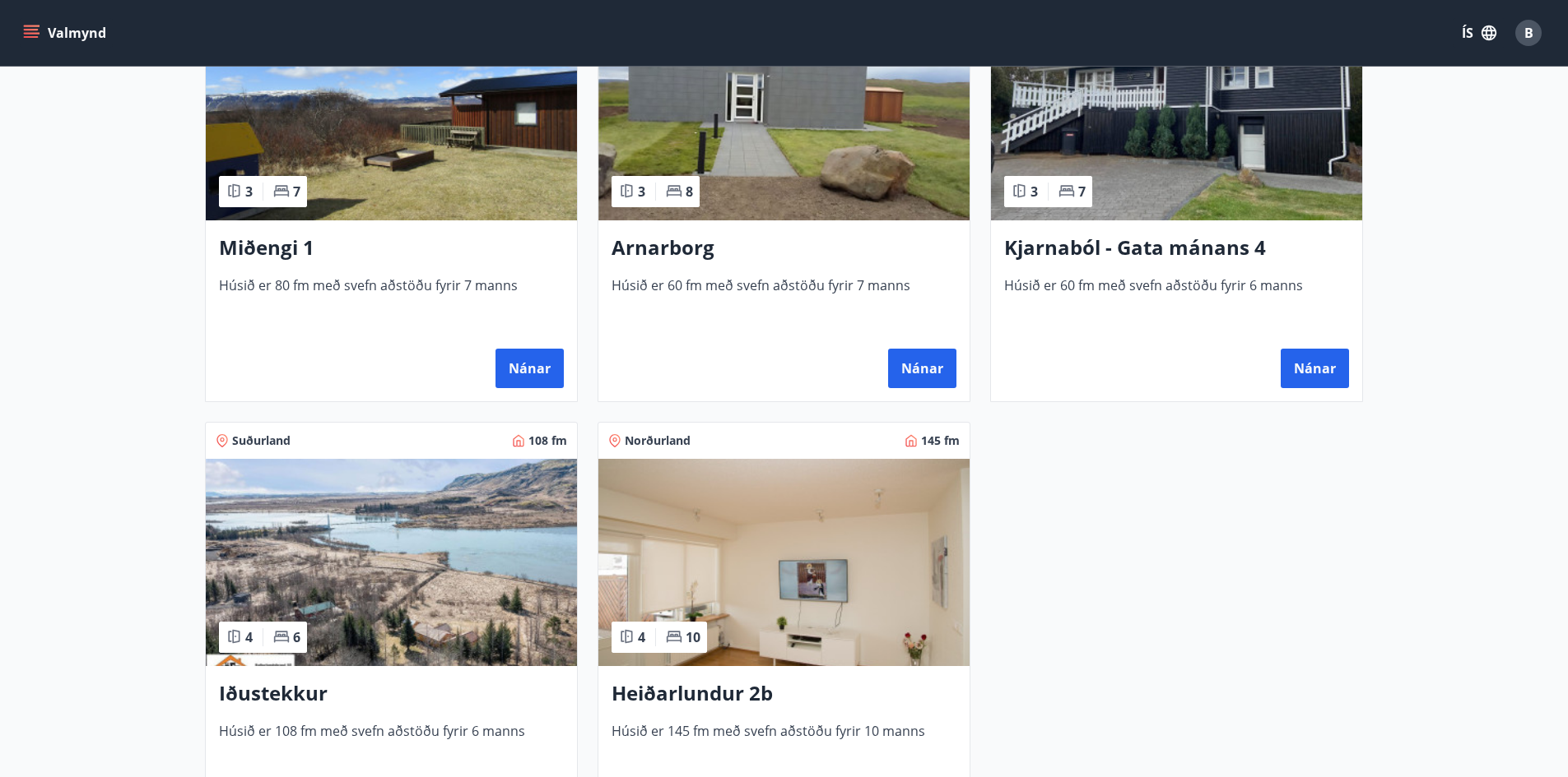
scroll to position [987, 0]
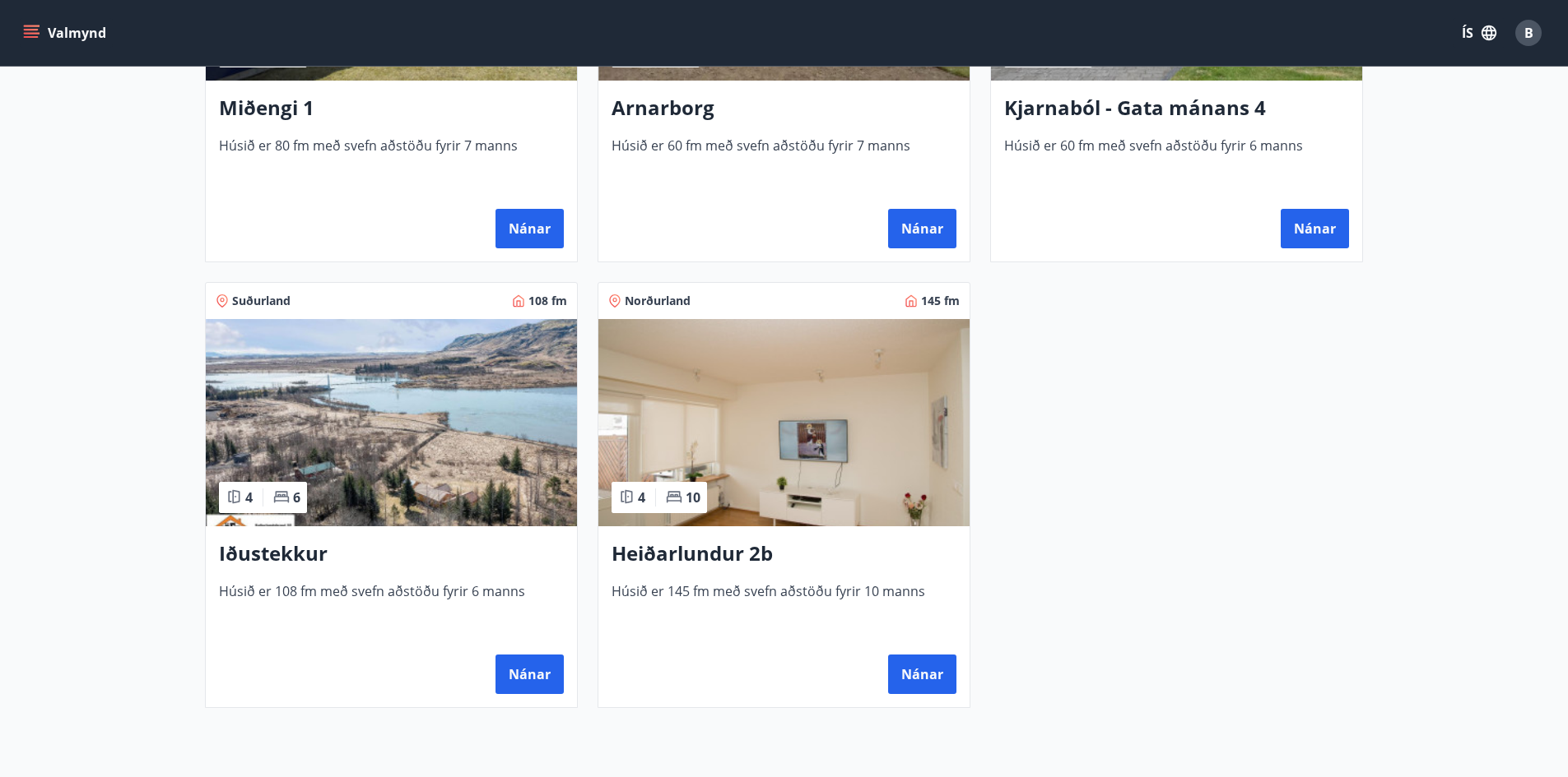
click at [774, 440] on img at bounding box center [784, 423] width 372 height 208
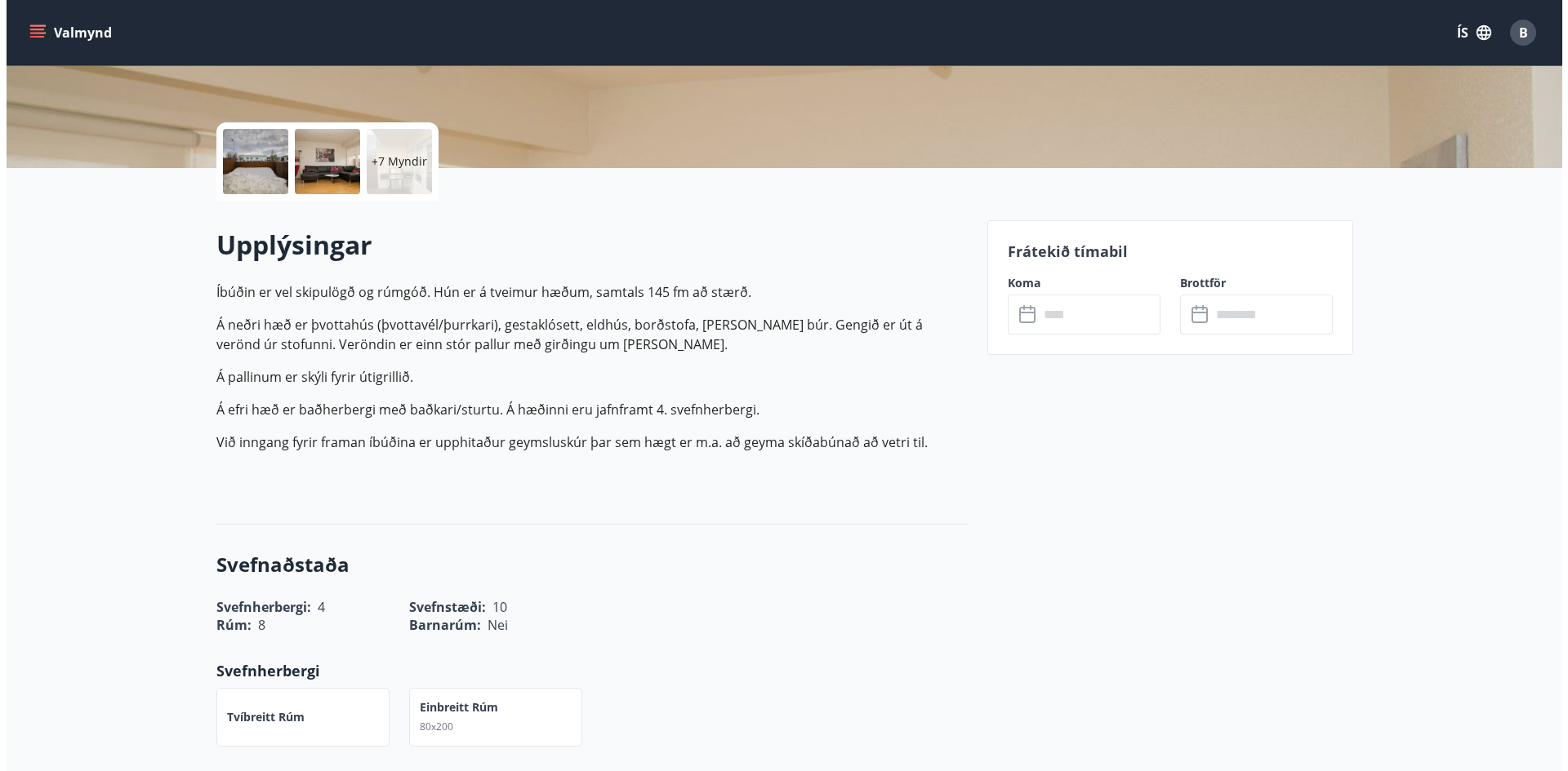
scroll to position [164, 0]
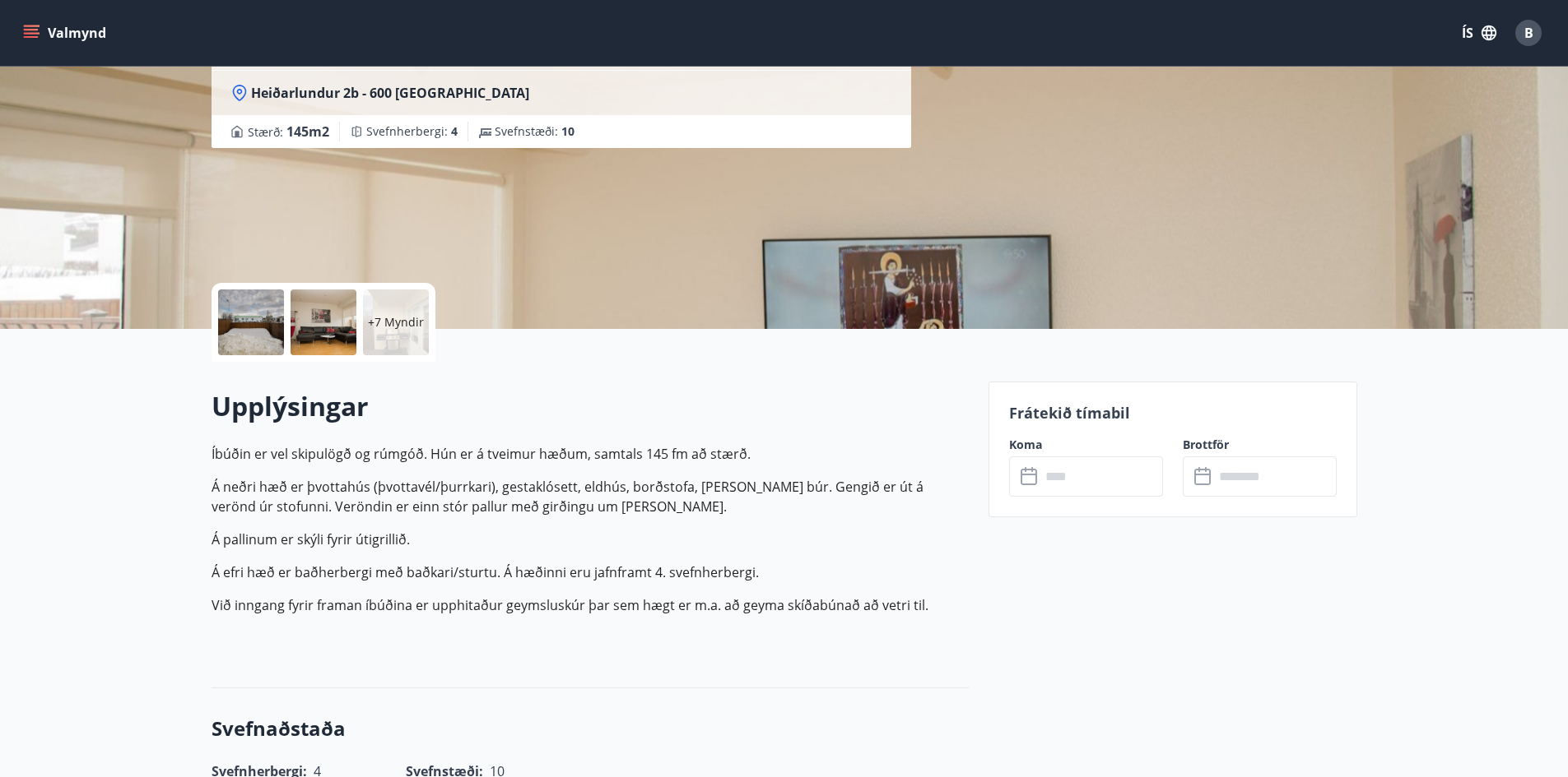
click at [266, 340] on div at bounding box center [250, 322] width 65 height 65
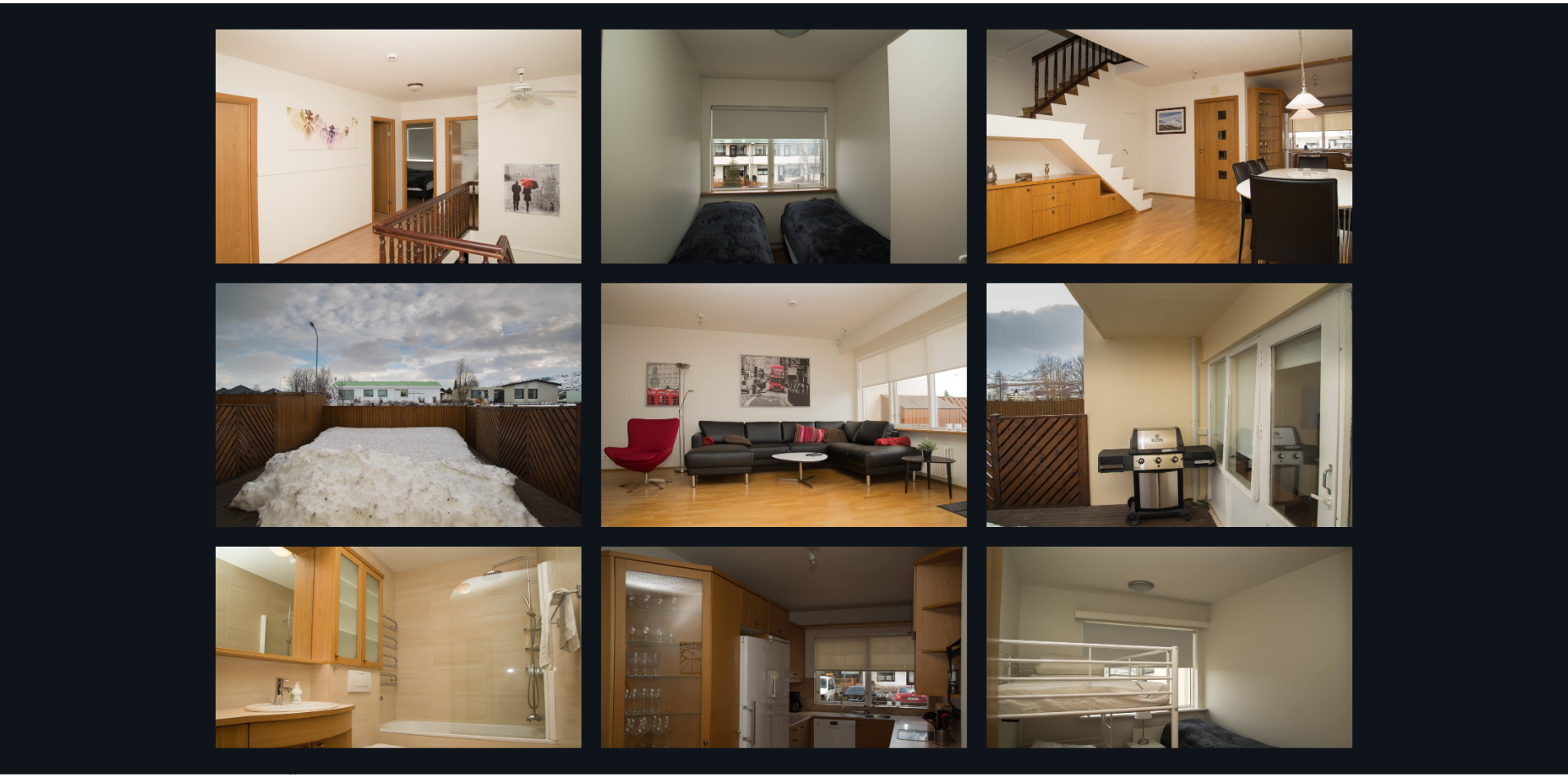
scroll to position [0, 0]
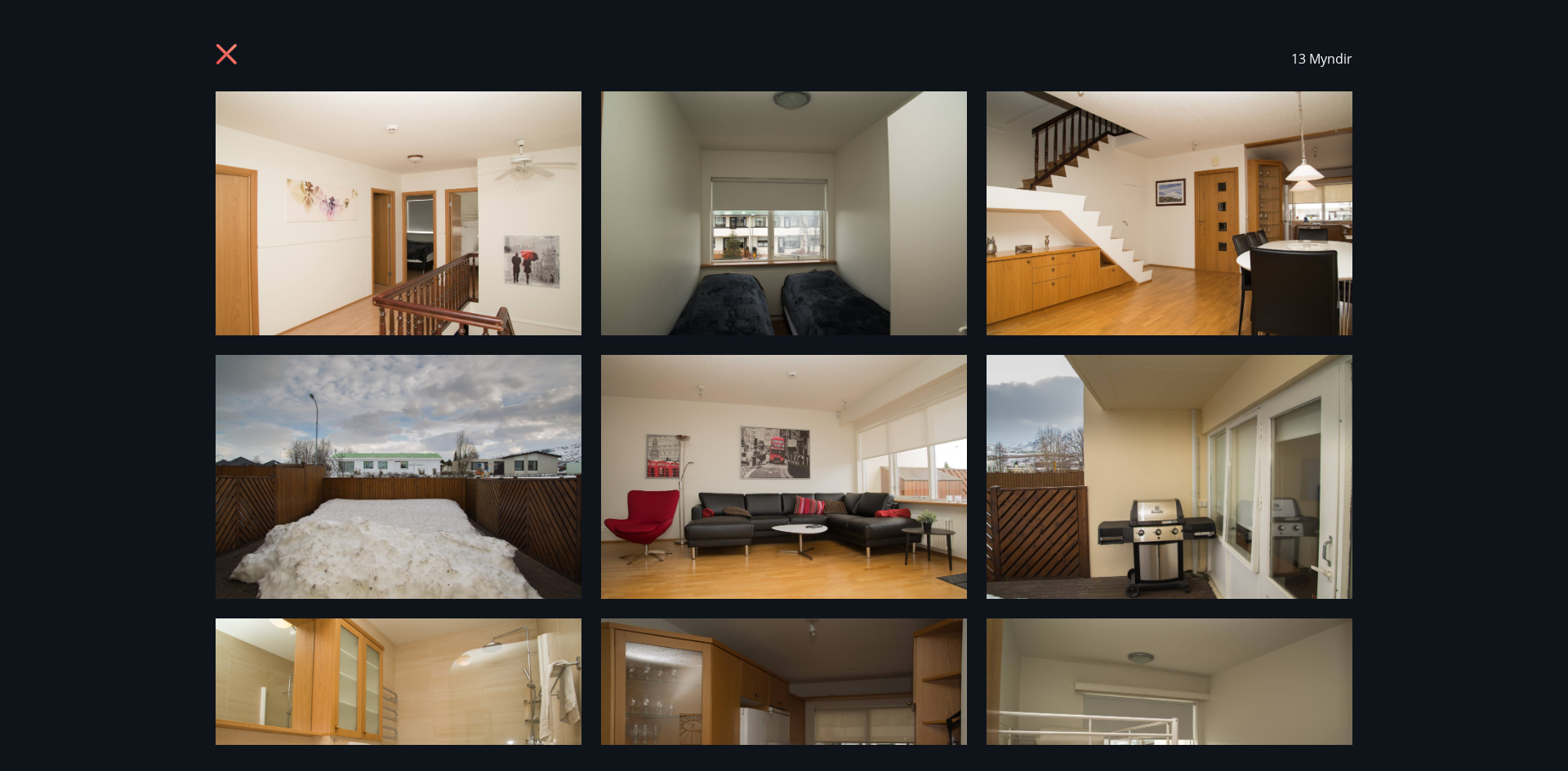
click at [227, 54] on icon at bounding box center [227, 55] width 4 height 4
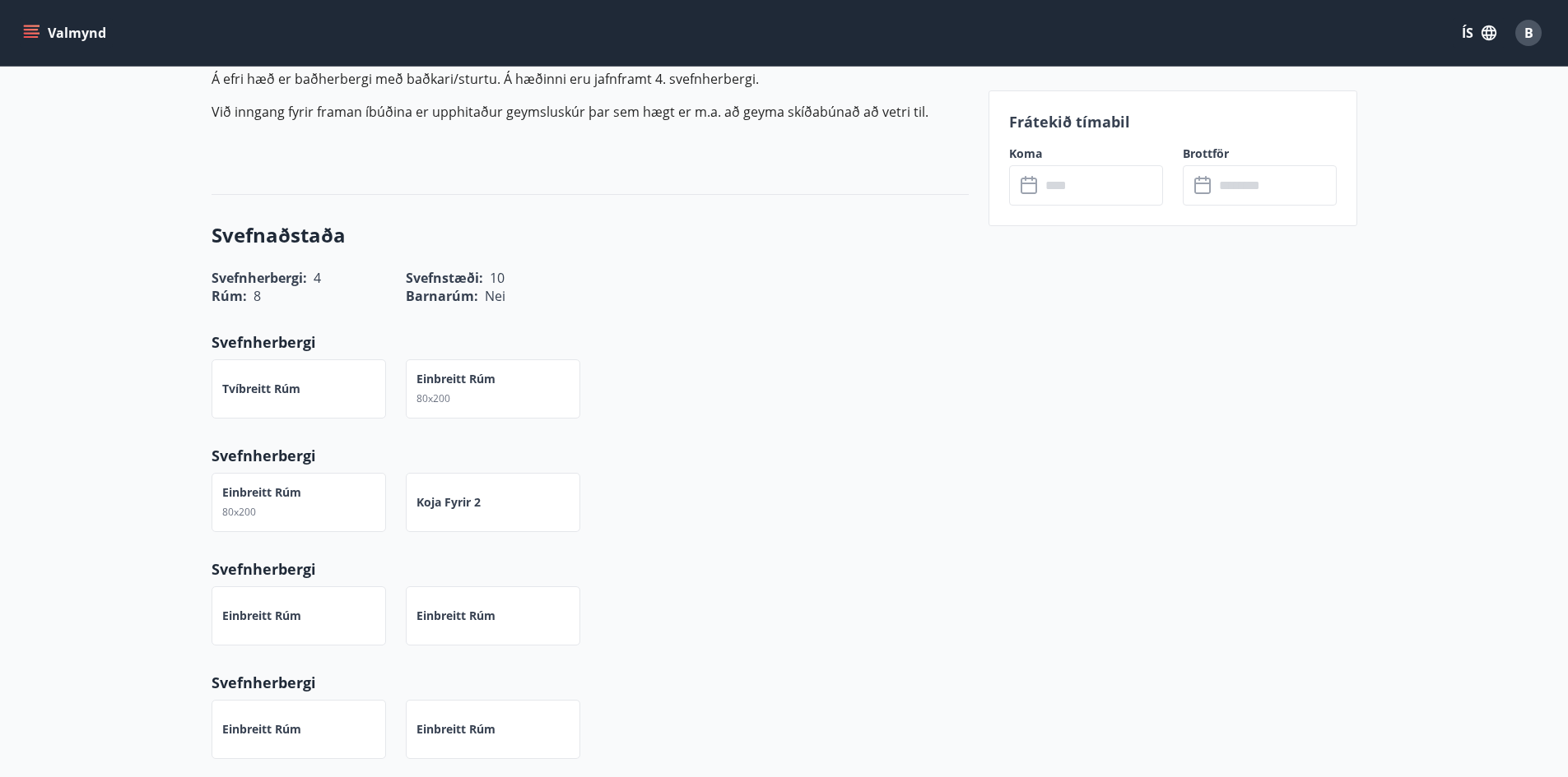
scroll to position [165, 0]
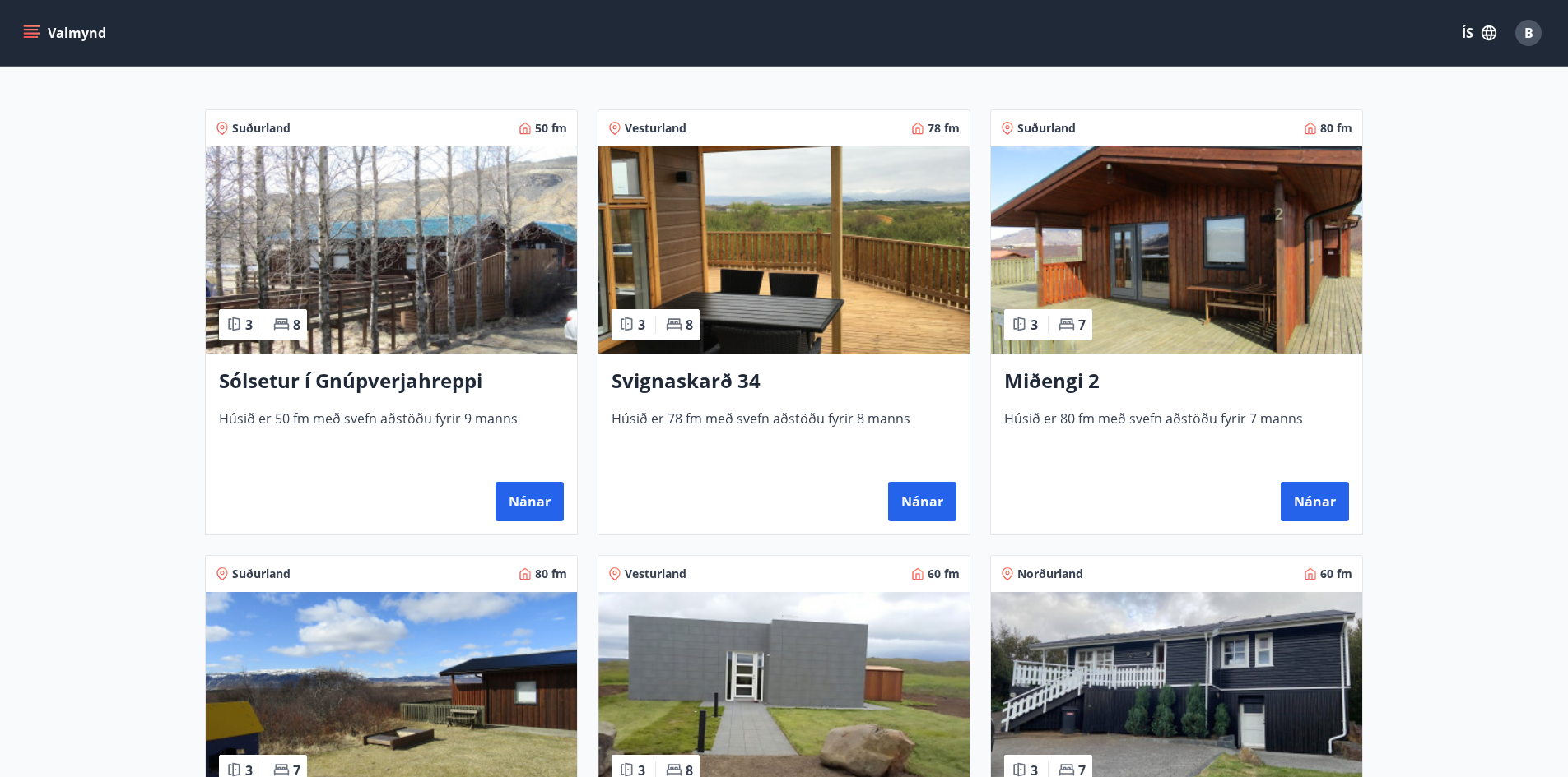
scroll to position [246, 0]
